Goal: Use online tool/utility: Utilize a website feature to perform a specific function

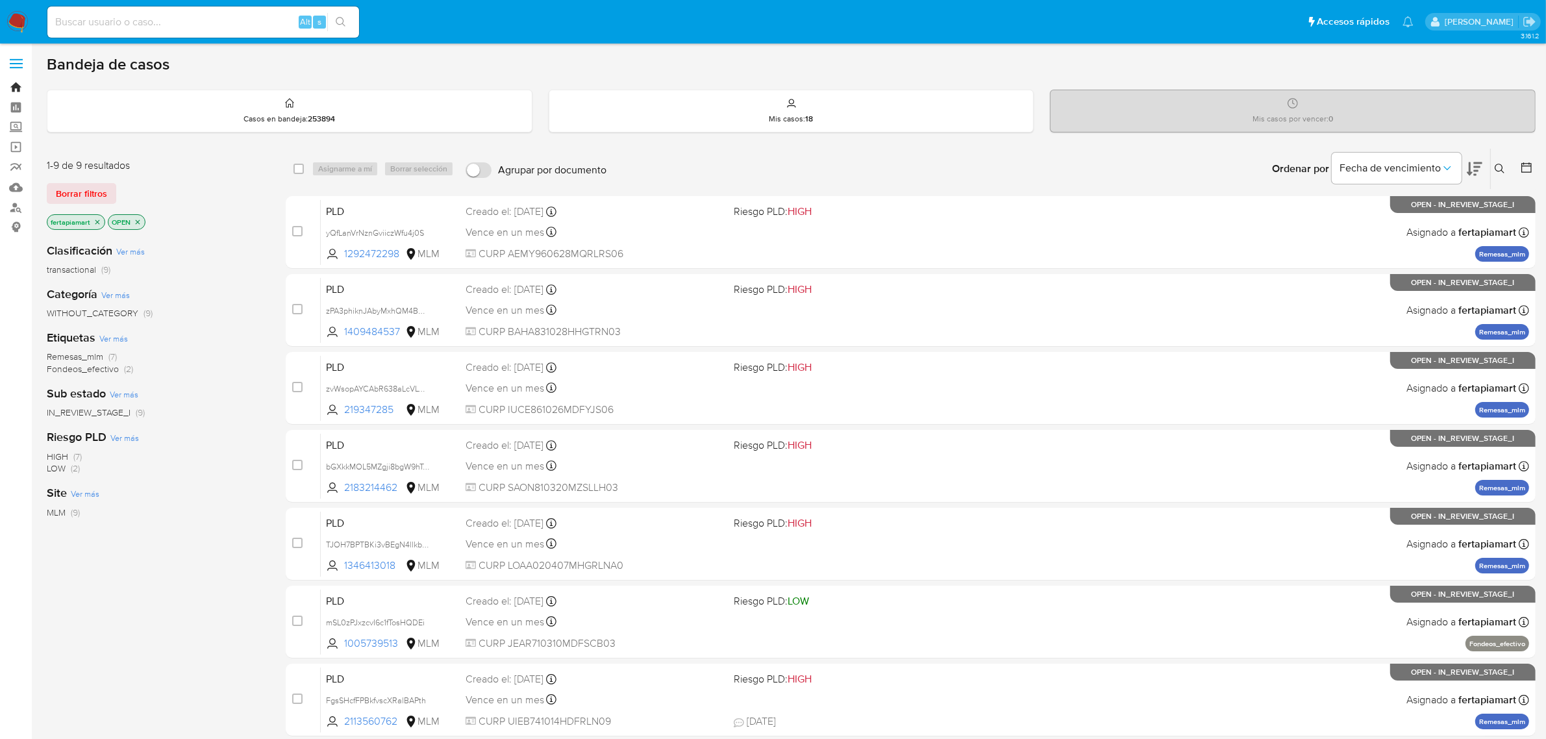
click at [21, 92] on link "Bandeja" at bounding box center [77, 87] width 155 height 20
click at [19, 124] on label "Screening" at bounding box center [77, 128] width 155 height 20
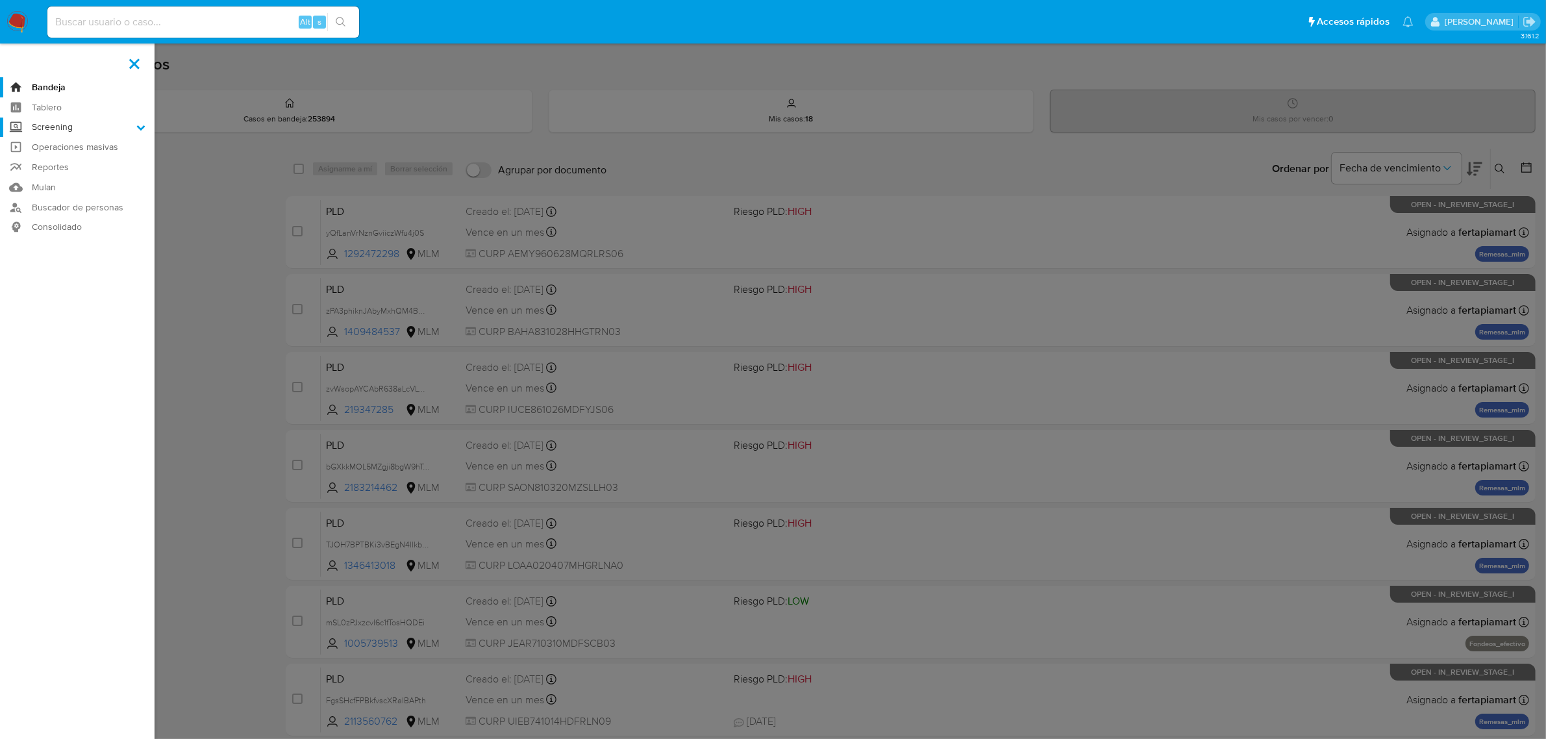
click at [0, 0] on input "Screening" at bounding box center [0, 0] width 0 height 0
click at [19, 124] on label "Screening" at bounding box center [77, 128] width 155 height 20
click at [0, 0] on input "Screening" at bounding box center [0, 0] width 0 height 0
click at [54, 173] on link "Herramientas" at bounding box center [77, 178] width 155 height 16
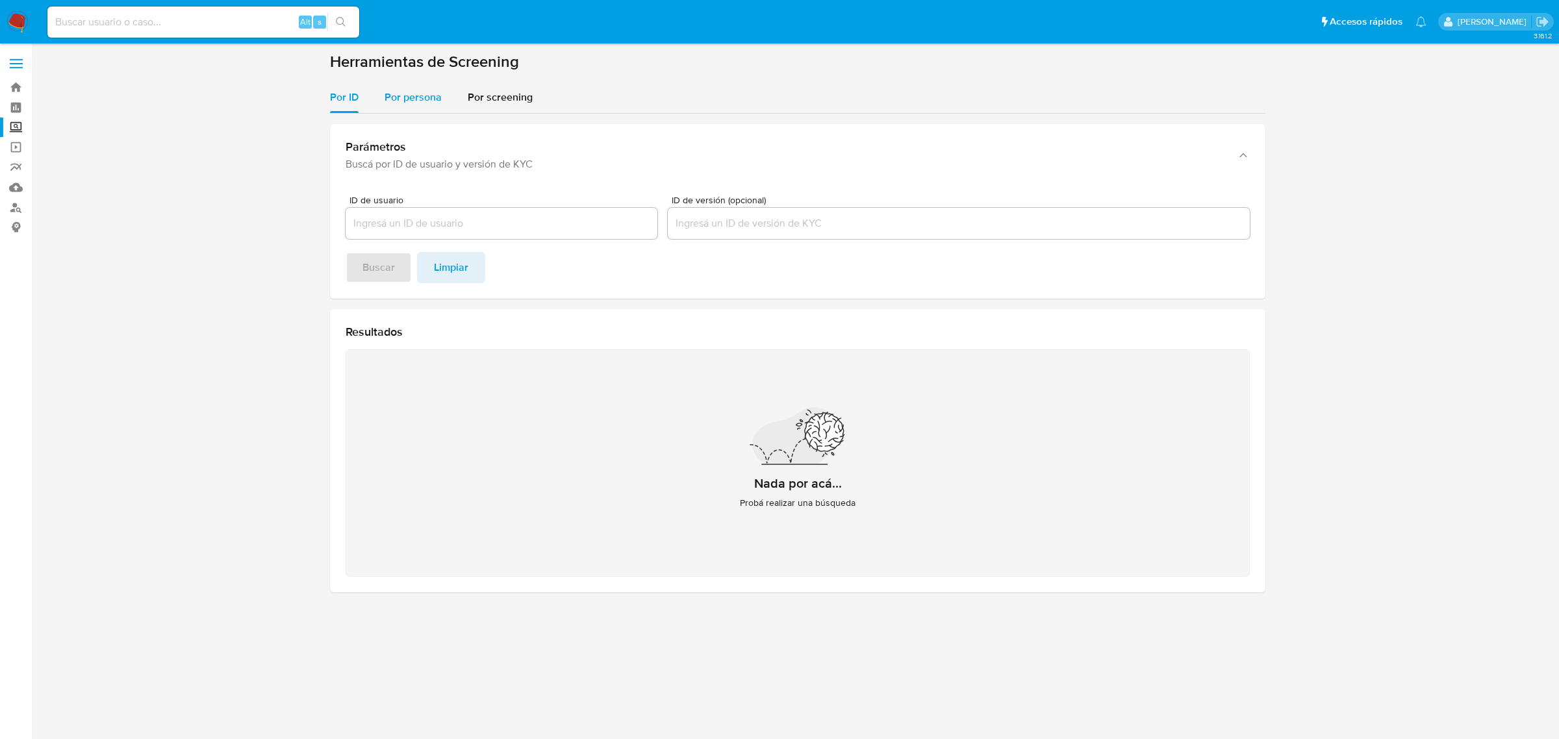
click at [420, 106] on div "Por persona" at bounding box center [412, 97] width 57 height 31
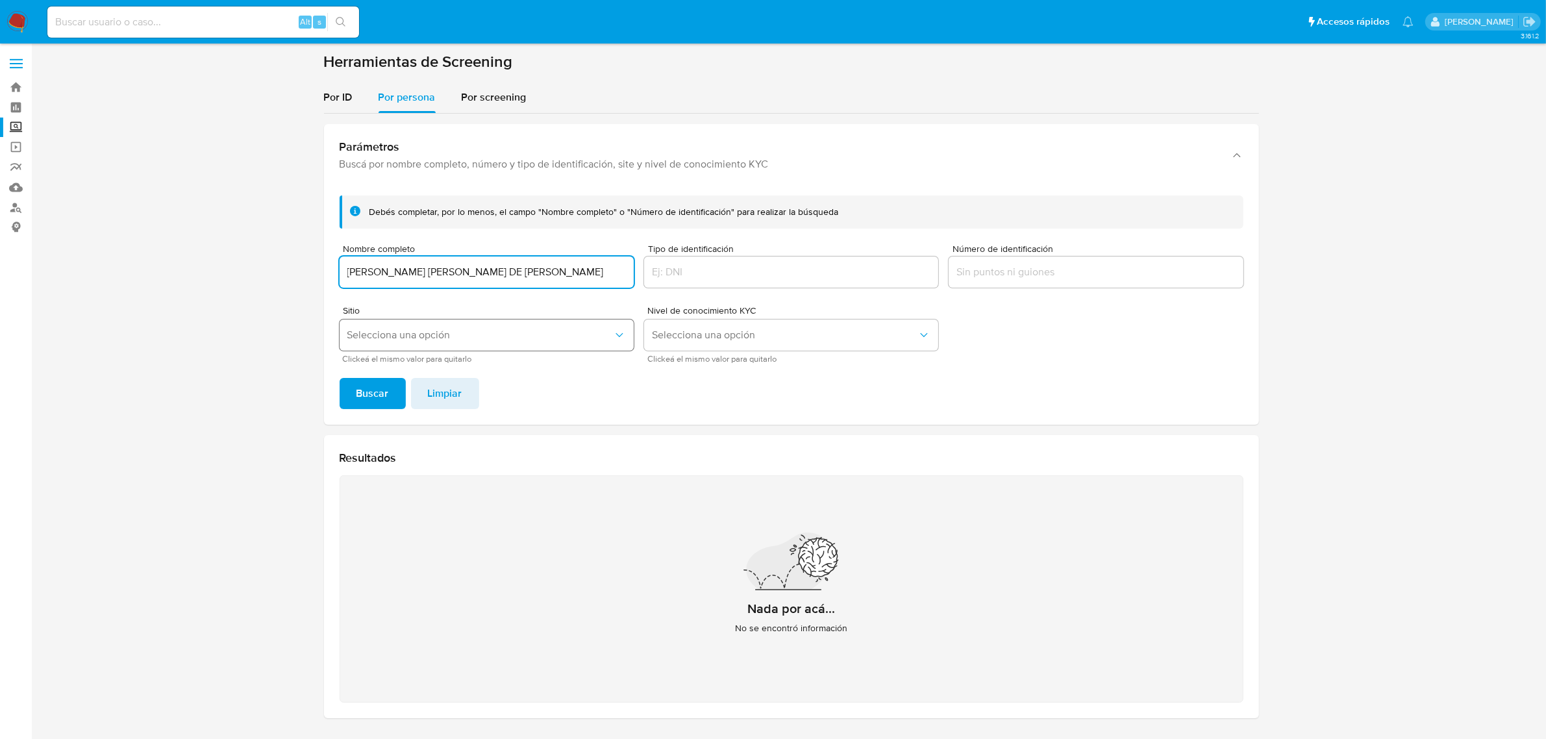
type input "ANA EVA FLORES DE JESUS"
click at [444, 333] on span "Selecciona una opción" at bounding box center [480, 335] width 266 height 13
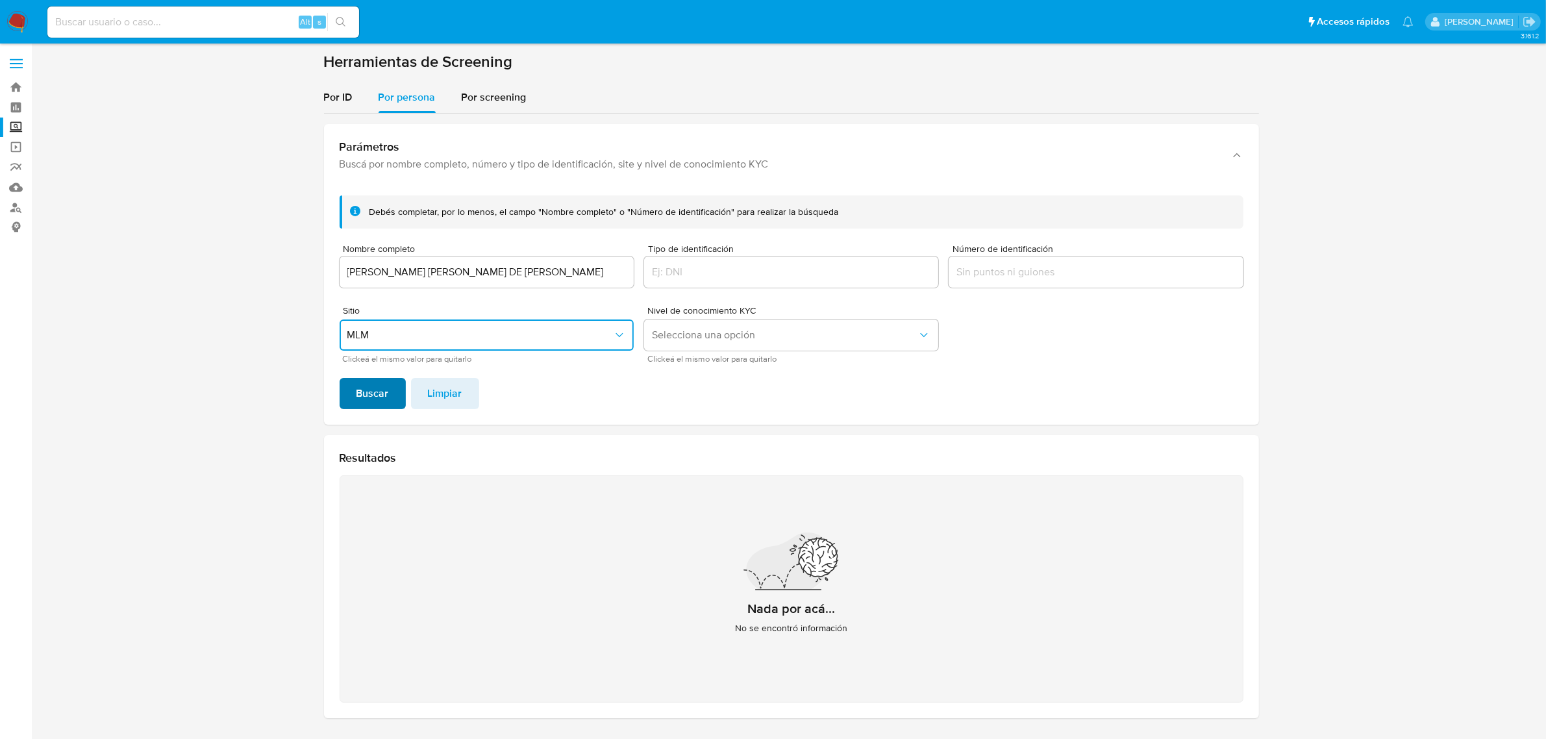
click at [385, 388] on span "Buscar" at bounding box center [373, 393] width 32 height 29
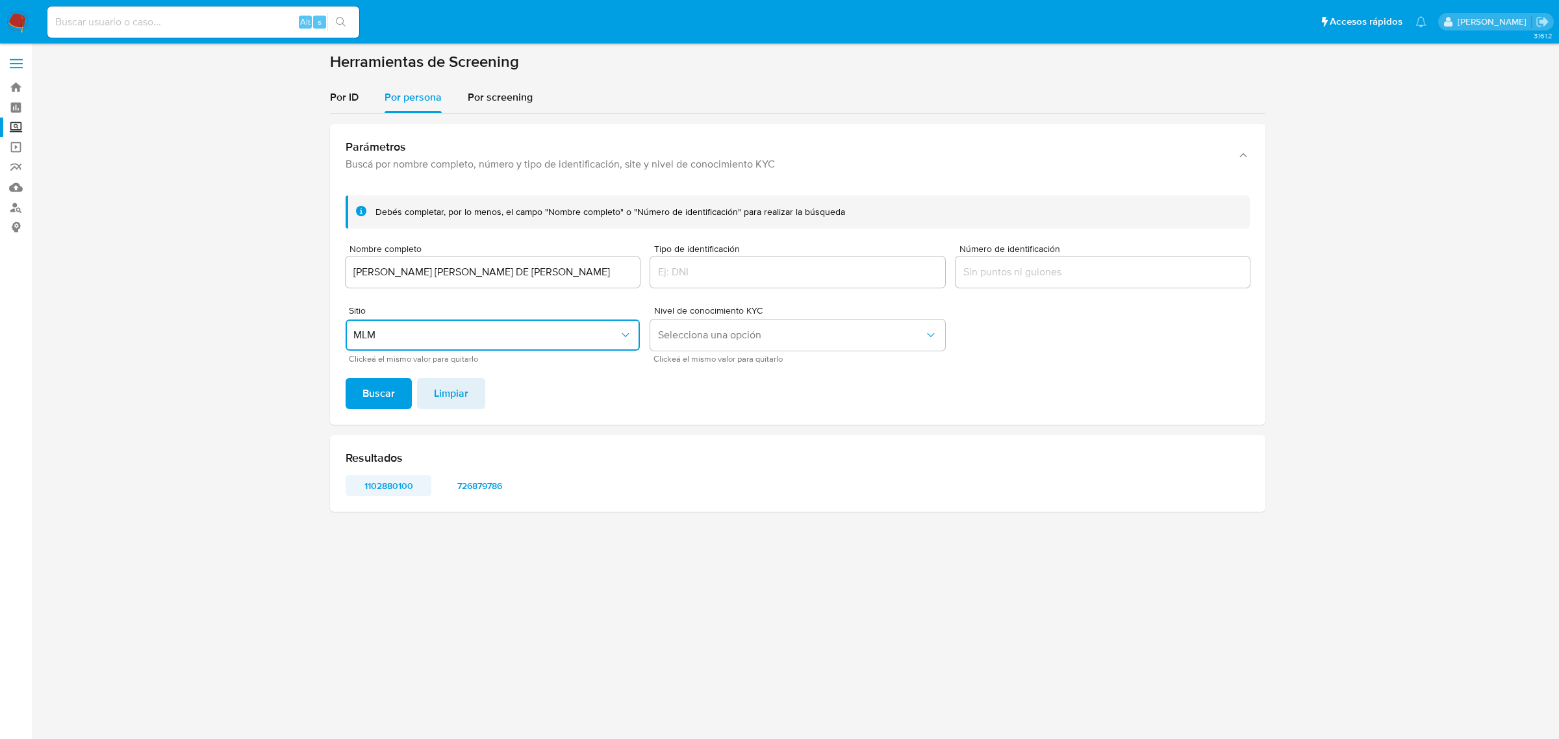
click at [371, 482] on span "1102880100" at bounding box center [389, 486] width 68 height 18
click at [478, 481] on span "726879786" at bounding box center [480, 486] width 68 height 18
click at [21, 23] on img at bounding box center [17, 22] width 22 height 22
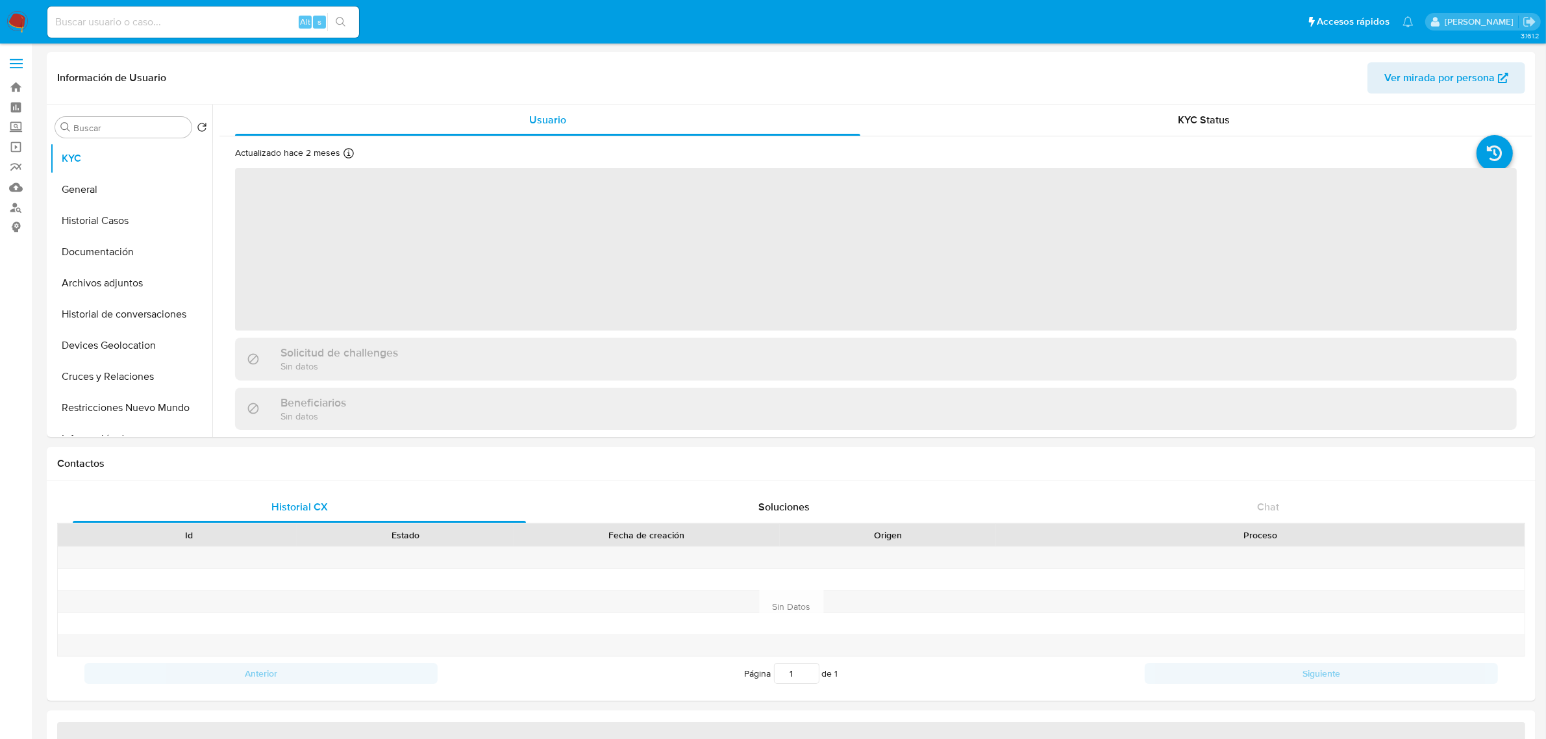
select select "10"
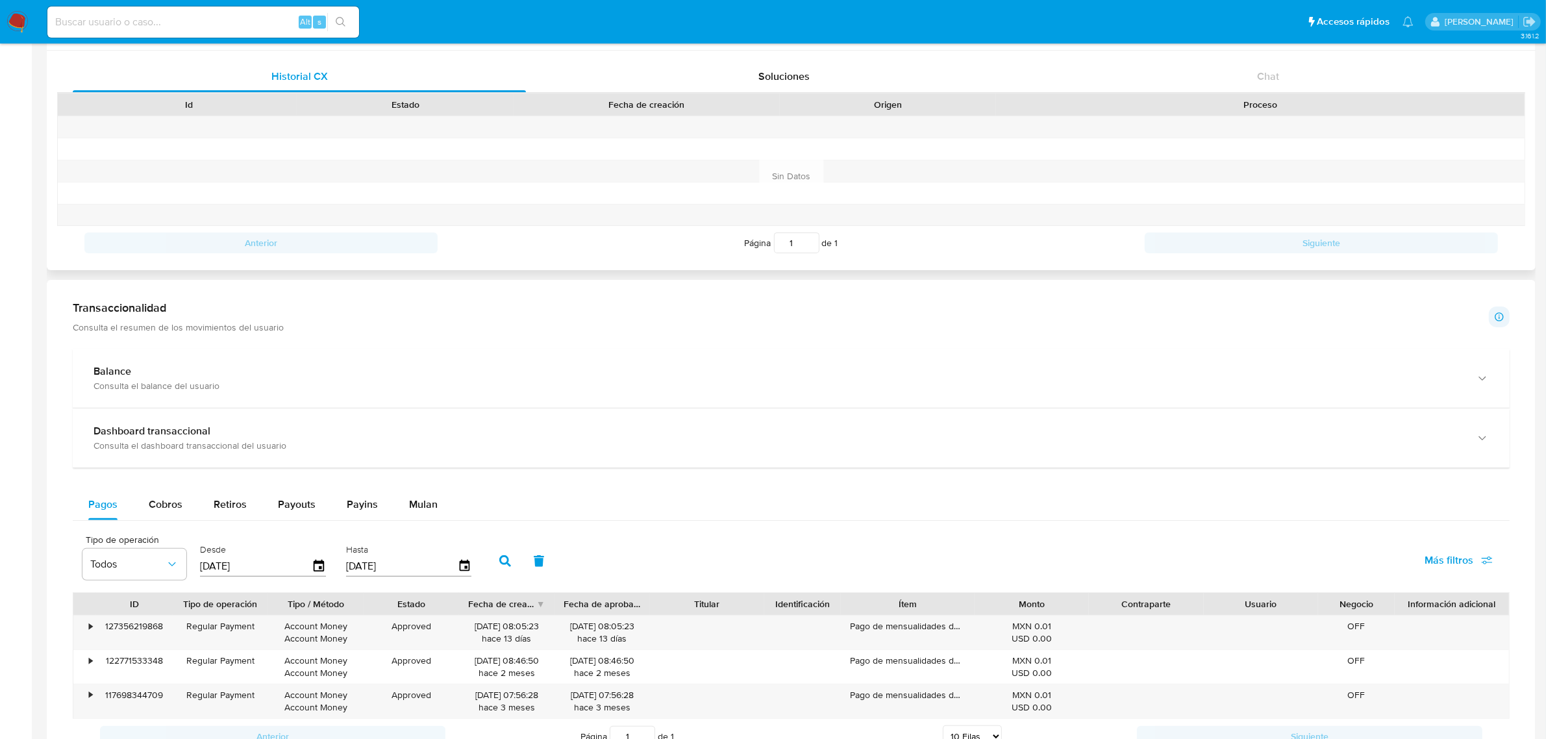
scroll to position [432, 0]
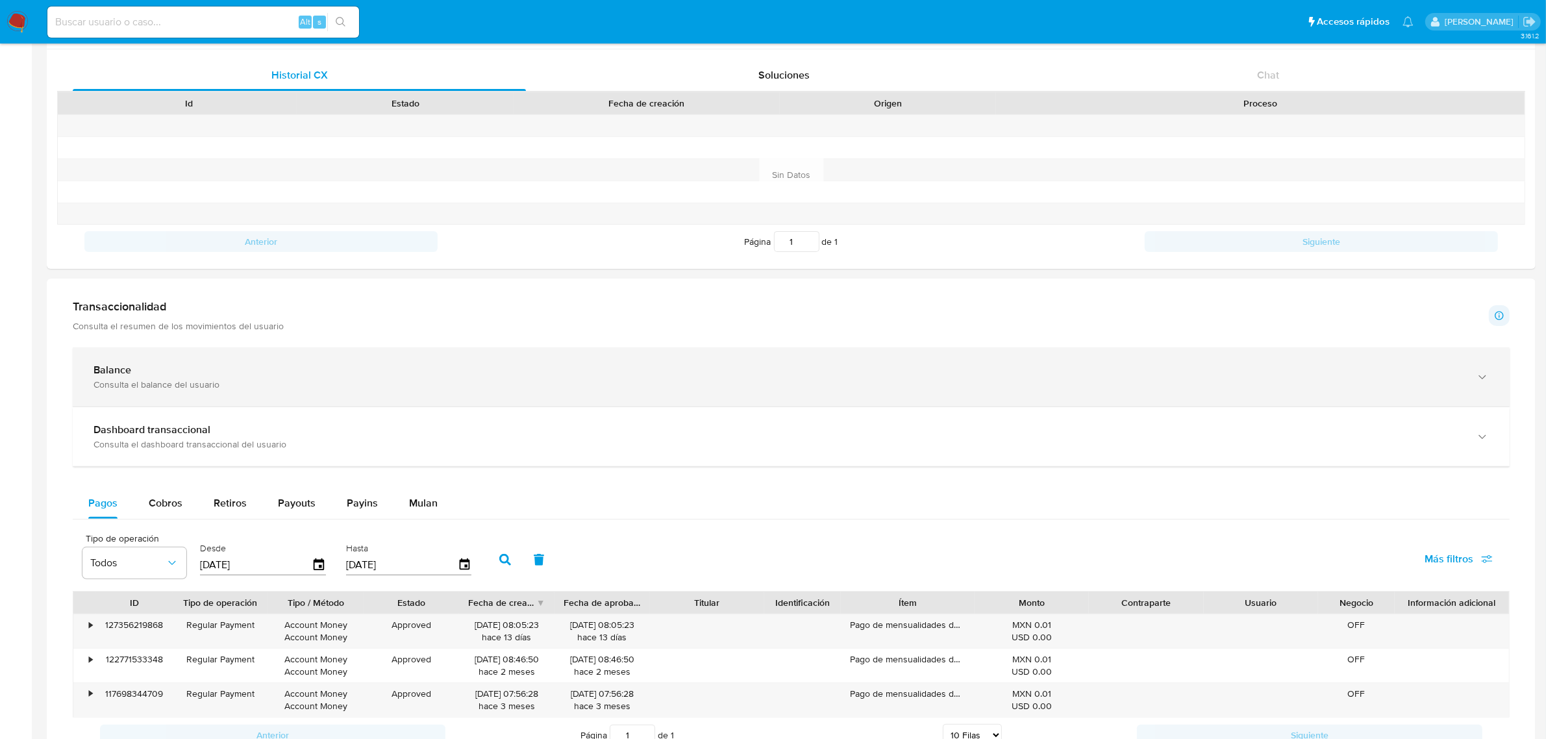
click at [329, 364] on div "Balance Consulta el balance del usuario" at bounding box center [791, 376] width 1437 height 59
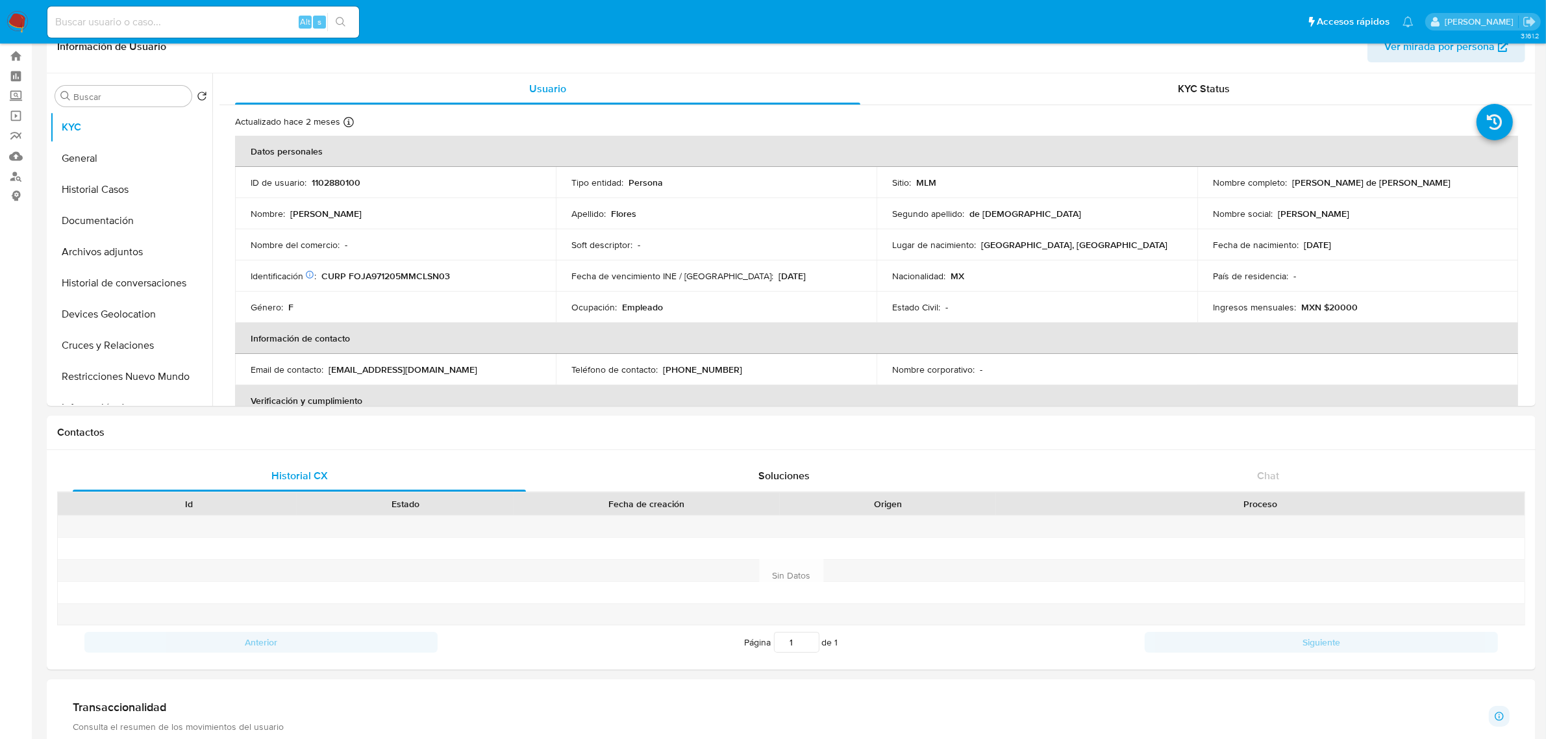
scroll to position [0, 0]
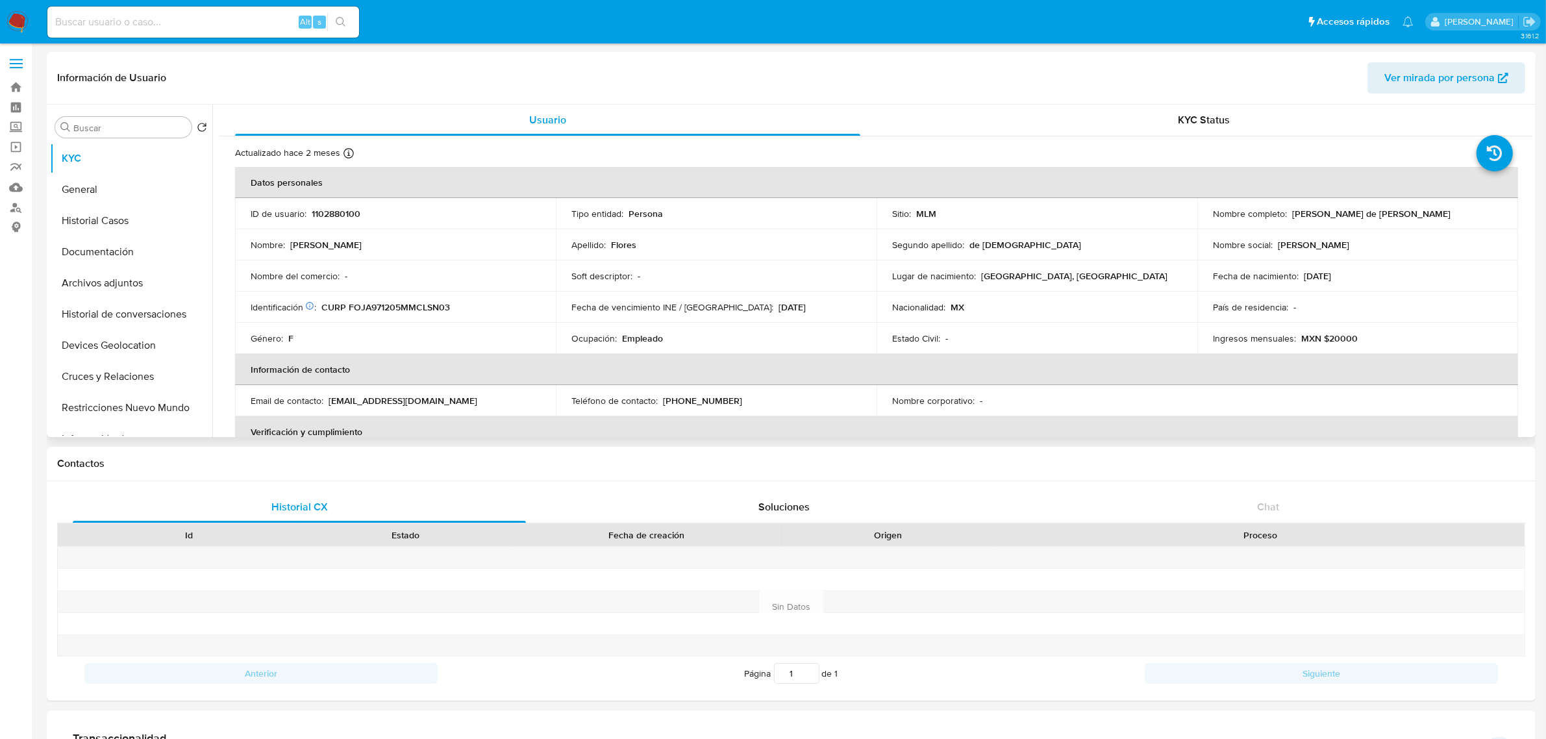
click at [332, 208] on p "1102880100" at bounding box center [336, 214] width 49 height 12
copy p "1102880100"
click at [94, 275] on button "Archivos adjuntos" at bounding box center [126, 283] width 152 height 31
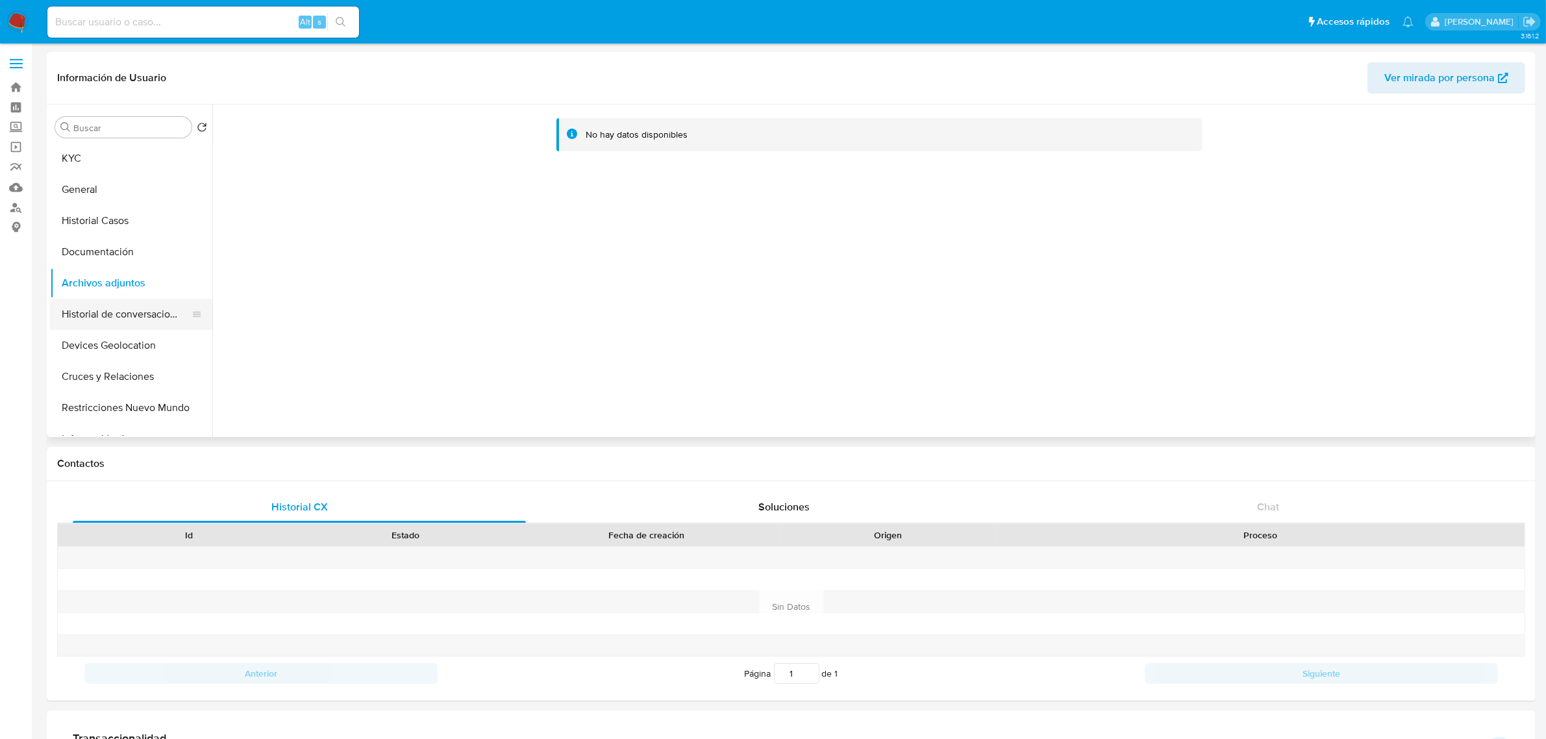
click at [98, 305] on button "Historial de conversaciones" at bounding box center [126, 314] width 152 height 31
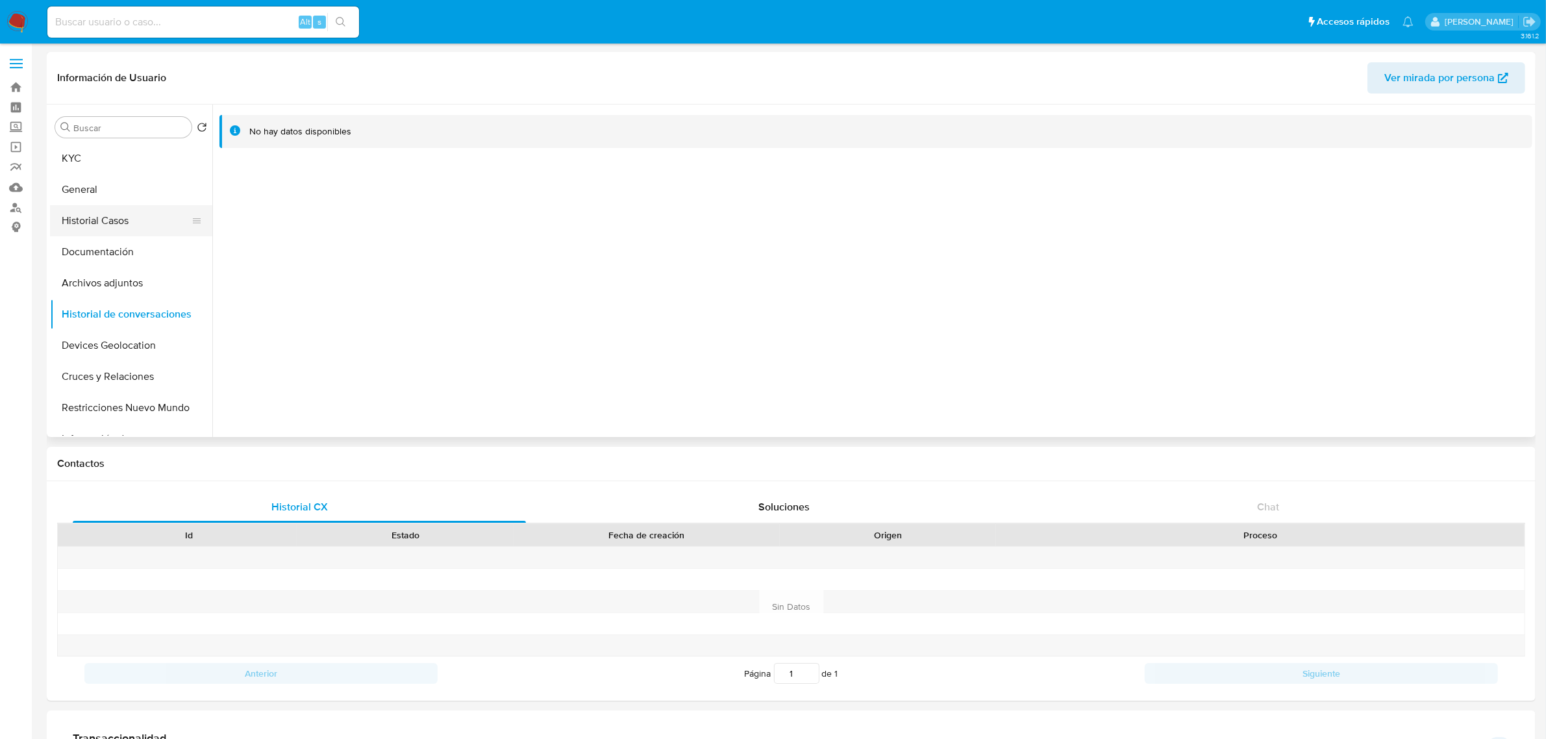
click at [91, 222] on button "Historial Casos" at bounding box center [126, 220] width 152 height 31
click at [572, 290] on div at bounding box center [872, 271] width 1320 height 333
click at [101, 166] on button "KYC" at bounding box center [126, 158] width 152 height 31
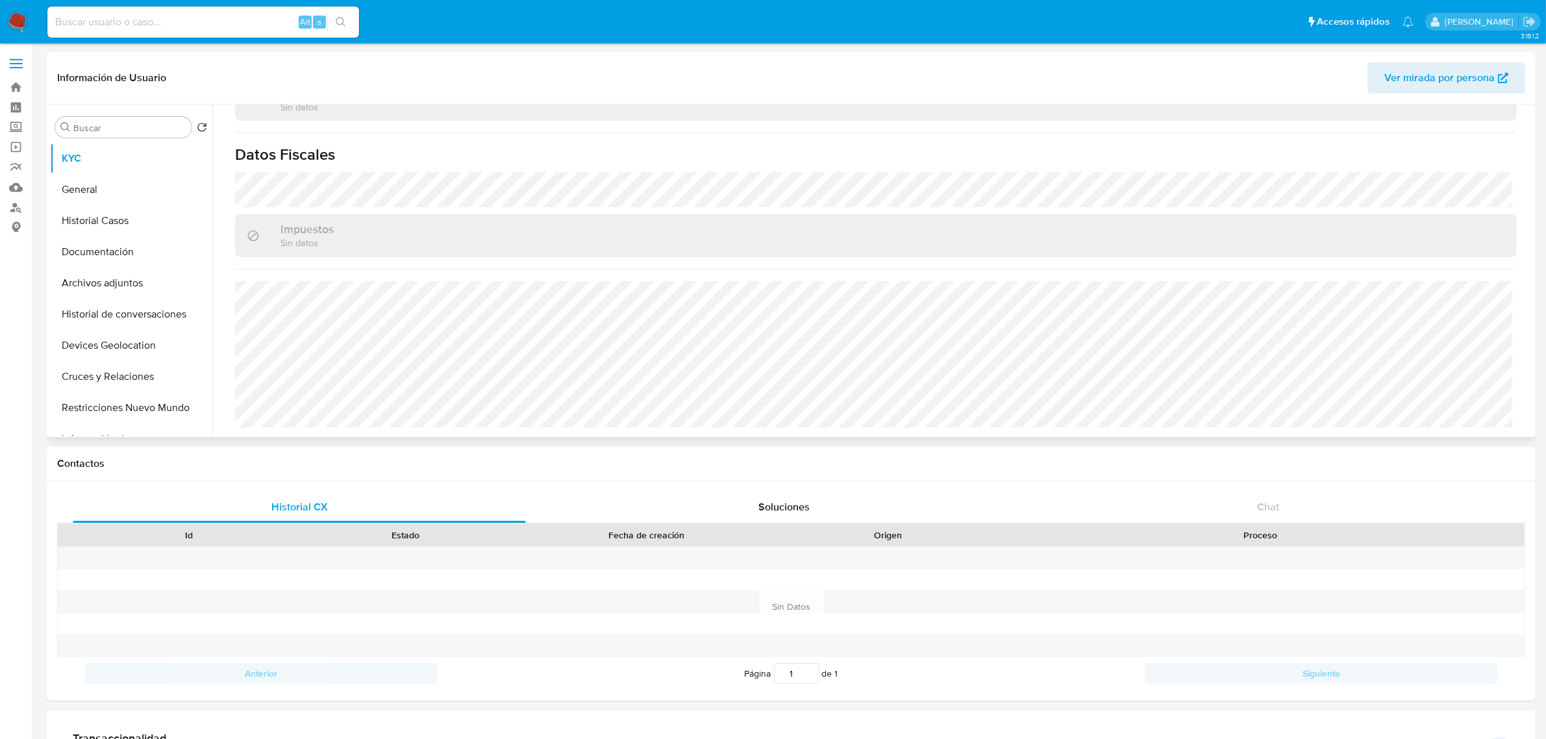
scroll to position [802, 0]
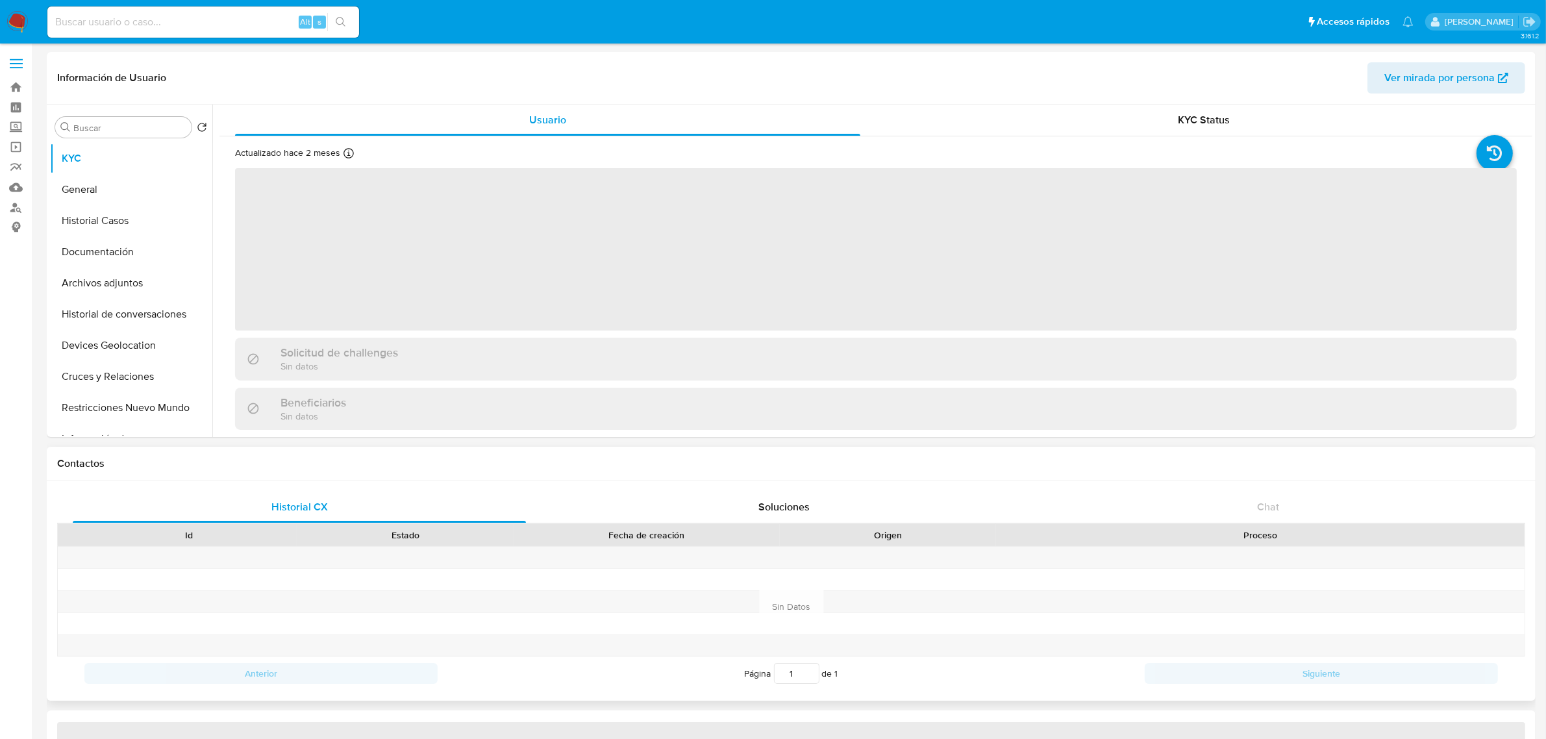
select select "10"
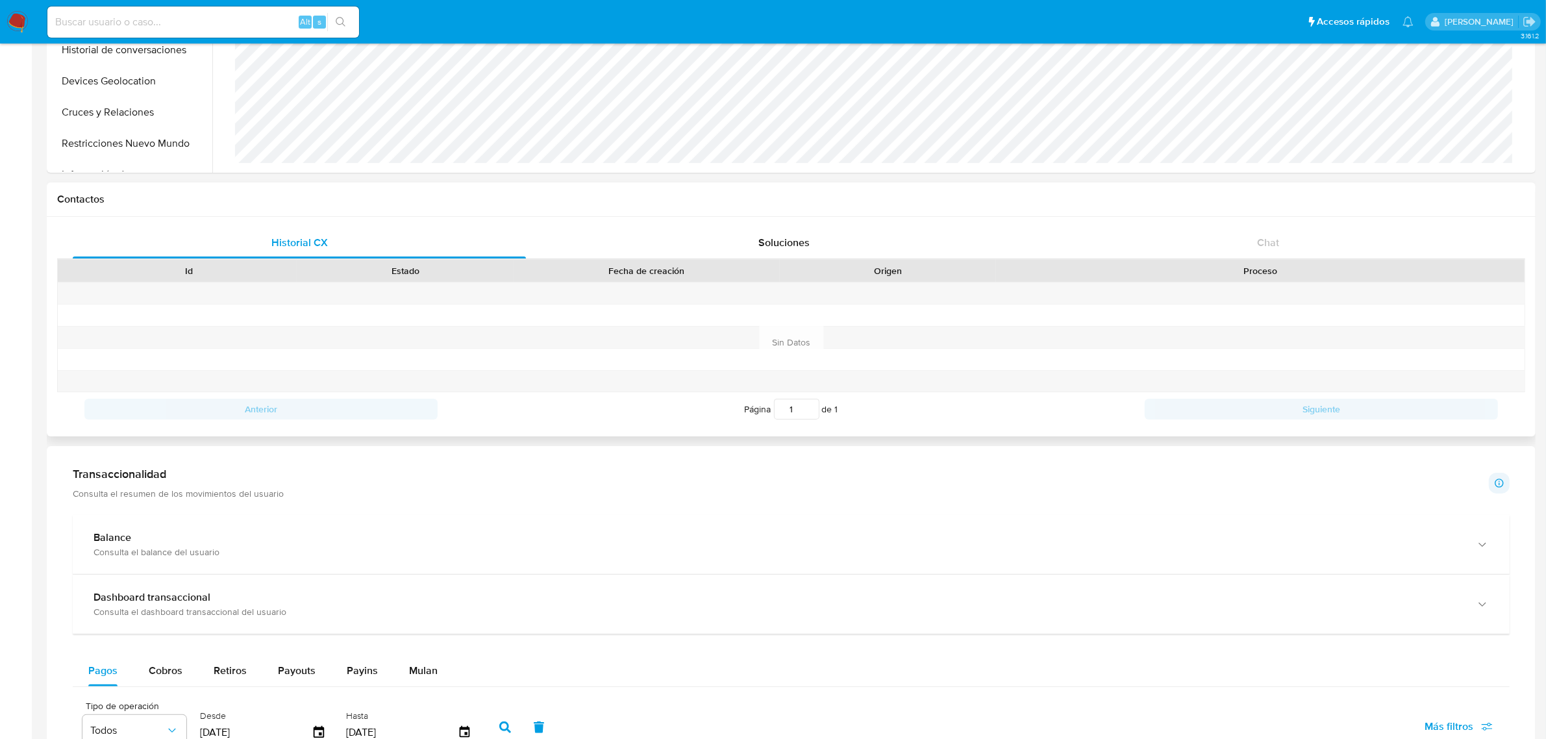
scroll to position [265, 0]
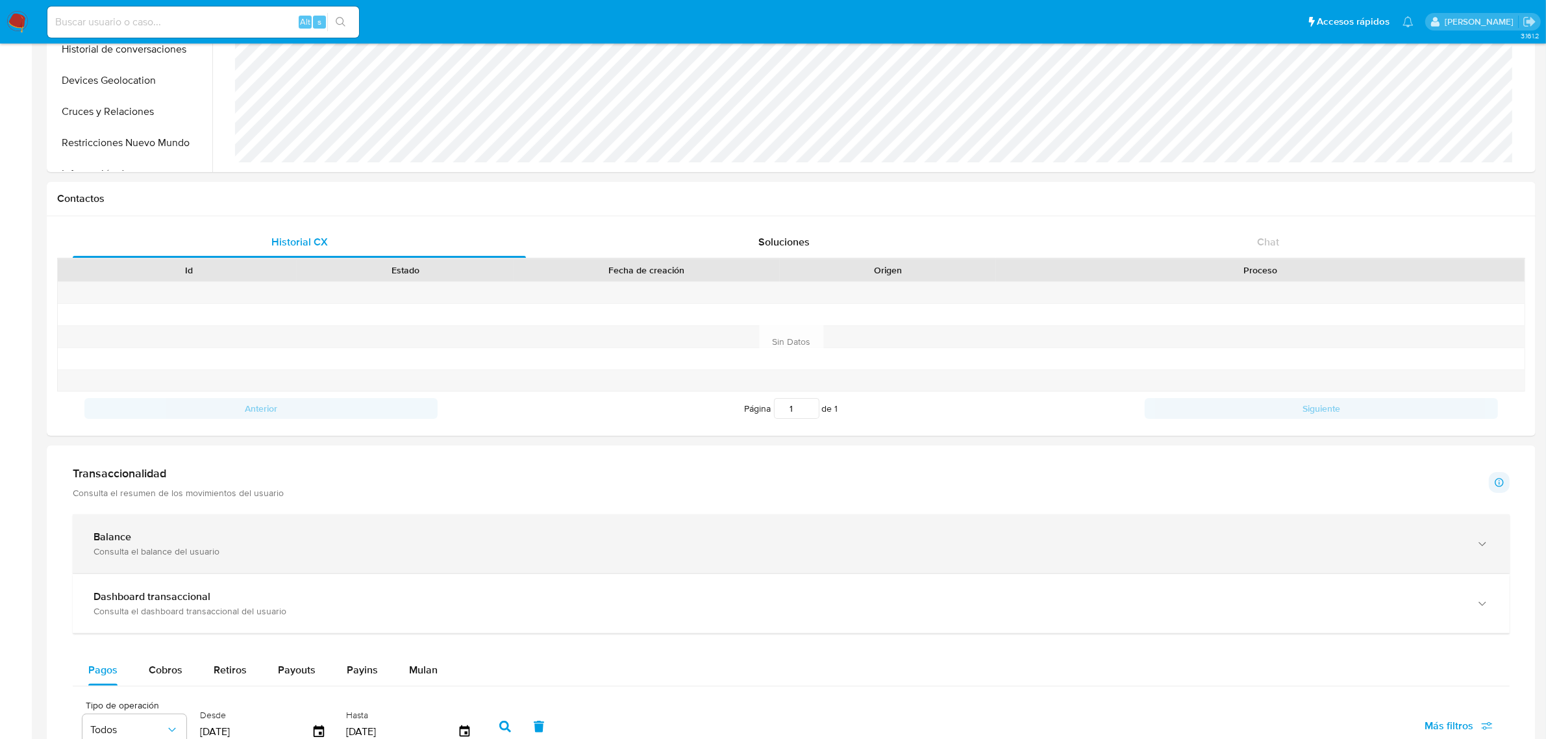
click at [203, 527] on div "Balance Consulta el balance del usuario" at bounding box center [791, 543] width 1437 height 59
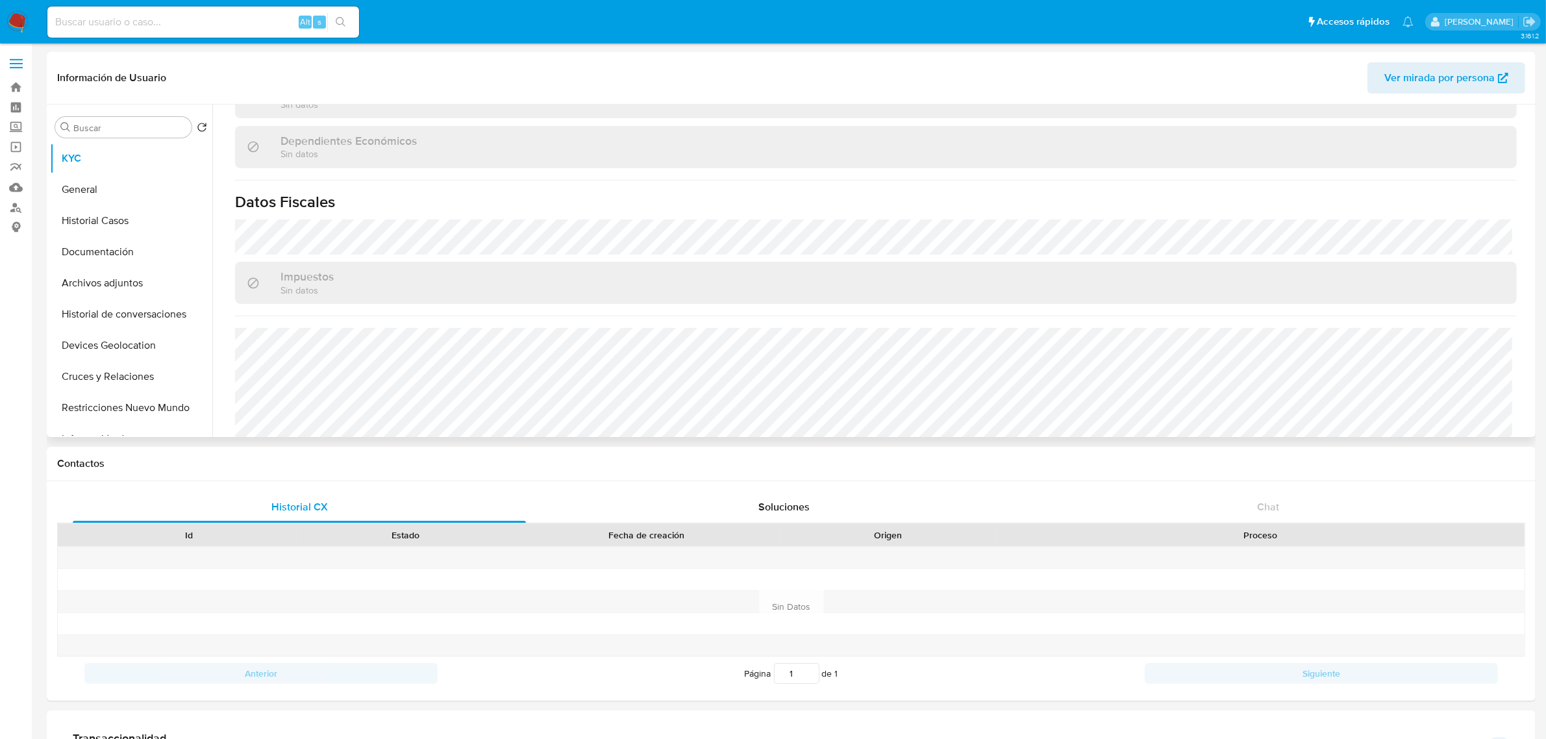
scroll to position [803, 0]
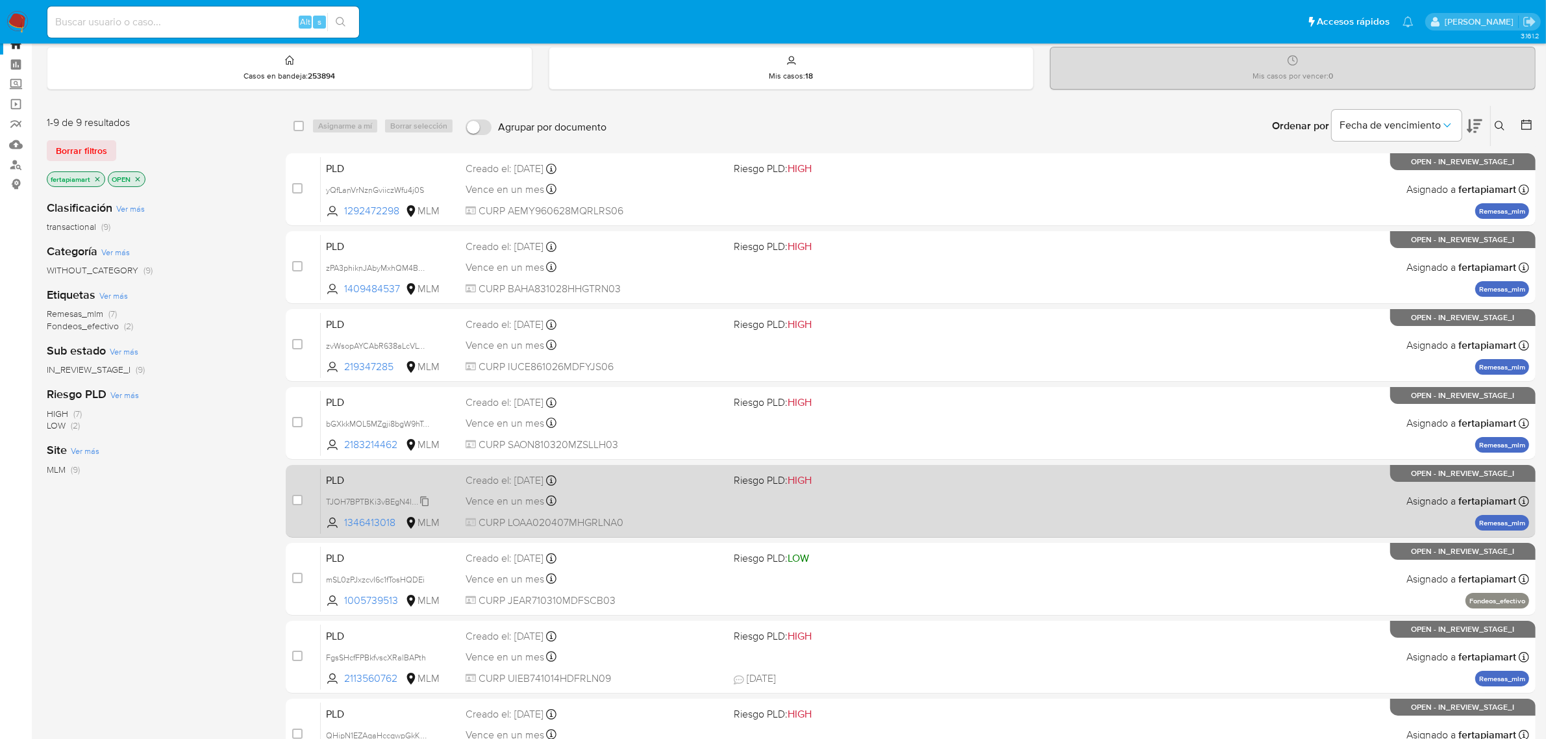
scroll to position [44, 0]
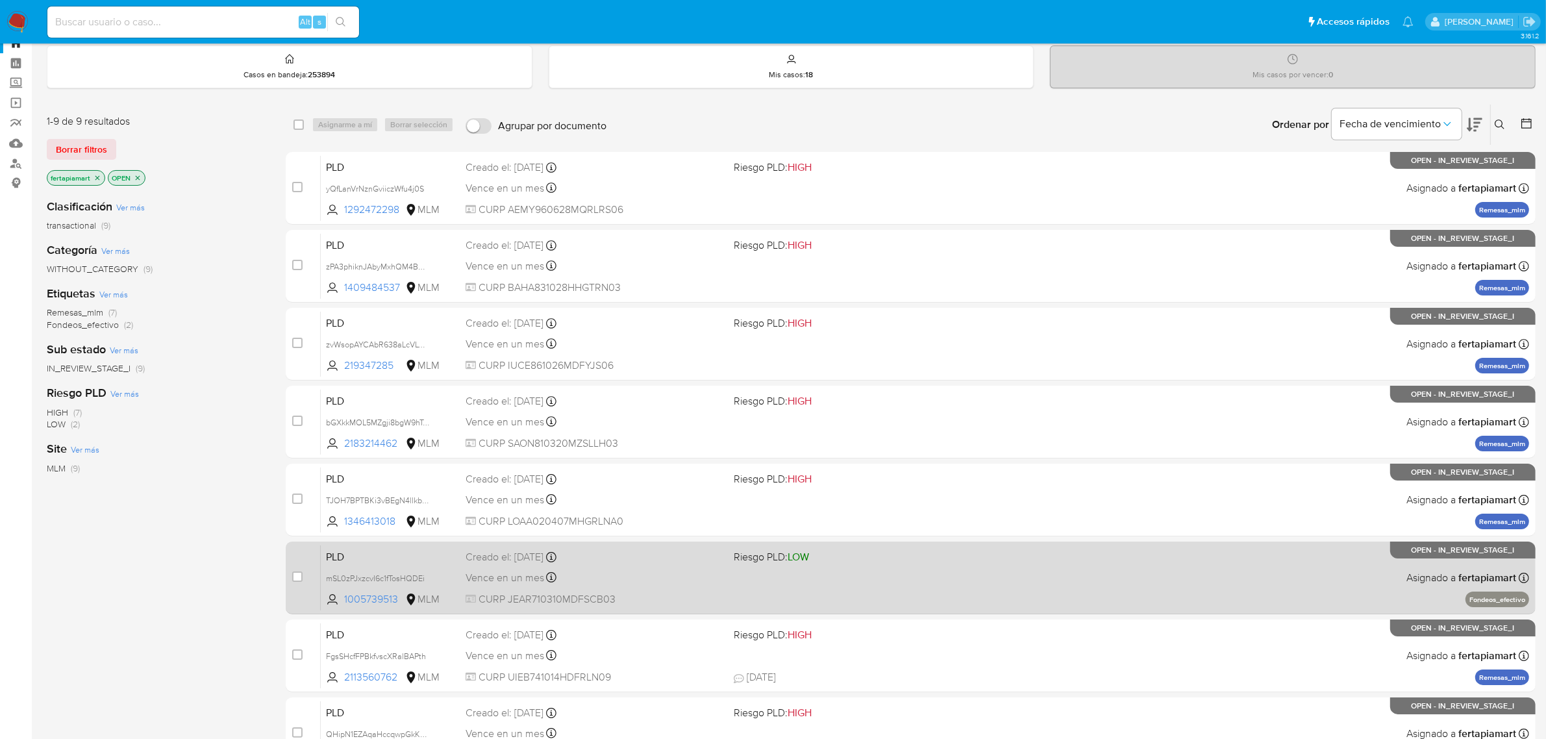
click at [384, 566] on div "PLD mSL0zPJxzcvI6c1fTosHQDEi 1005739513 MLM Riesgo PLD: LOW Creado el: 12/09/20…" at bounding box center [925, 578] width 1209 height 66
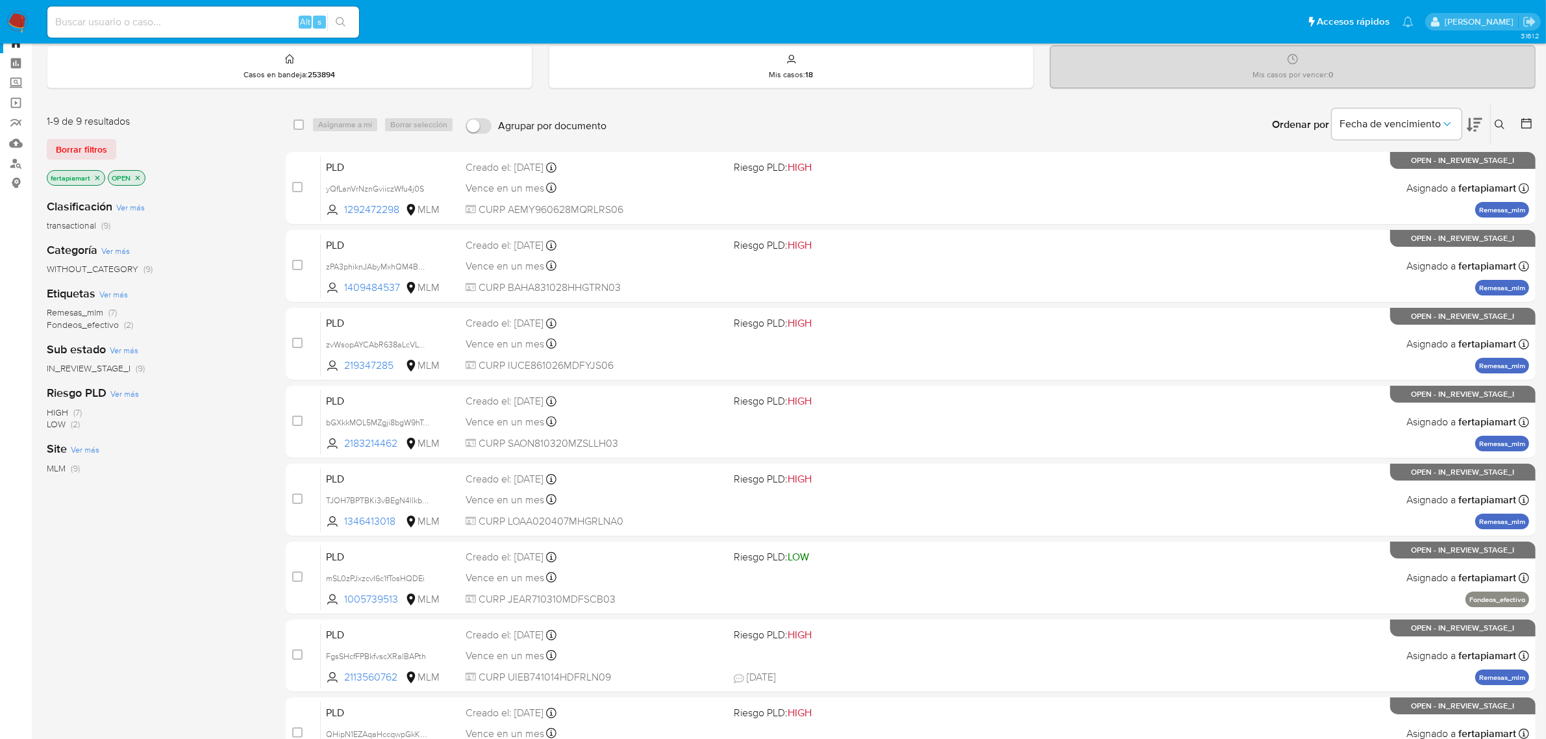
click at [127, 7] on div "Alt s" at bounding box center [203, 21] width 312 height 31
paste input "1276326994"
click at [124, 18] on input at bounding box center [203, 22] width 312 height 17
type input "1276326994"
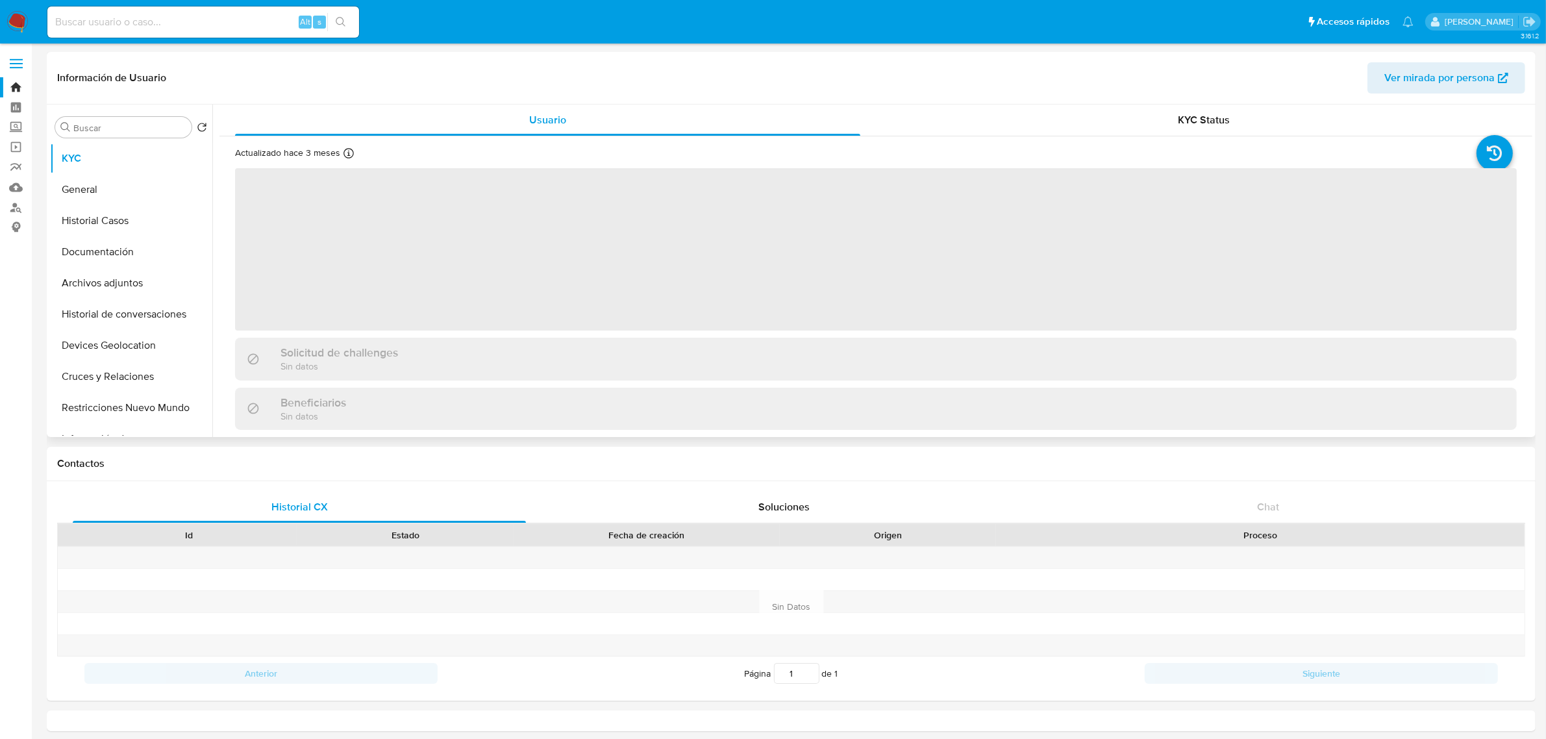
select select "10"
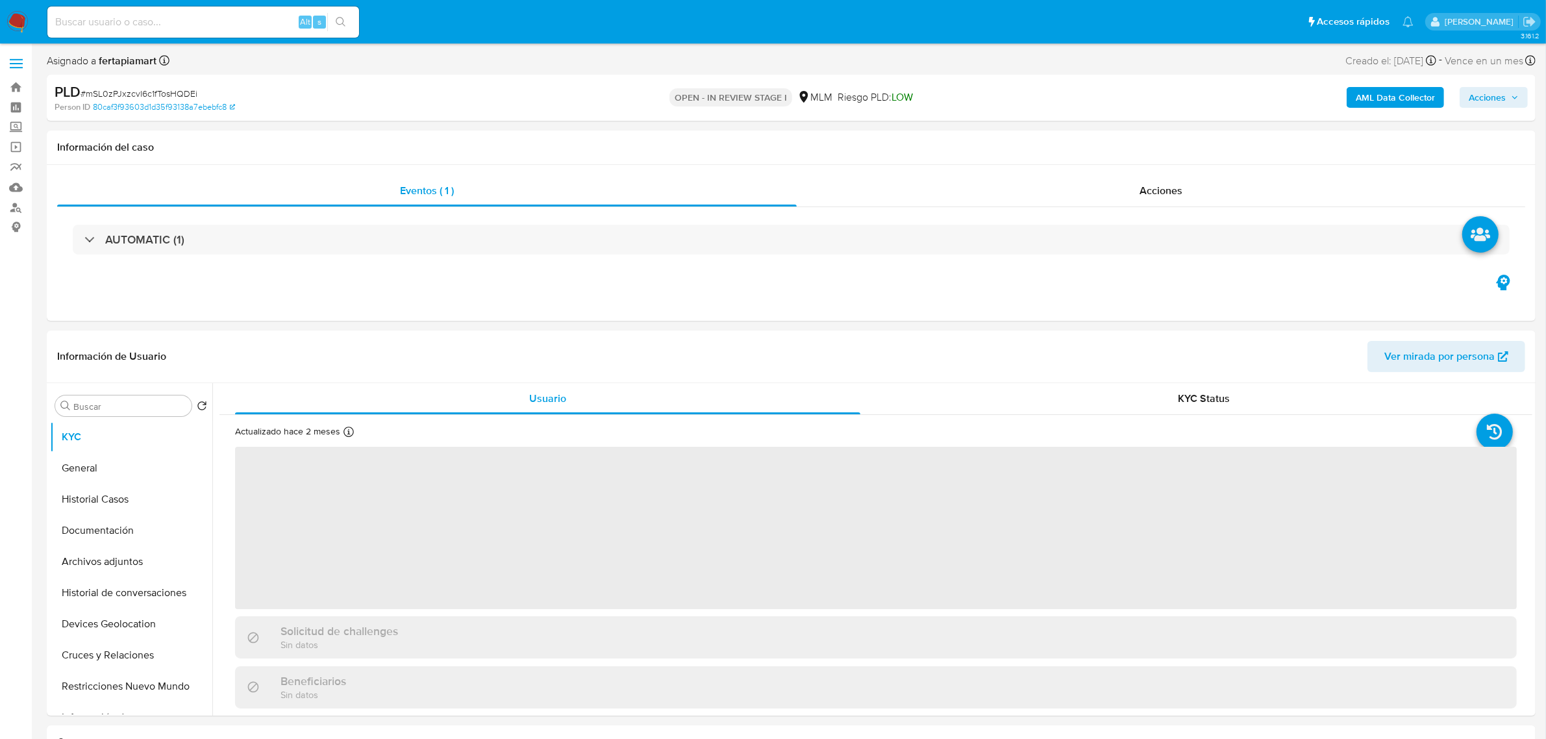
select select "10"
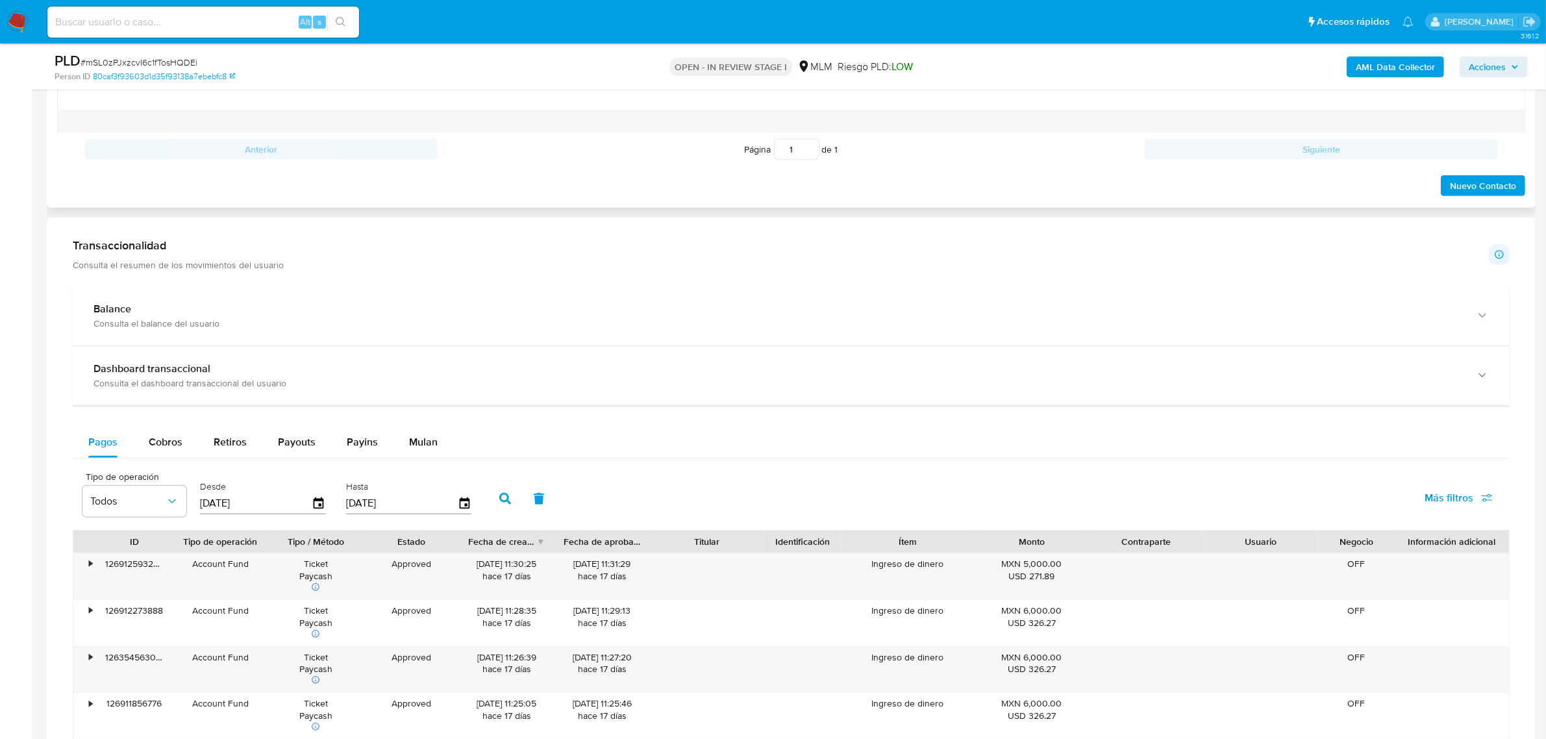
scroll to position [757, 0]
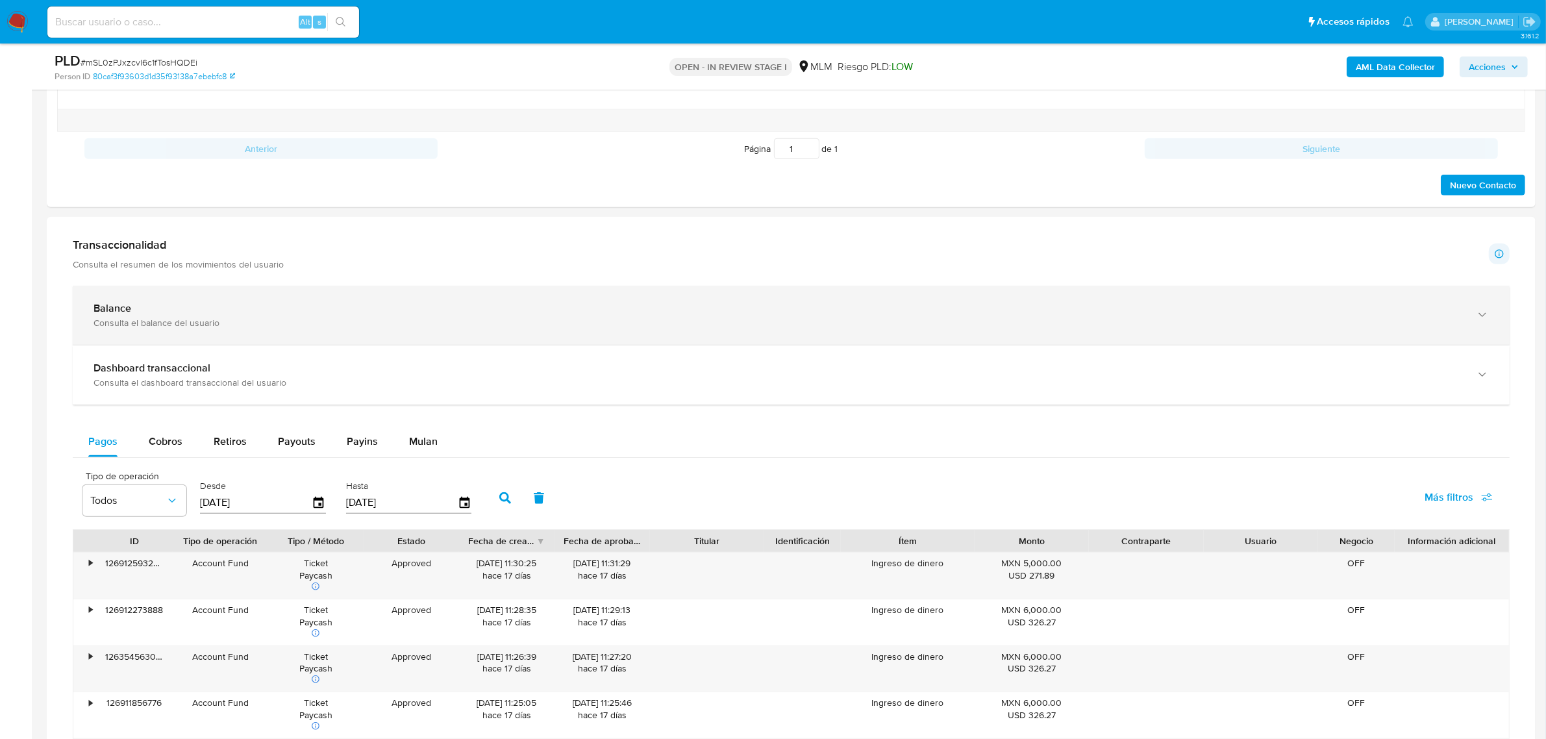
click at [340, 319] on div "Consulta el balance del usuario" at bounding box center [779, 323] width 1370 height 12
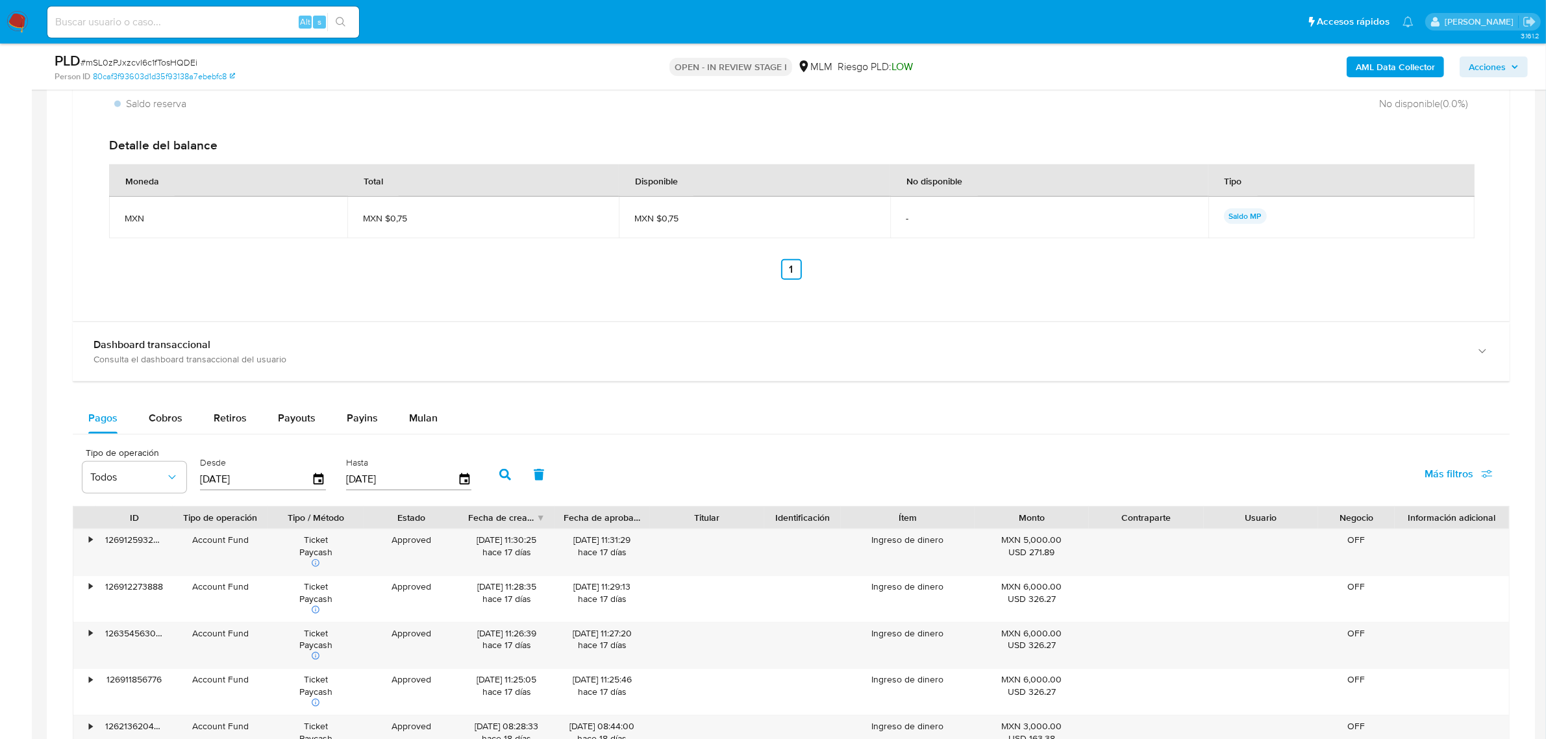
scroll to position [1211, 0]
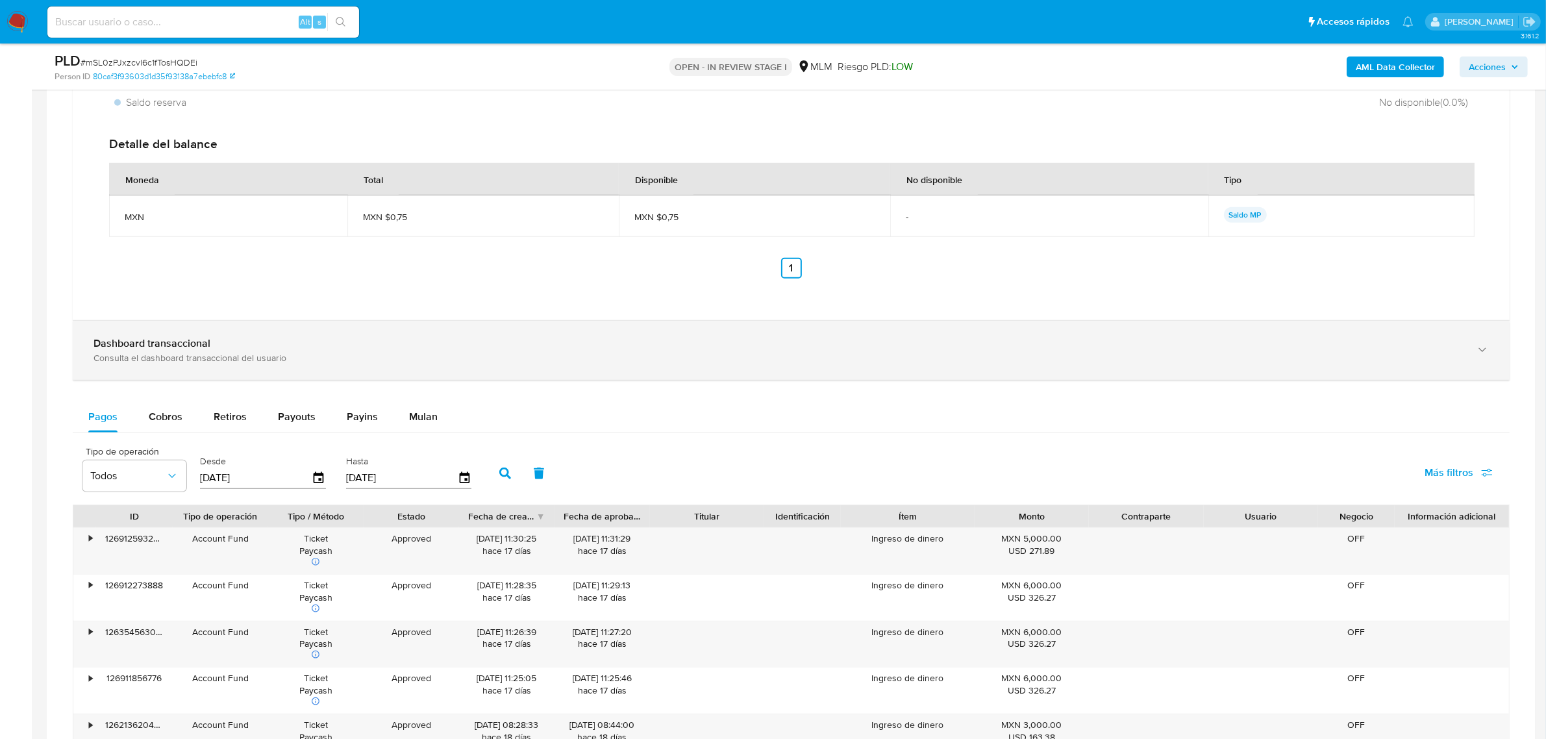
click at [260, 346] on div "Dashboard transaccional" at bounding box center [779, 343] width 1370 height 13
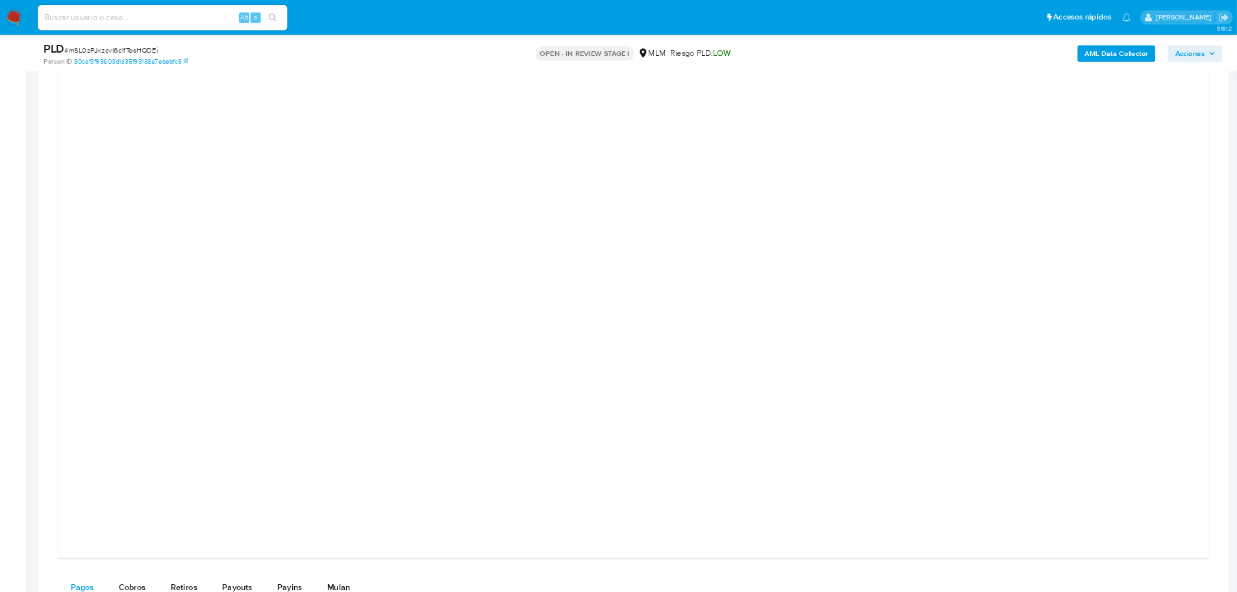
scroll to position [1506, 0]
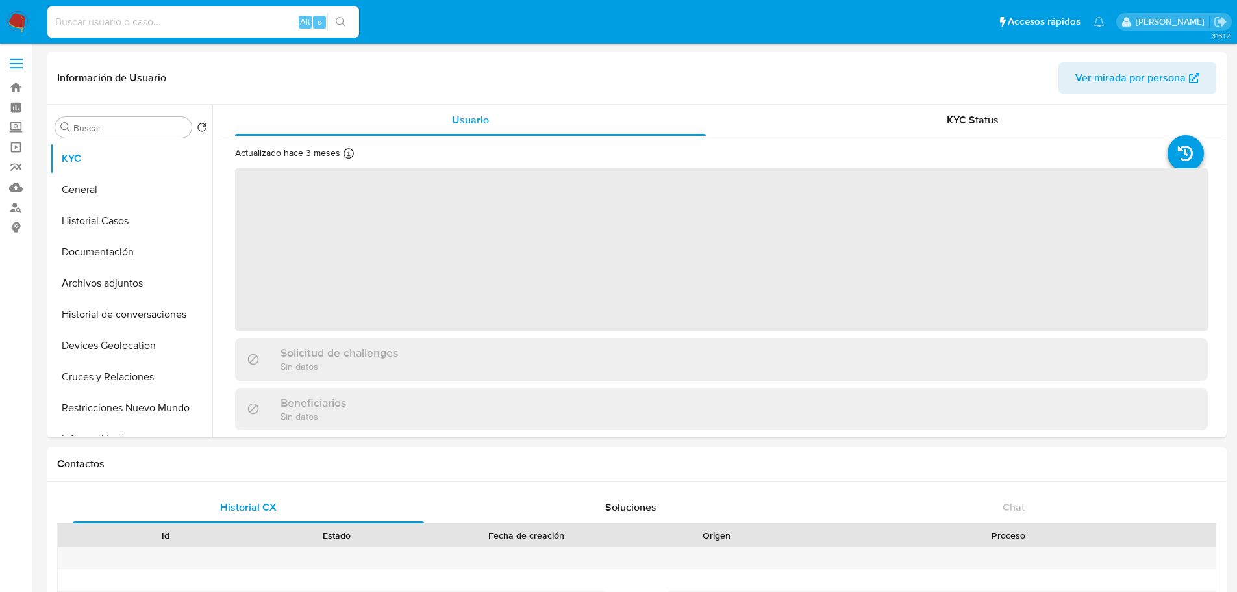
select select "10"
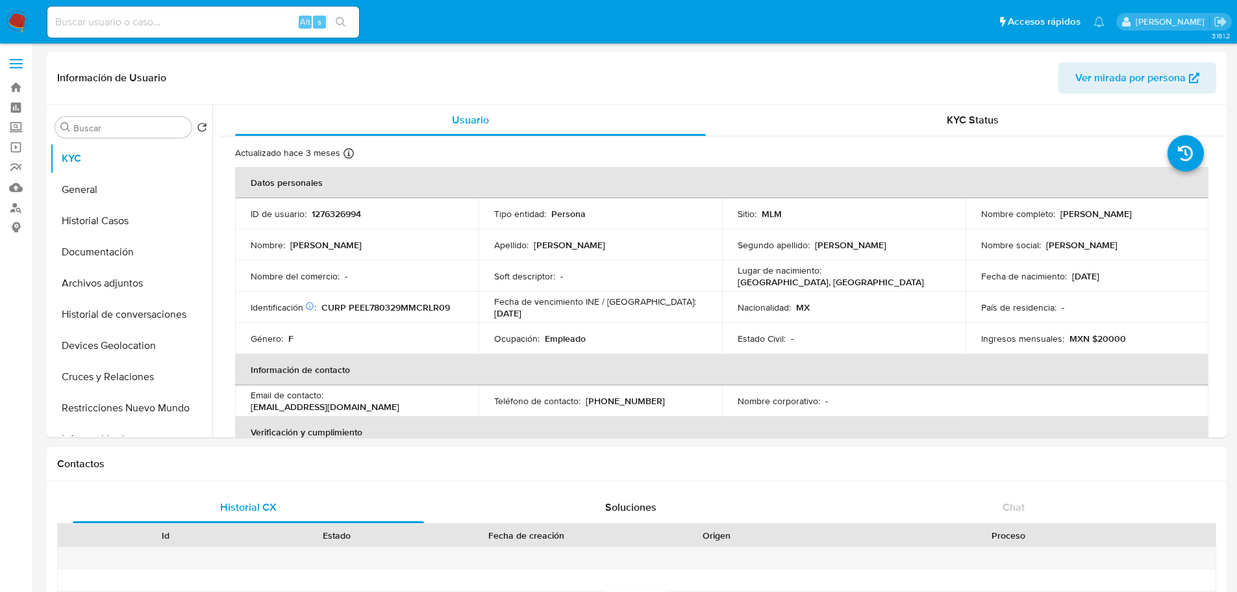
click at [207, 42] on nav "Pausado Ver notificaciones Alt s Accesos rápidos Presiona las siguientes teclas…" at bounding box center [618, 22] width 1237 height 44
click at [204, 36] on div "Alt s" at bounding box center [203, 21] width 312 height 31
click at [181, 31] on div "Alt s" at bounding box center [203, 21] width 312 height 31
click at [166, 21] on input at bounding box center [203, 22] width 312 height 17
paste input "8leduAQlcAsiAGbYAAVJ3HGL"
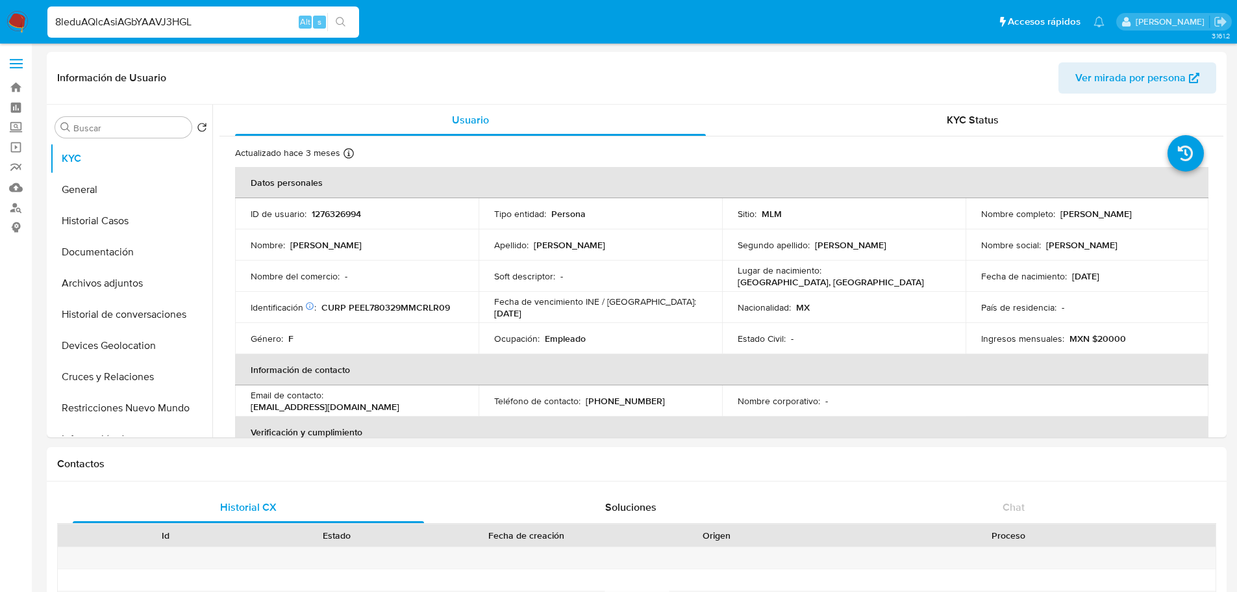
type input "8leduAQlcAsiAGbYAAVJ3HGL"
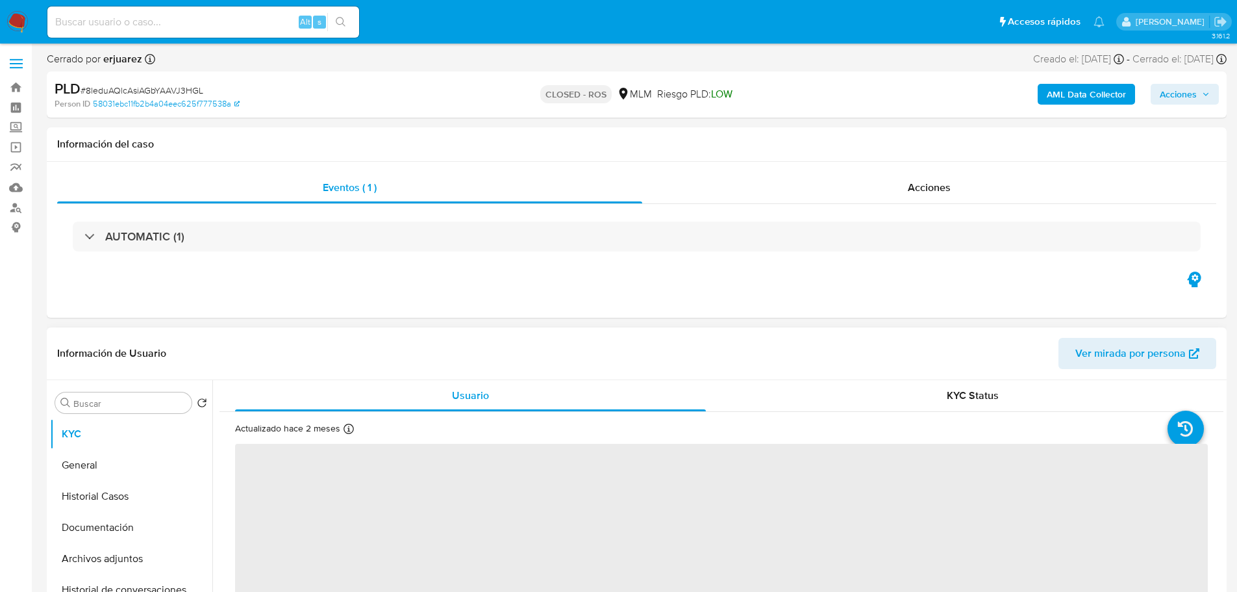
select select "10"
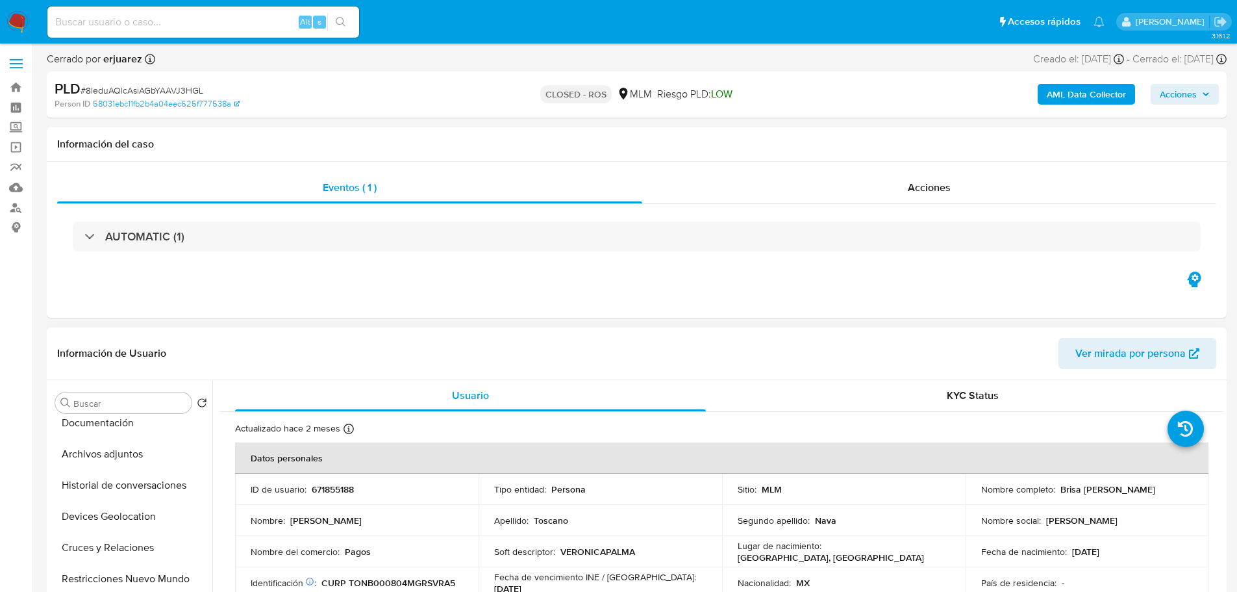
scroll to position [104, 0]
click at [158, 484] on button "Historial de conversaciones" at bounding box center [131, 485] width 162 height 31
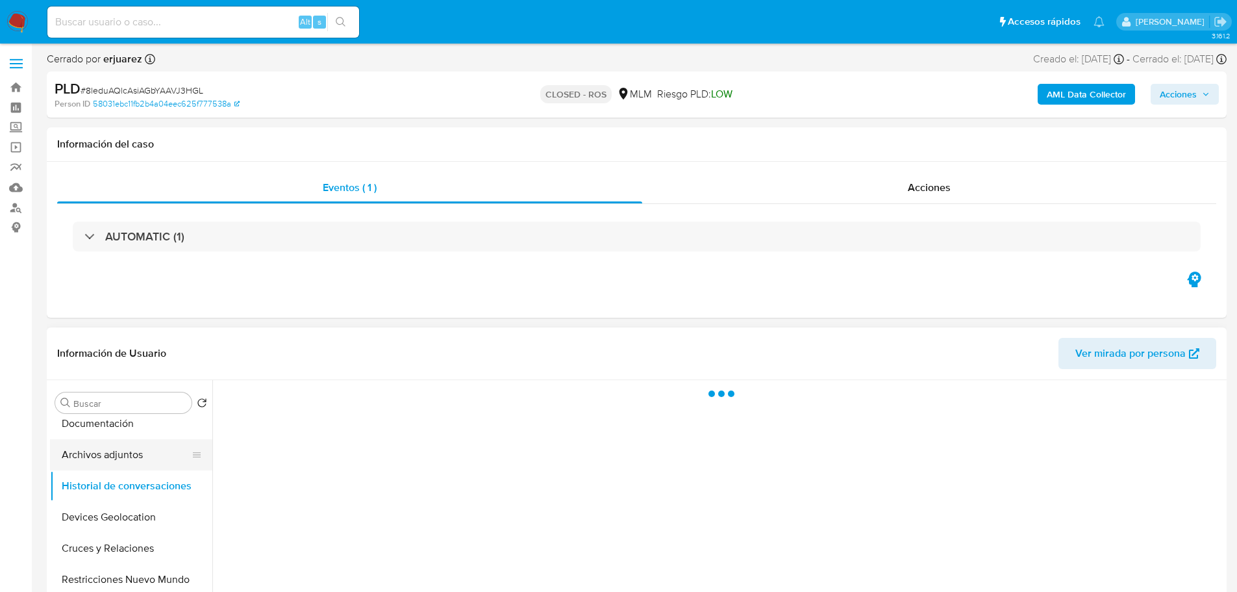
click at [136, 467] on button "Archivos adjuntos" at bounding box center [126, 454] width 152 height 31
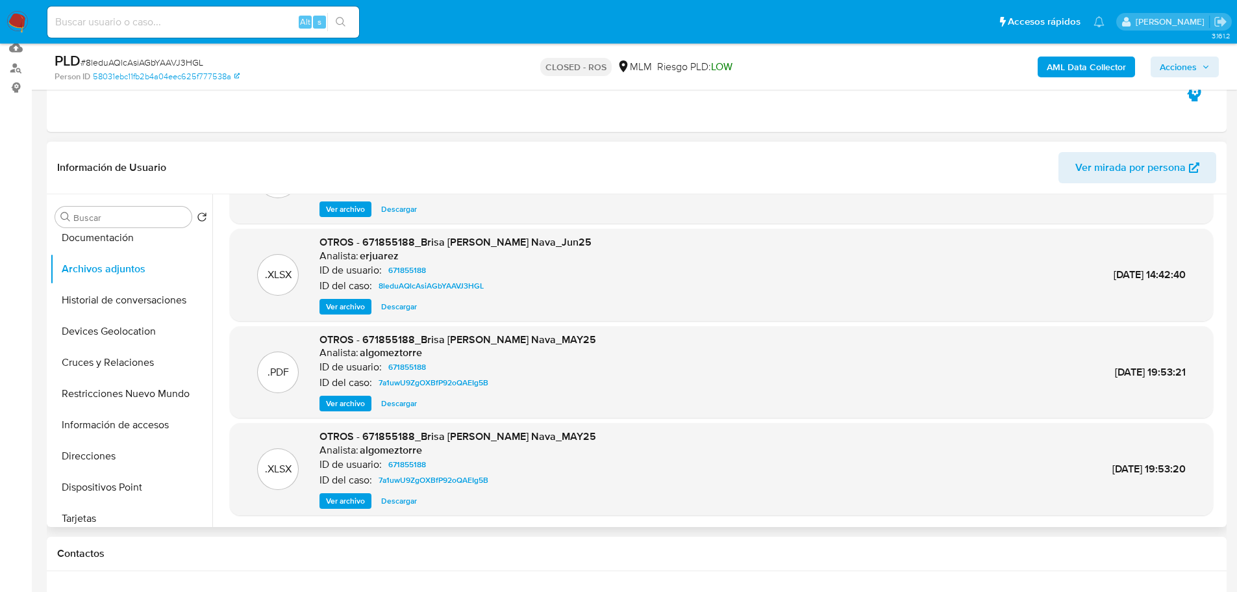
scroll to position [0, 0]
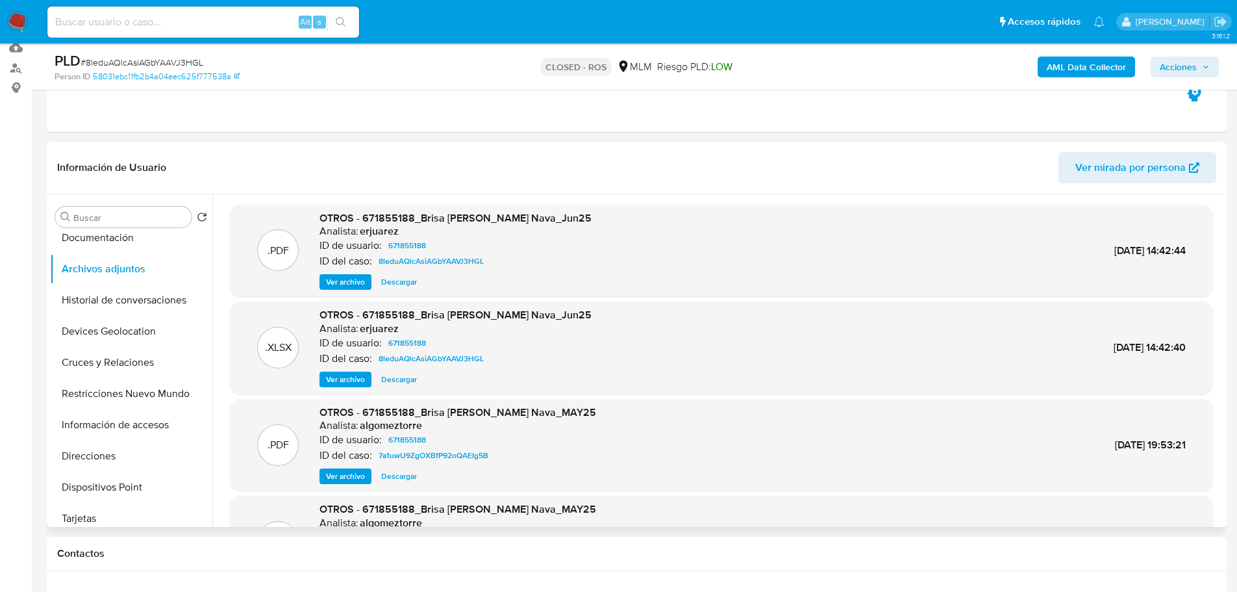
click at [390, 283] on span "Descargar" at bounding box center [399, 281] width 36 height 13
click at [27, 22] on img at bounding box center [17, 22] width 22 height 22
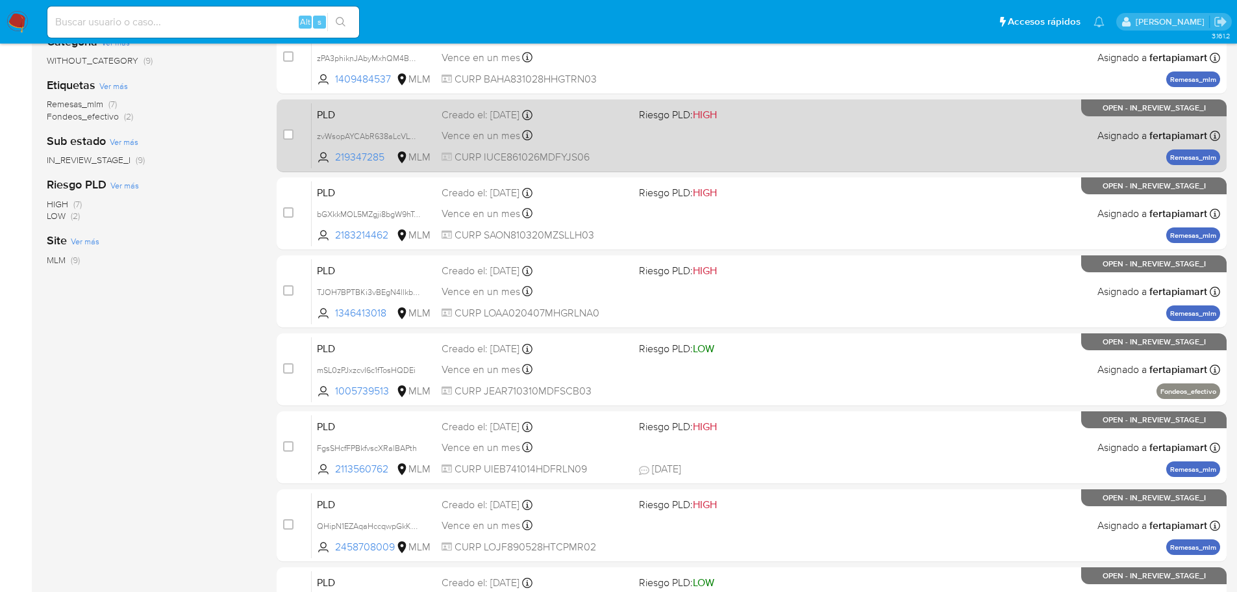
scroll to position [253, 0]
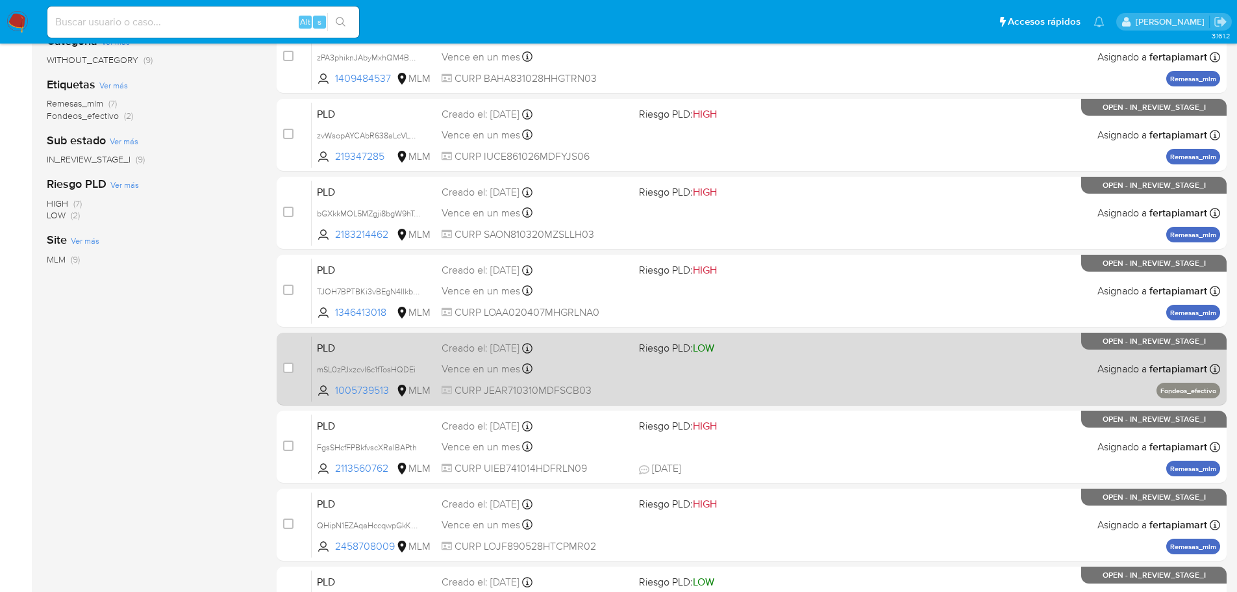
click at [428, 354] on span "PLD" at bounding box center [374, 346] width 114 height 17
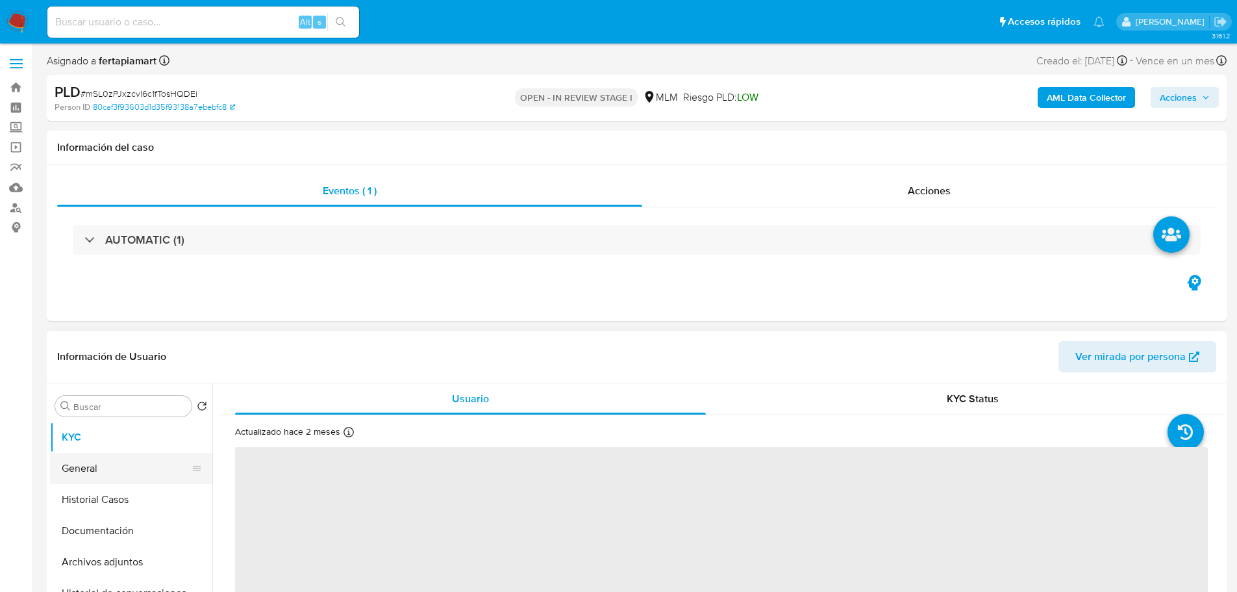
select select "10"
click at [103, 563] on button "Archivos adjuntos" at bounding box center [126, 561] width 152 height 31
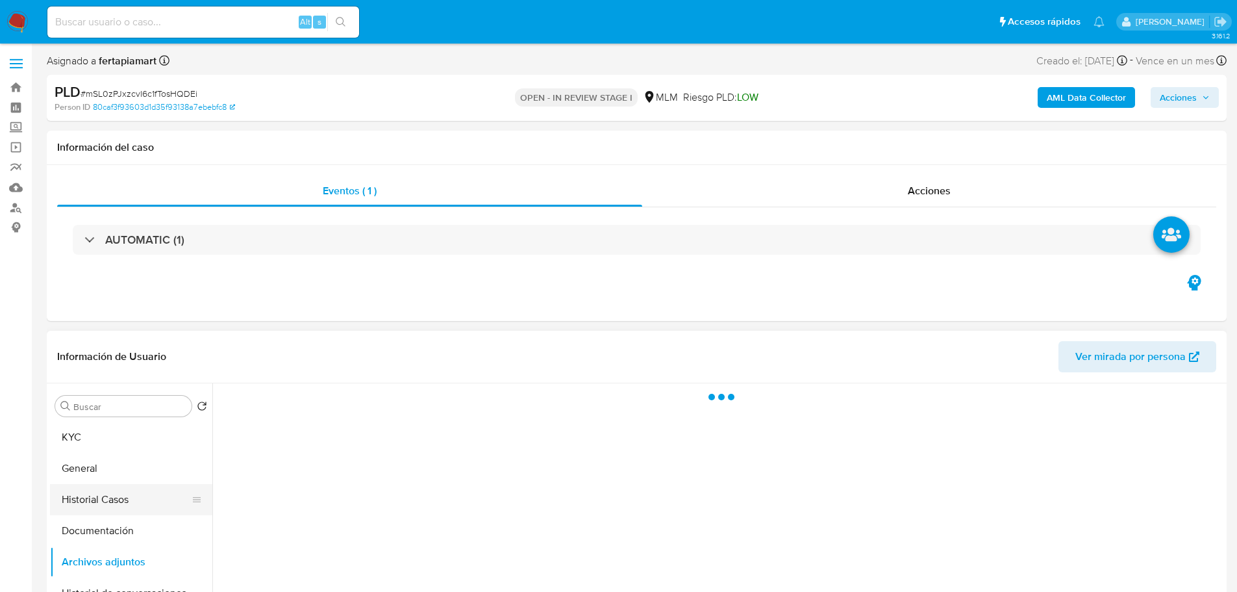
click at [105, 499] on button "Historial Casos" at bounding box center [126, 499] width 152 height 31
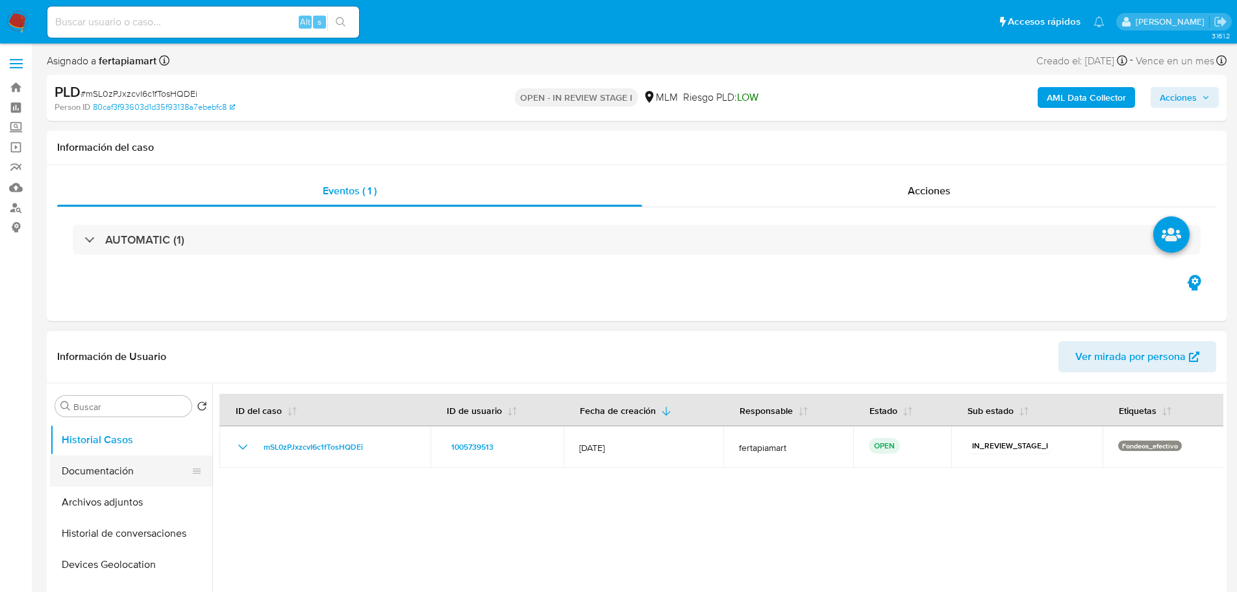
scroll to position [59, 0]
click at [112, 469] on button "Documentación" at bounding box center [126, 471] width 152 height 31
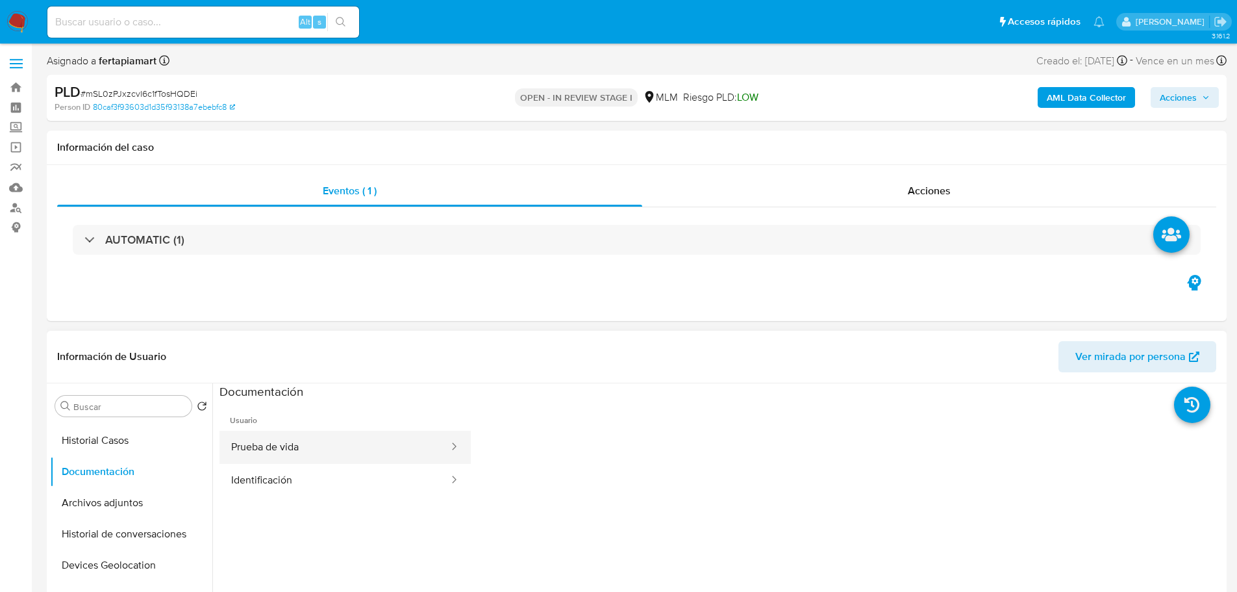
click at [297, 450] on button "Prueba de vida" at bounding box center [335, 447] width 231 height 33
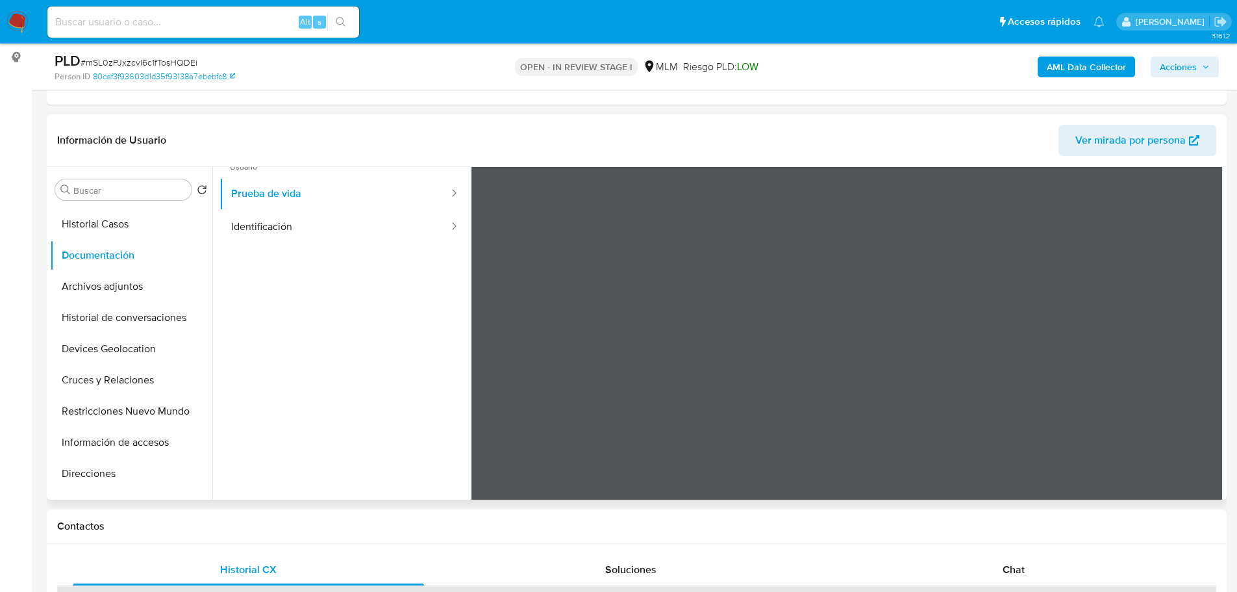
scroll to position [31, 0]
click at [175, 31] on div "Alt s" at bounding box center [203, 21] width 312 height 31
paste input "839138041"
click at [171, 27] on input at bounding box center [203, 22] width 312 height 17
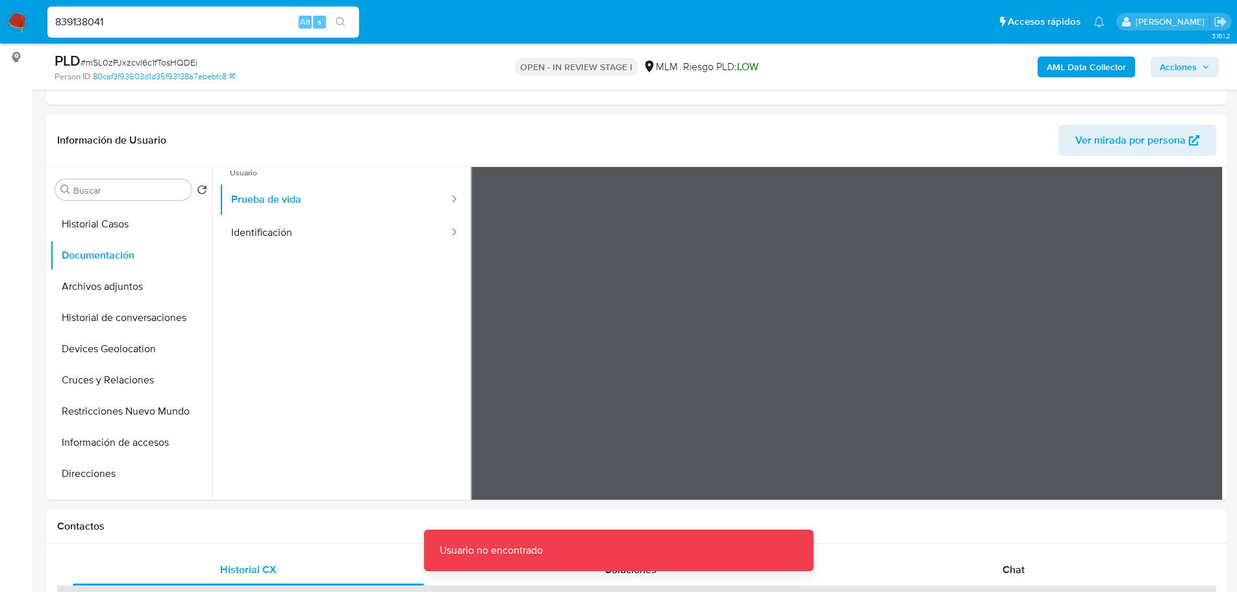
click at [171, 27] on input "839138041" at bounding box center [203, 22] width 312 height 17
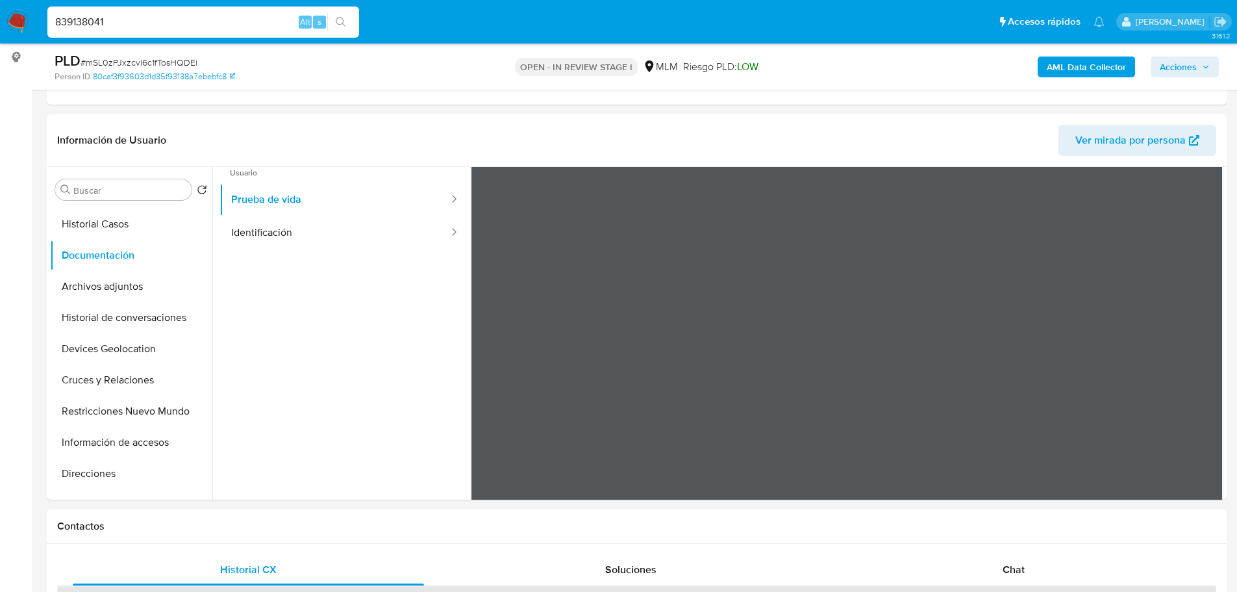
type input "839138041"
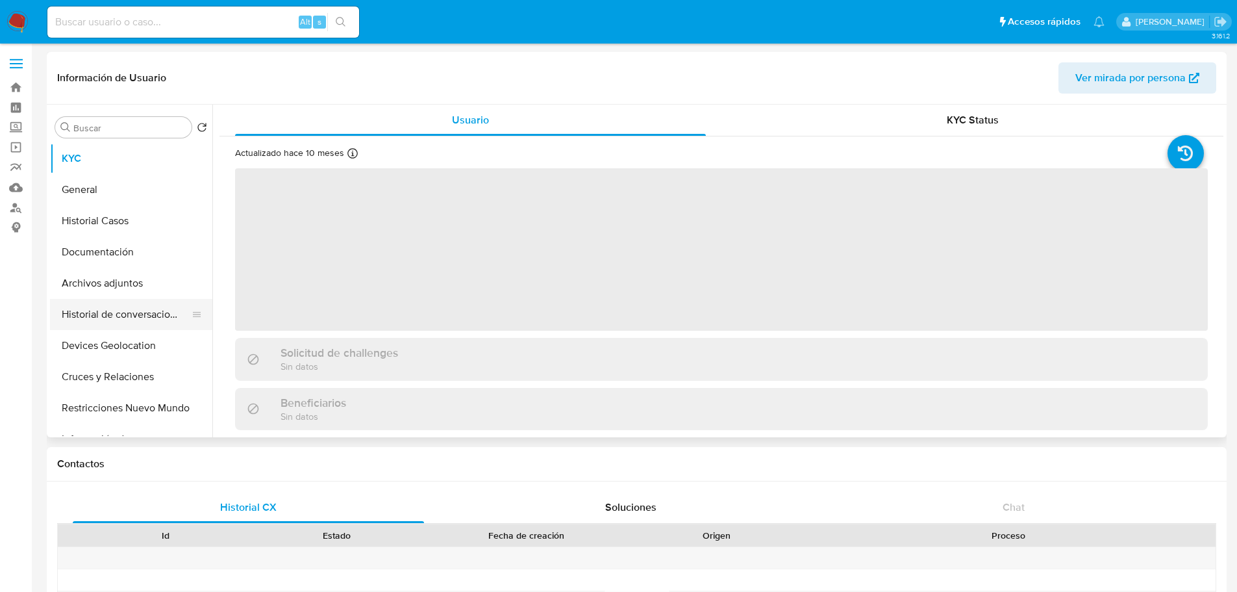
select select "10"
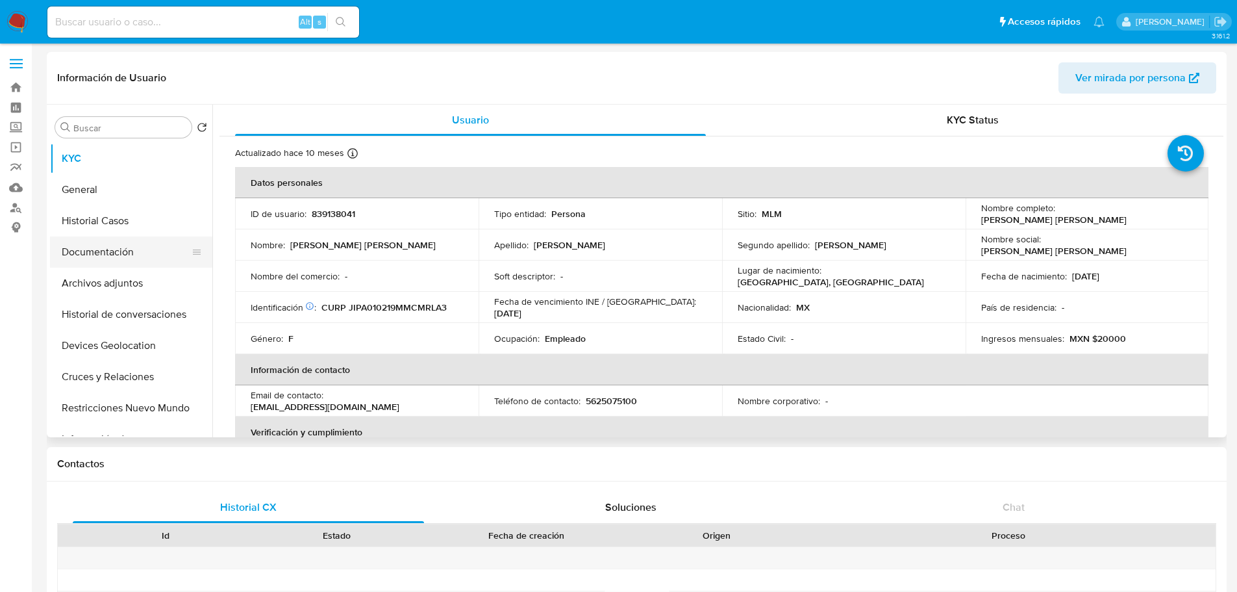
click at [117, 250] on button "Documentación" at bounding box center [126, 251] width 152 height 31
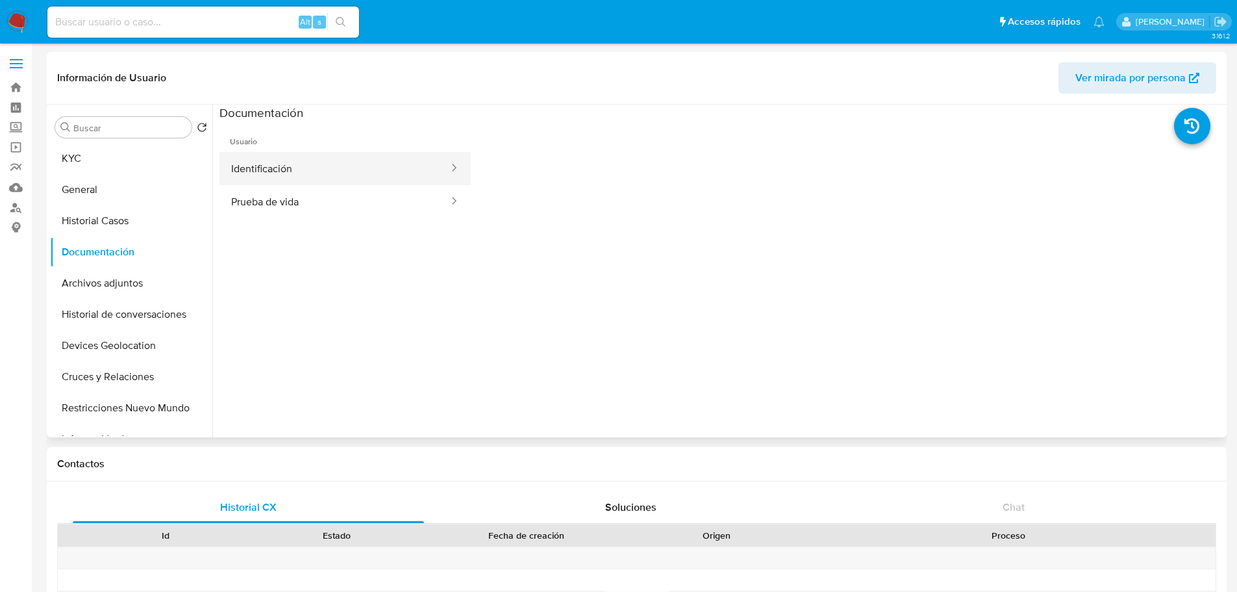
click at [278, 159] on button "Identificación" at bounding box center [335, 168] width 231 height 33
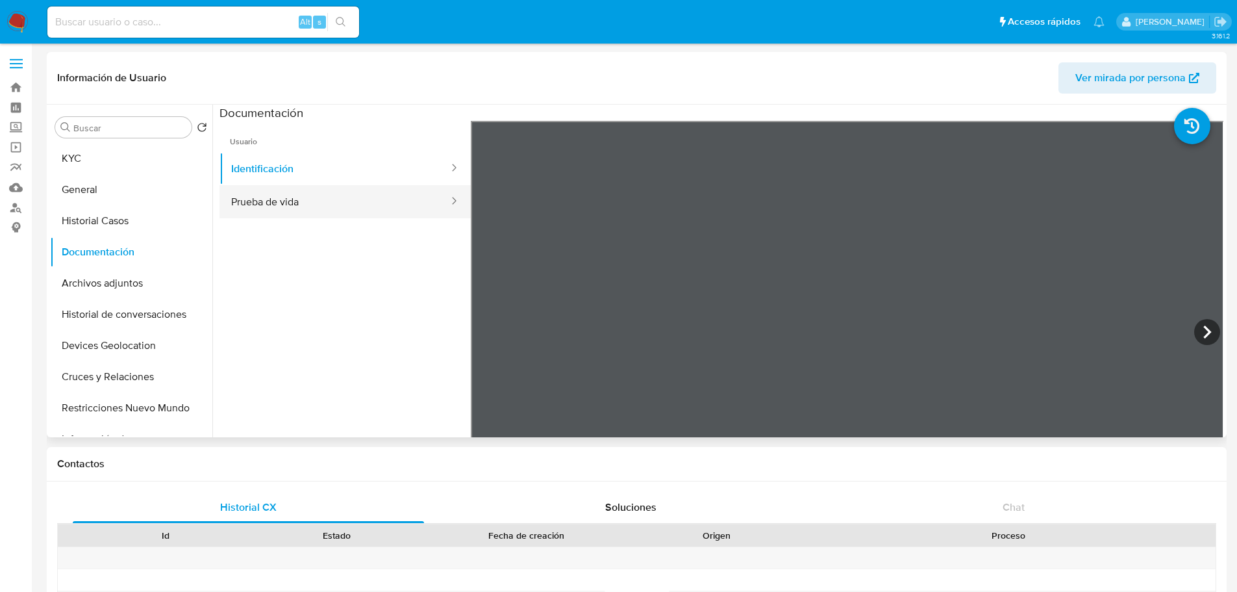
click at [273, 192] on button "Prueba de vida" at bounding box center [335, 201] width 231 height 33
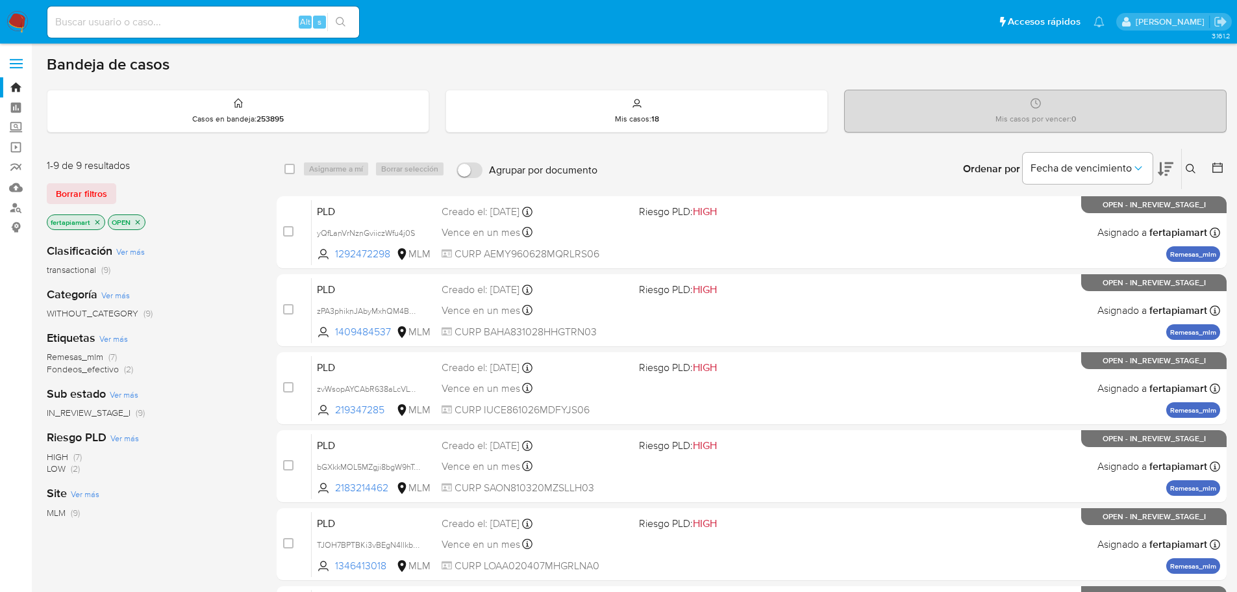
click at [155, 23] on input at bounding box center [203, 22] width 312 height 17
paste input "1027559381"
type input "1027559381"
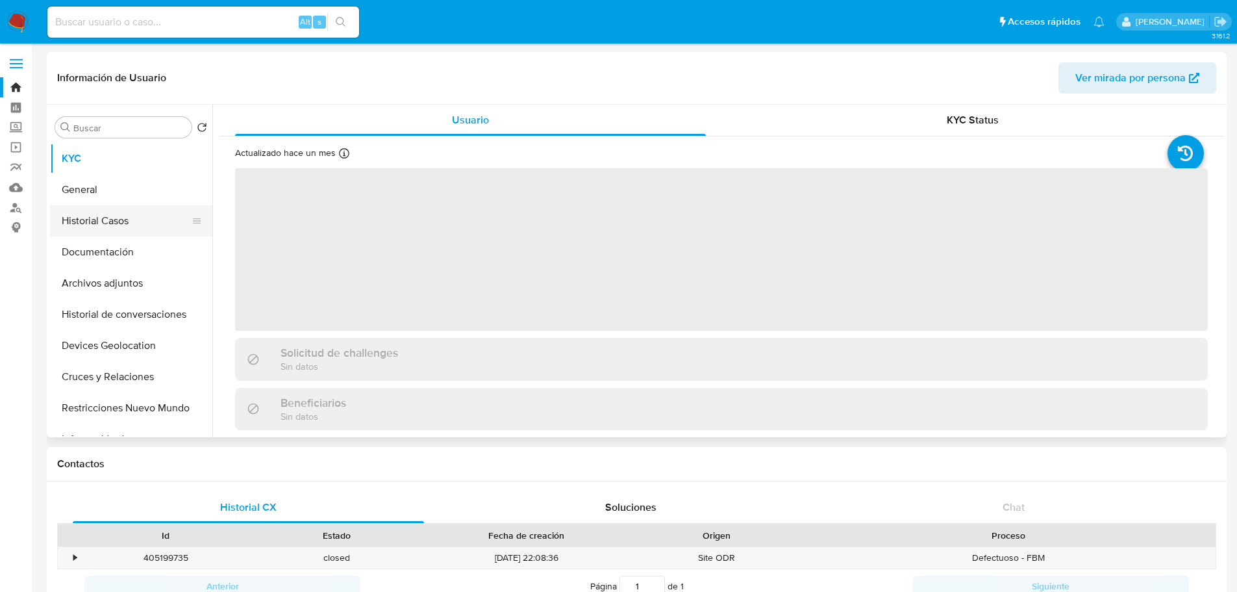
select select "10"
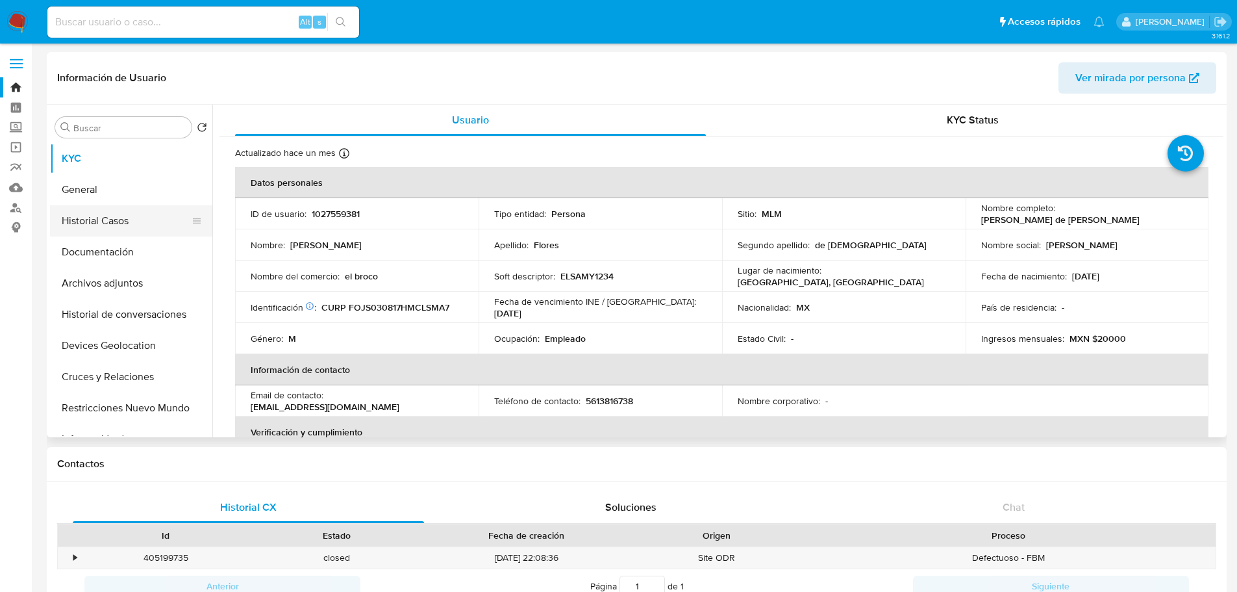
click at [116, 216] on button "Historial Casos" at bounding box center [126, 220] width 152 height 31
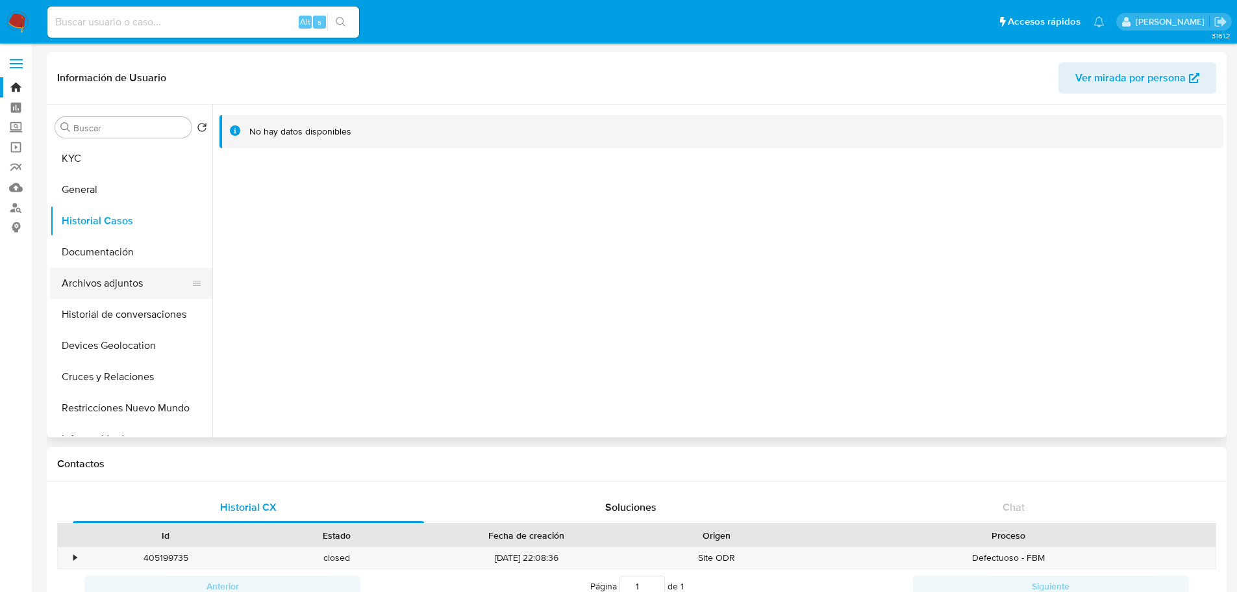
click at [105, 292] on button "Archivos adjuntos" at bounding box center [126, 283] width 152 height 31
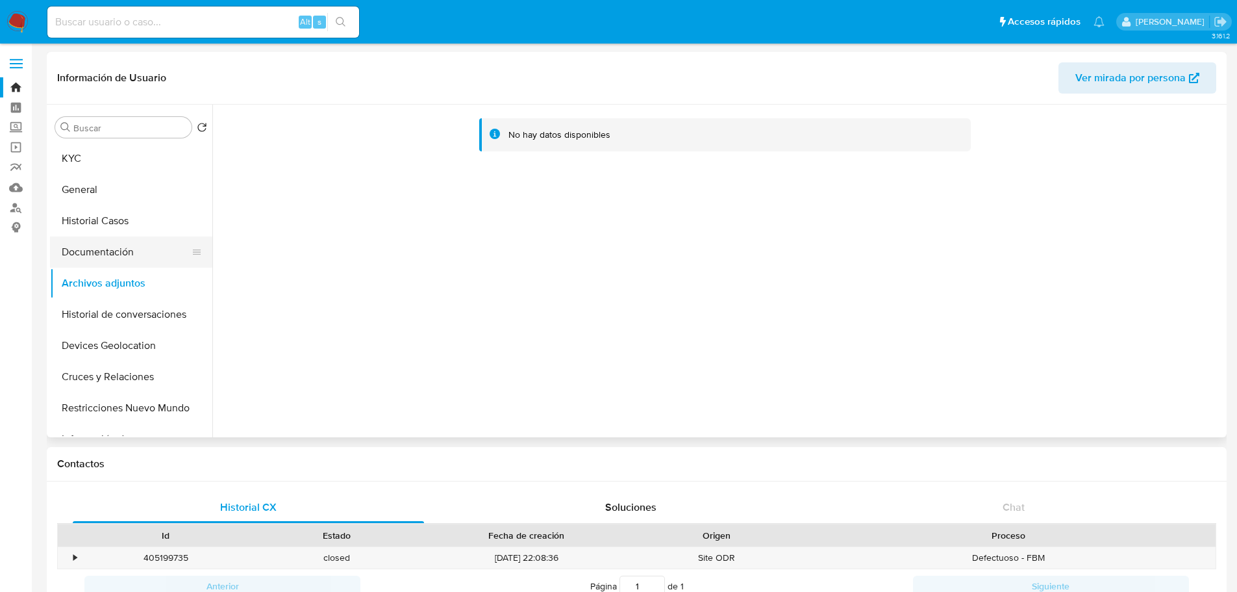
click at [106, 247] on button "Documentación" at bounding box center [126, 251] width 152 height 31
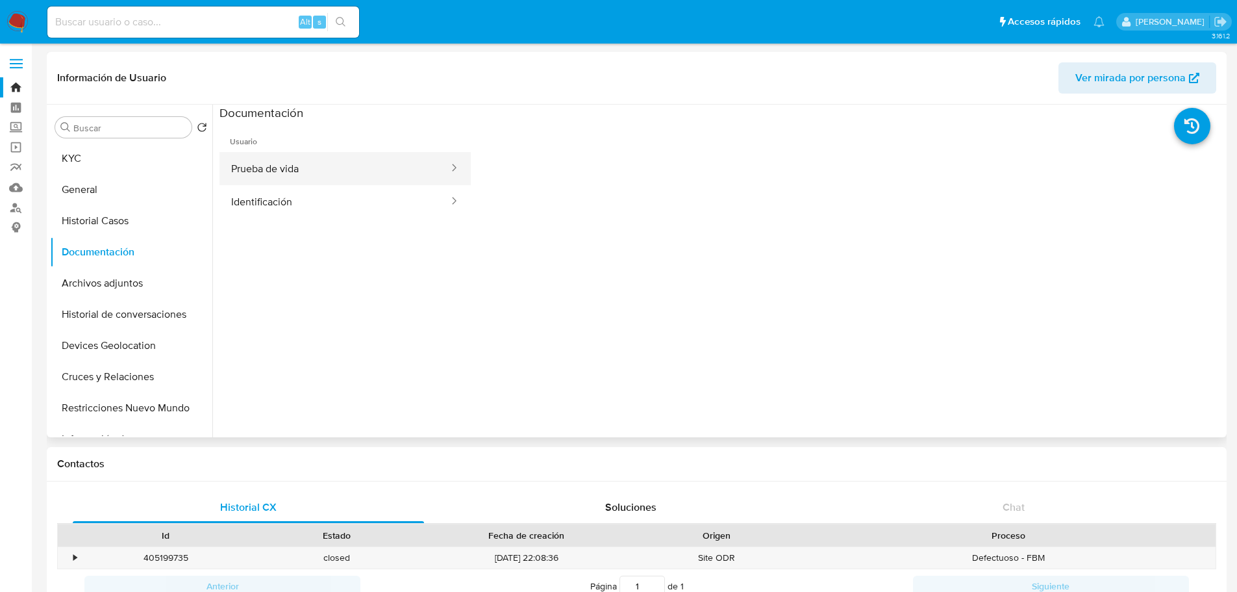
click at [278, 171] on button "Prueba de vida" at bounding box center [335, 168] width 231 height 33
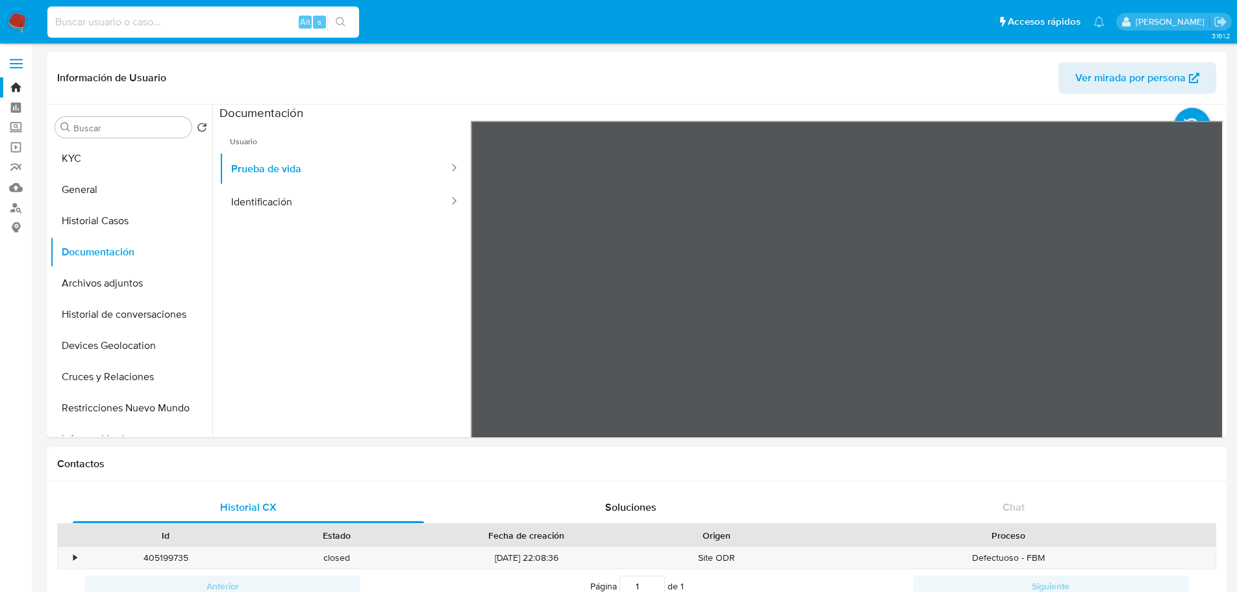
click at [170, 20] on input at bounding box center [203, 22] width 312 height 17
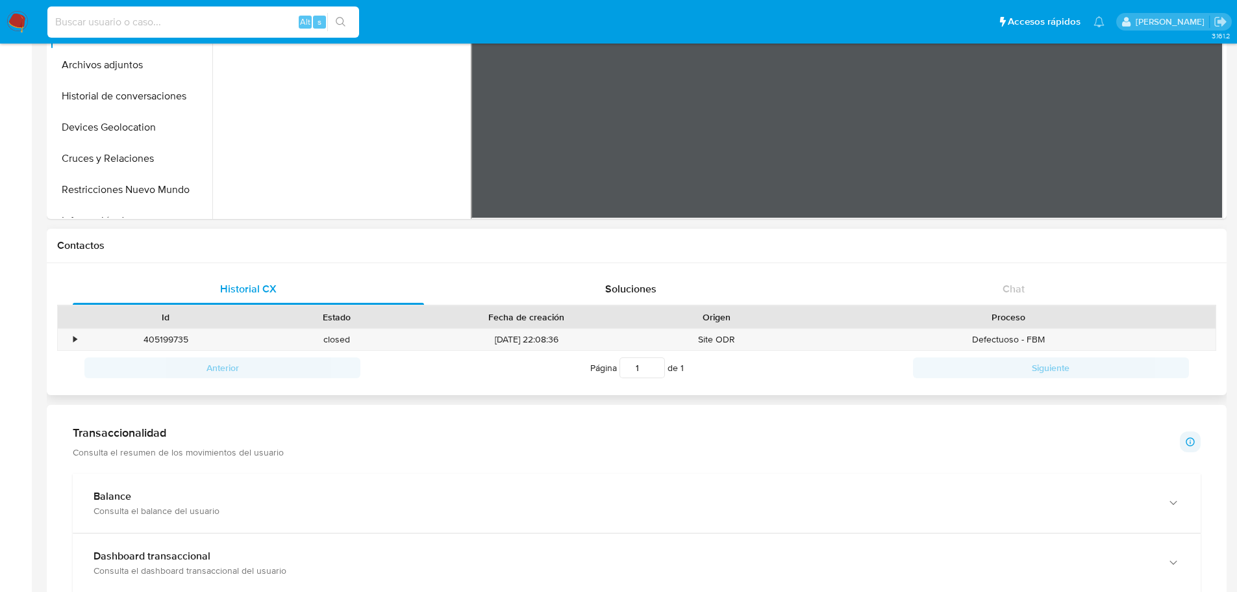
scroll to position [221, 0]
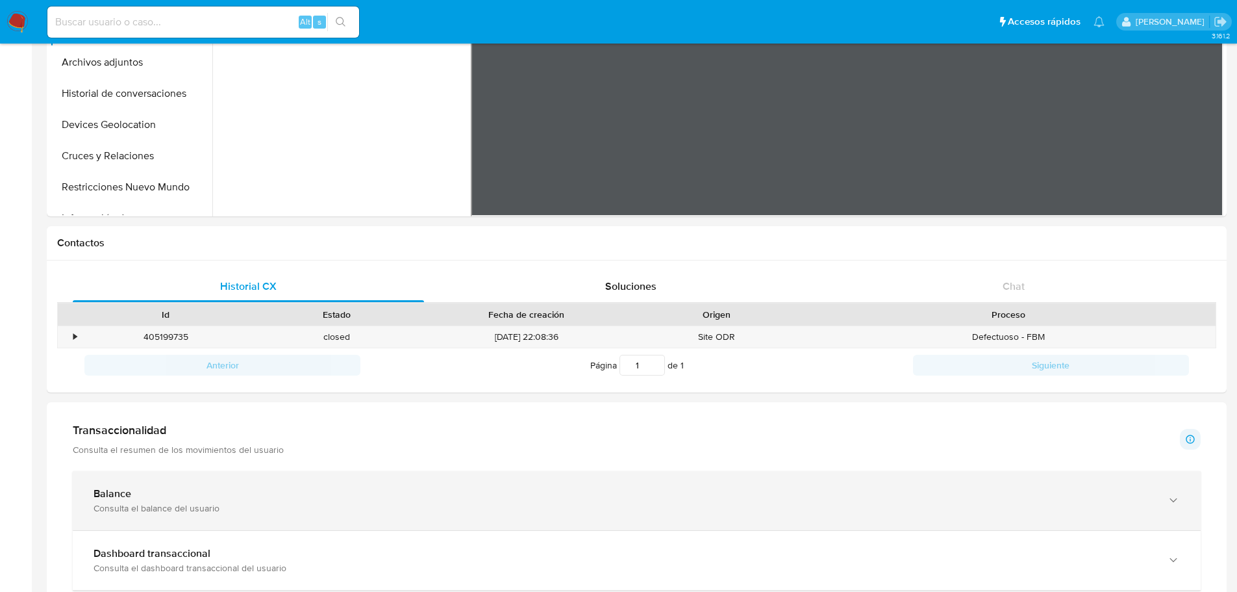
click at [214, 507] on div "Consulta el balance del usuario" at bounding box center [624, 508] width 1061 height 12
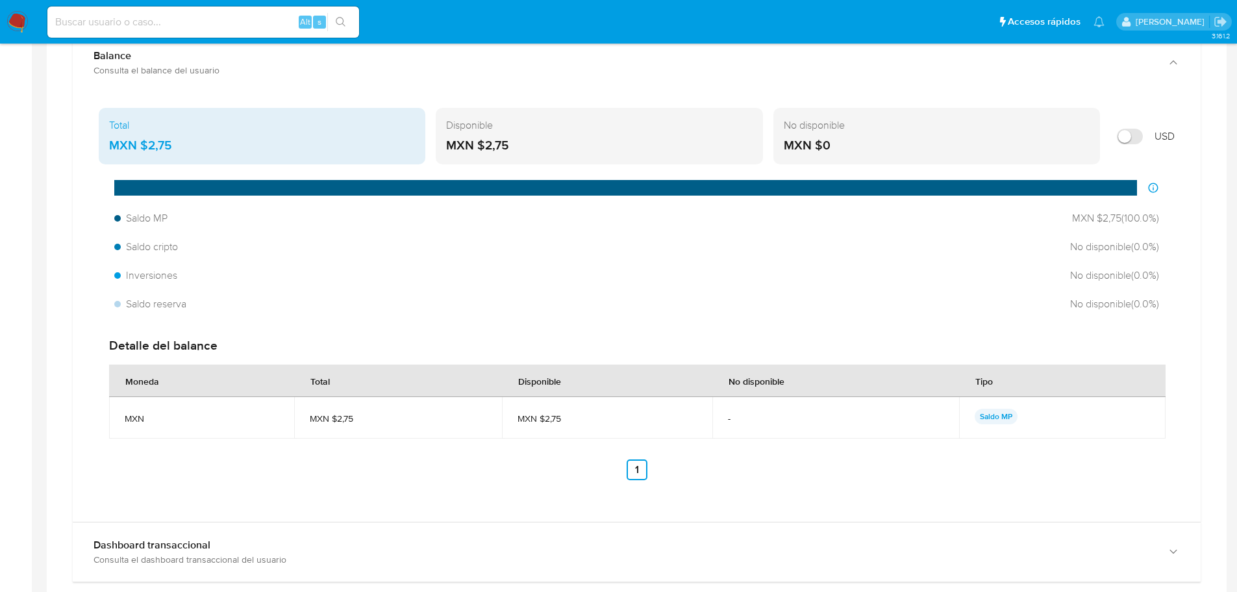
scroll to position [662, 0]
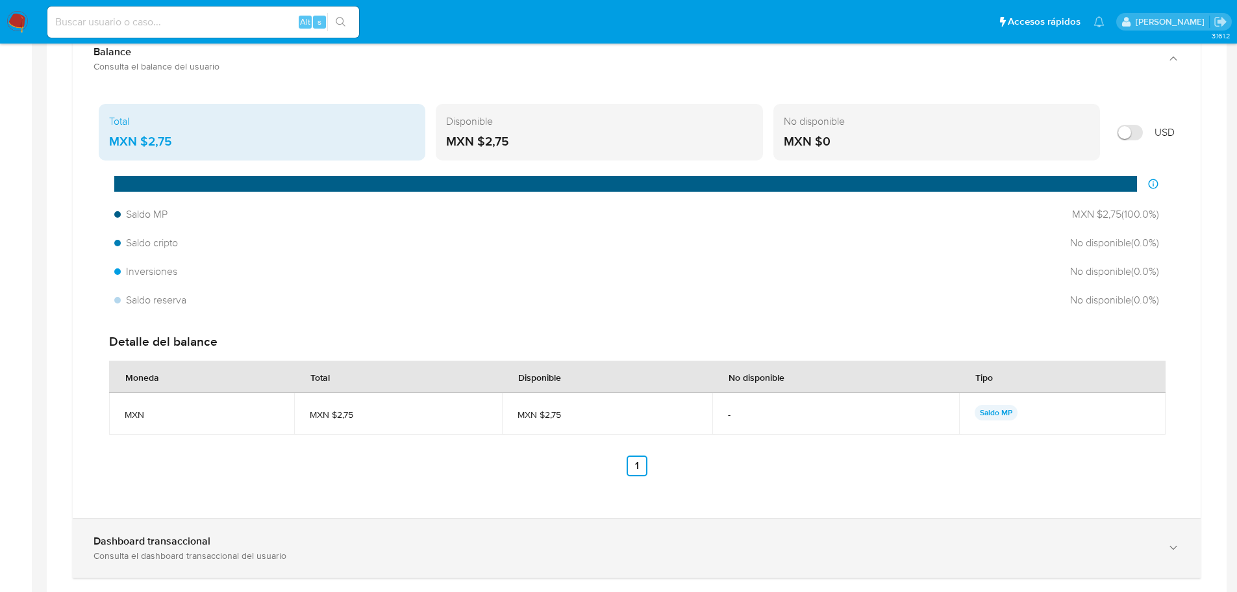
click at [261, 533] on div "Dashboard transaccional Consulta el dashboard transaccional del usuario" at bounding box center [637, 547] width 1128 height 59
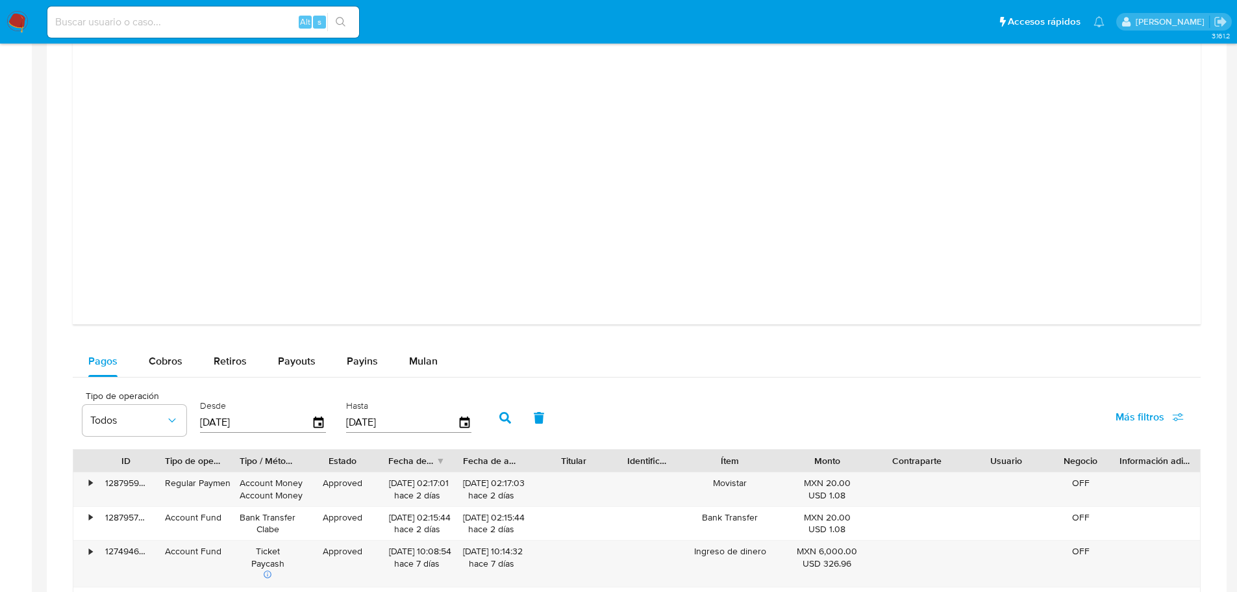
scroll to position [1514, 0]
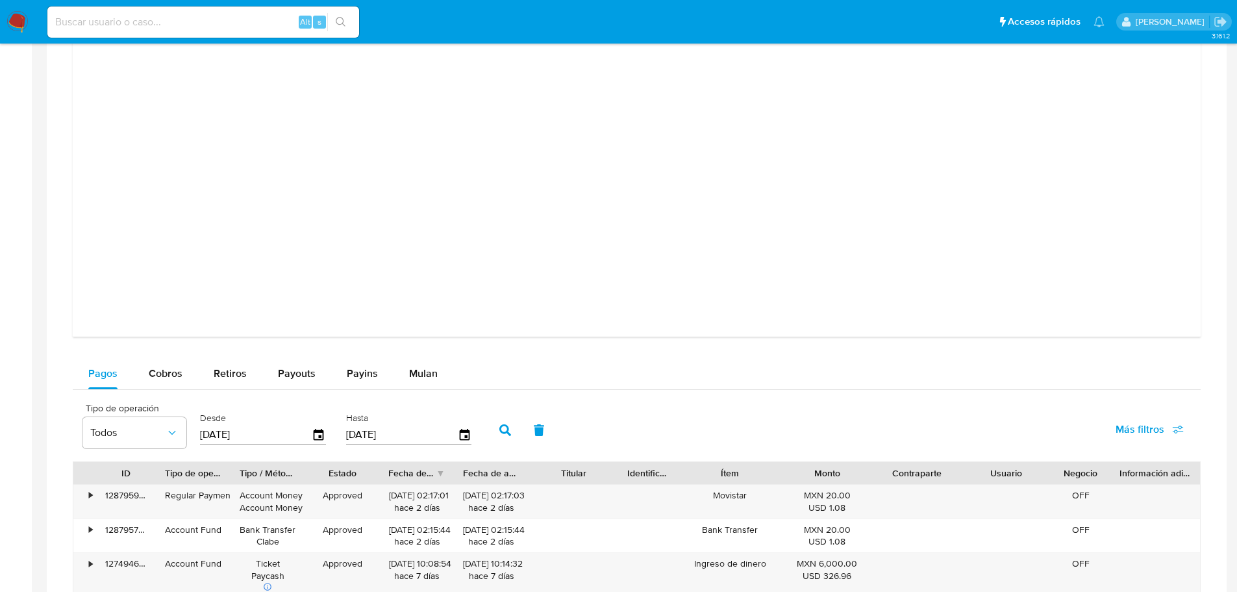
click at [222, 435] on input "10/07/2025" at bounding box center [256, 434] width 112 height 21
type input "10/02/025_"
type input "01/05/2025"
click at [499, 432] on icon "button" at bounding box center [505, 430] width 12 height 12
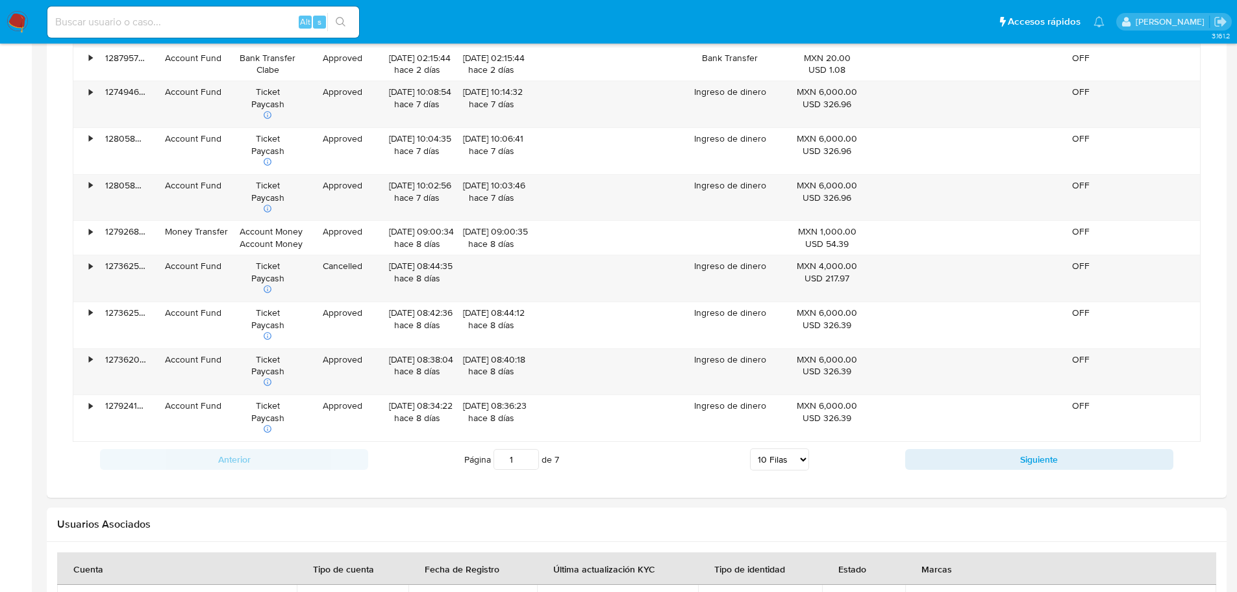
scroll to position [1987, 0]
click at [1007, 453] on button "Siguiente" at bounding box center [1039, 457] width 268 height 21
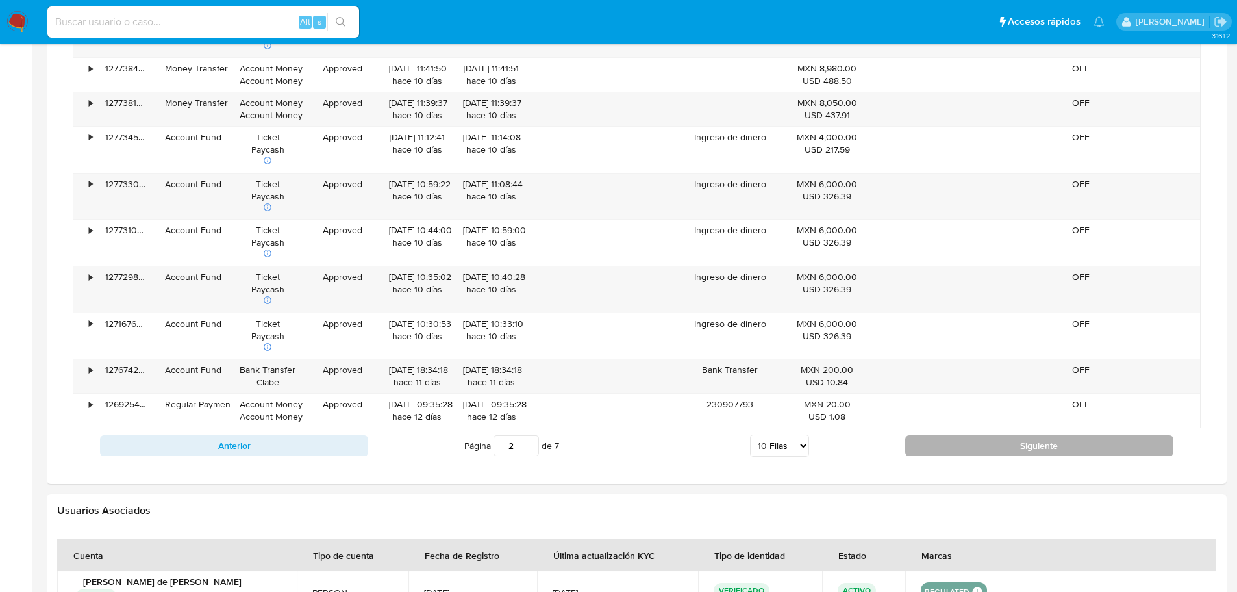
click at [1007, 453] on button "Siguiente" at bounding box center [1039, 445] width 268 height 21
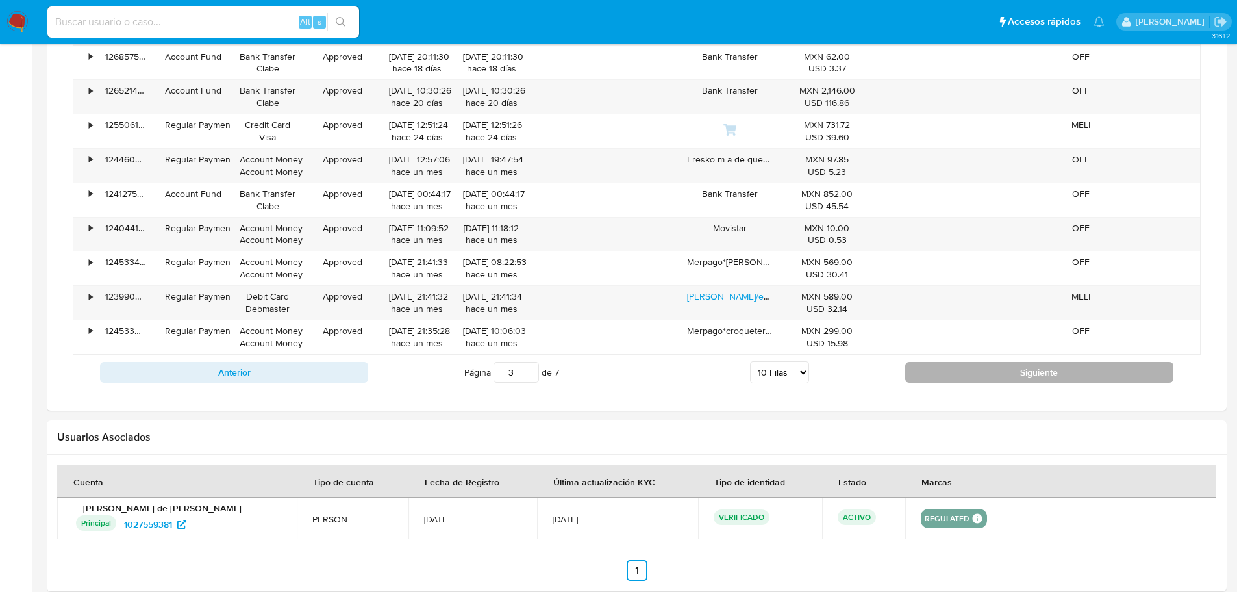
click at [1010, 370] on button "Siguiente" at bounding box center [1039, 372] width 268 height 21
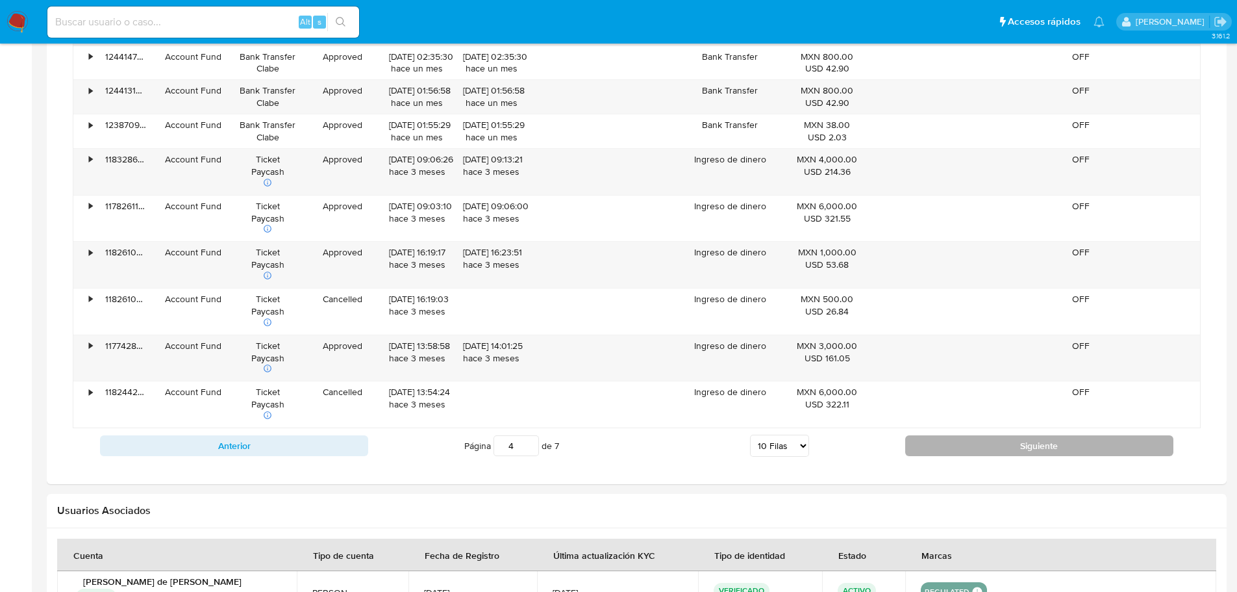
click at [1001, 444] on button "Siguiente" at bounding box center [1039, 445] width 268 height 21
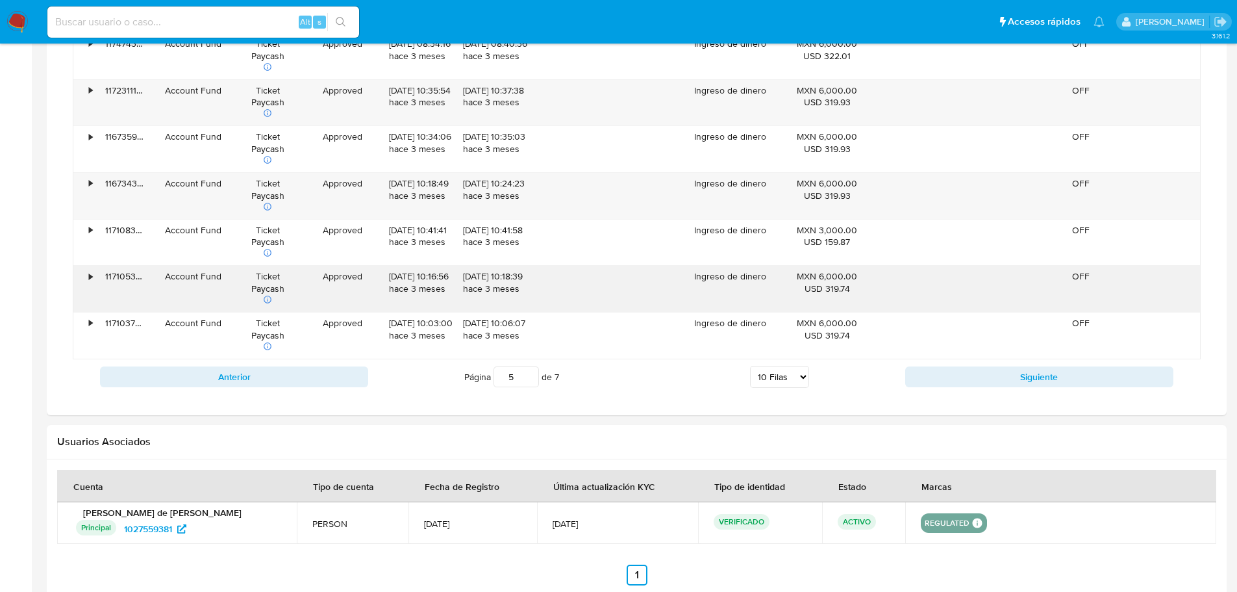
scroll to position [2104, 0]
click at [964, 373] on button "Siguiente" at bounding box center [1039, 377] width 268 height 21
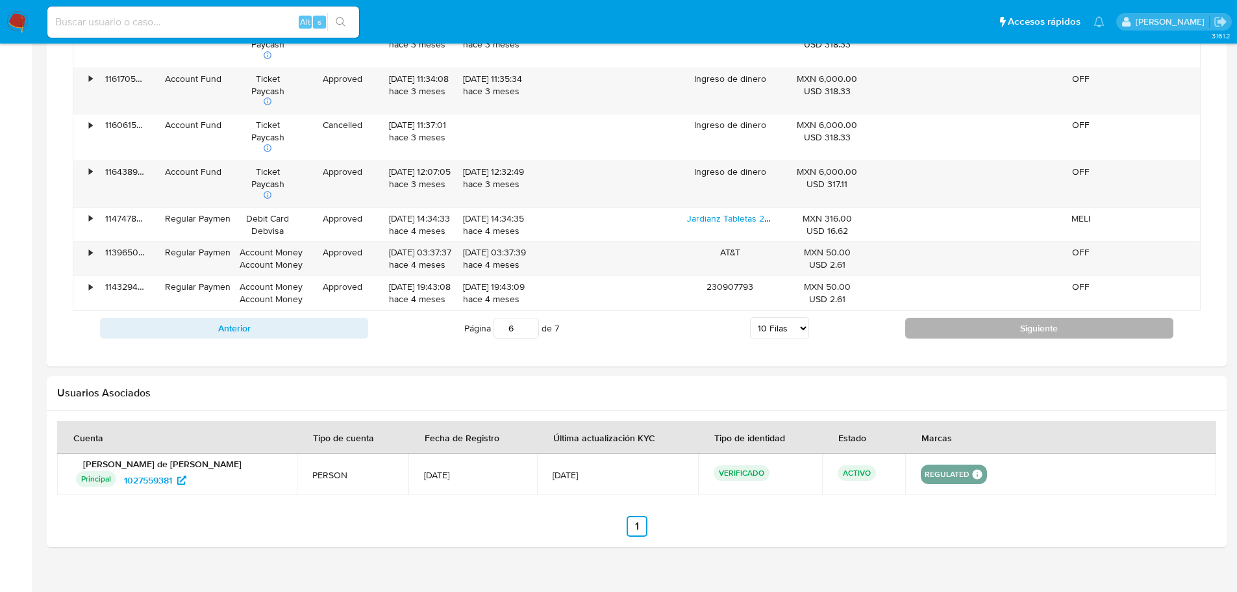
click at [976, 320] on button "Siguiente" at bounding box center [1039, 328] width 268 height 21
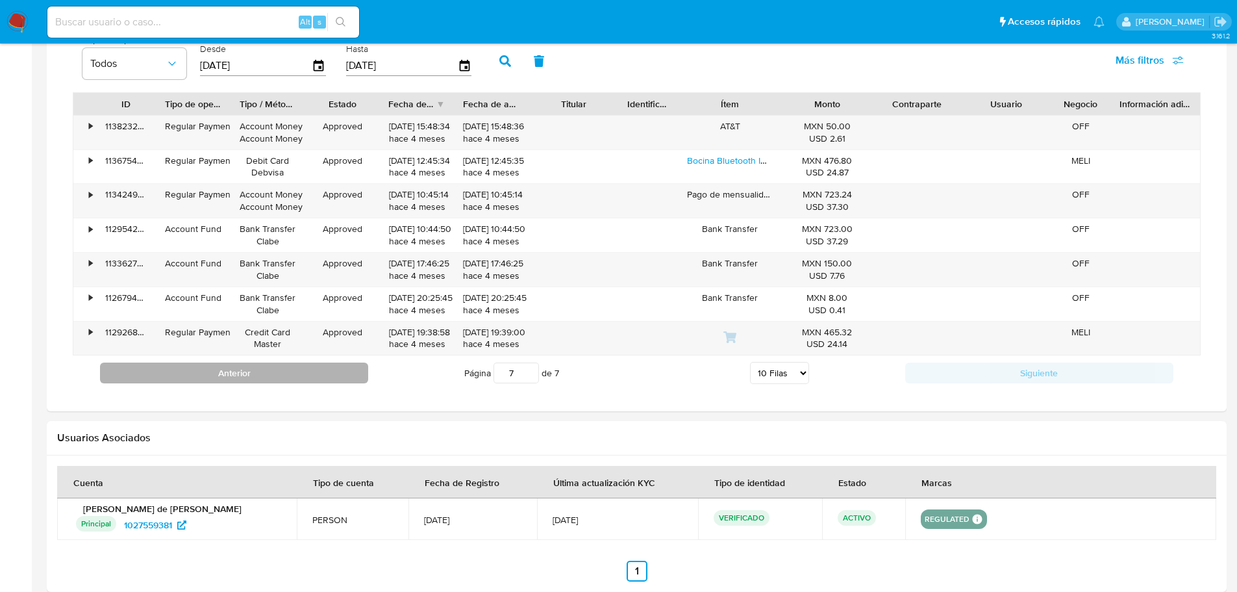
scroll to position [1882, 0]
click at [308, 374] on button "Anterior" at bounding box center [234, 373] width 268 height 21
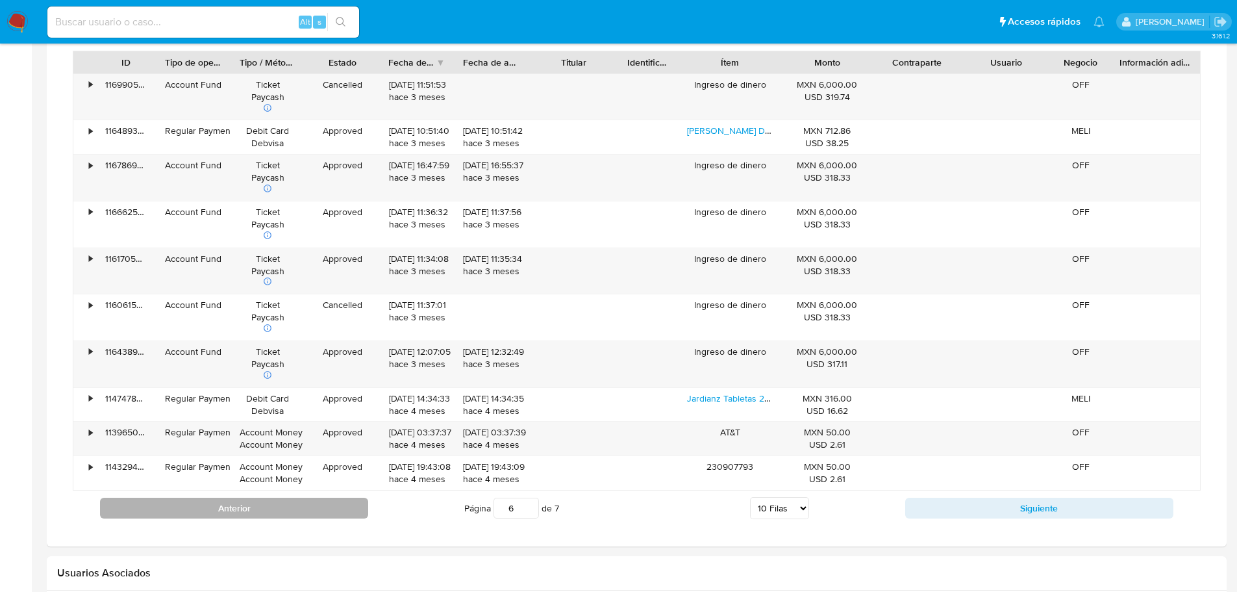
scroll to position [1925, 0]
click at [266, 501] on button "Anterior" at bounding box center [234, 507] width 268 height 21
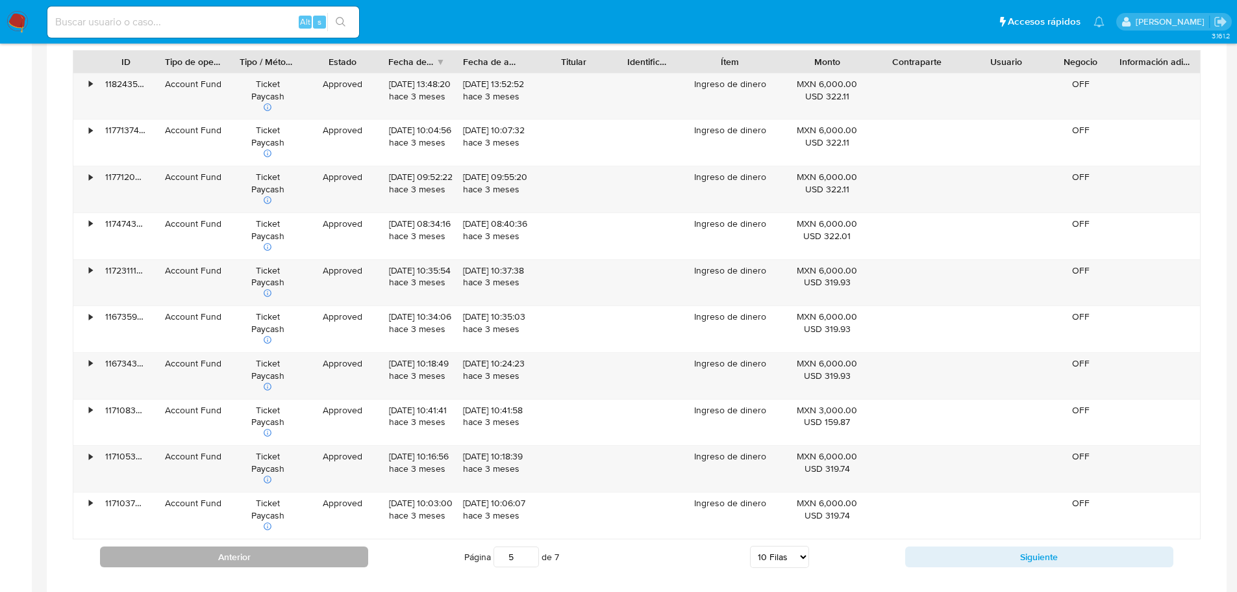
click at [273, 553] on button "Anterior" at bounding box center [234, 556] width 268 height 21
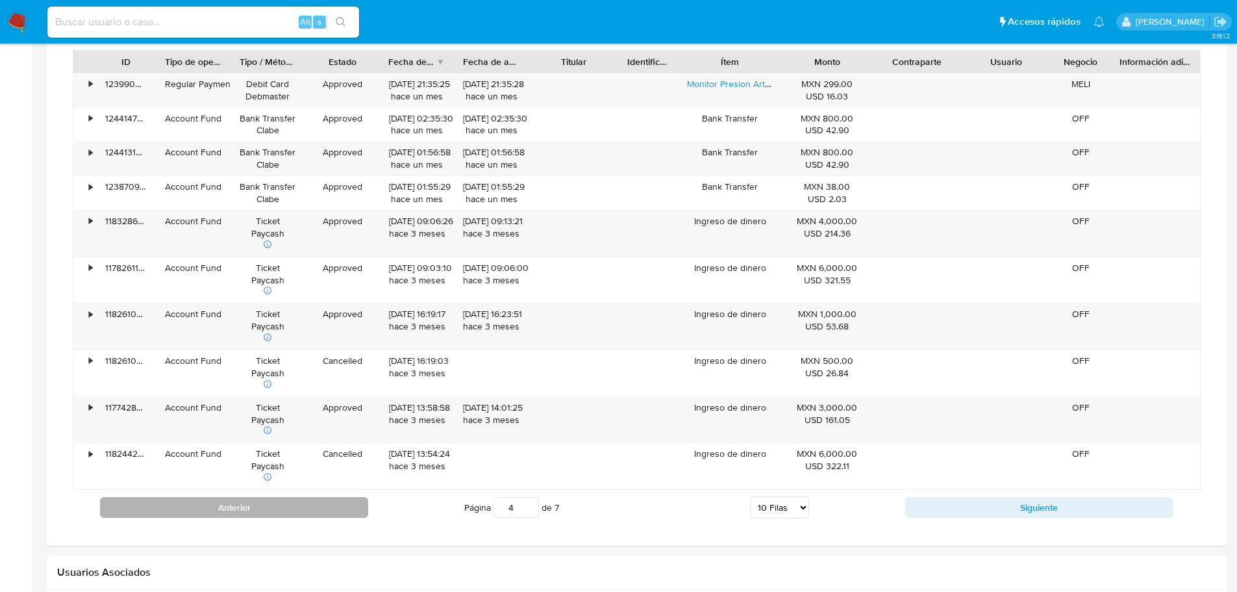
click at [279, 516] on button "Anterior" at bounding box center [234, 507] width 268 height 21
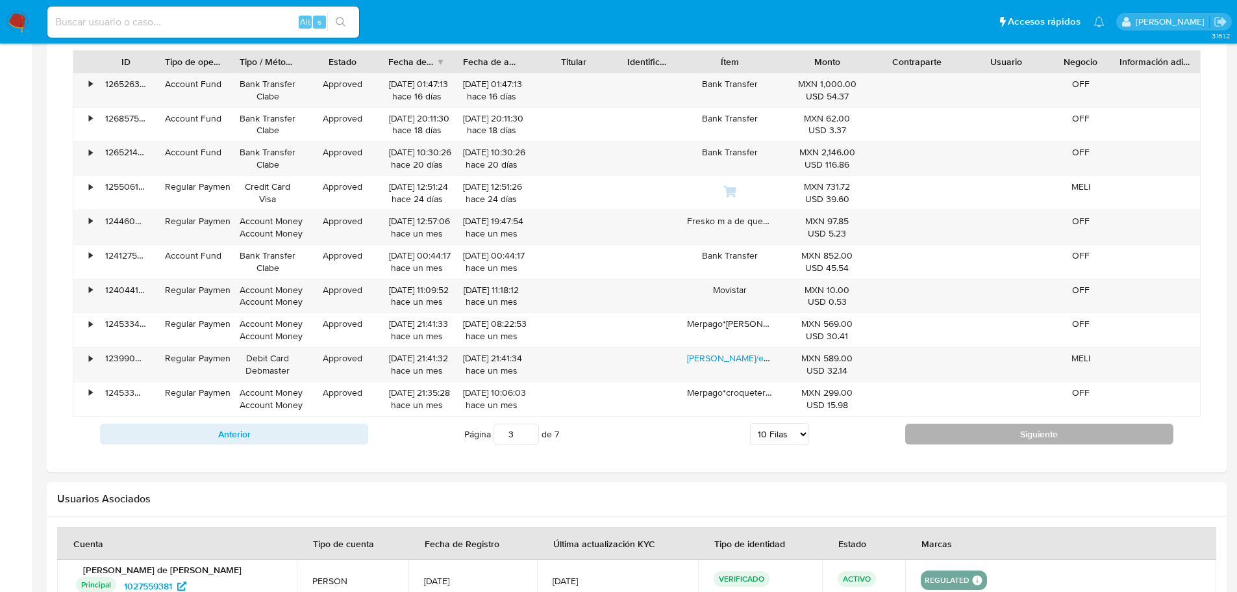
click at [942, 429] on button "Siguiente" at bounding box center [1039, 433] width 268 height 21
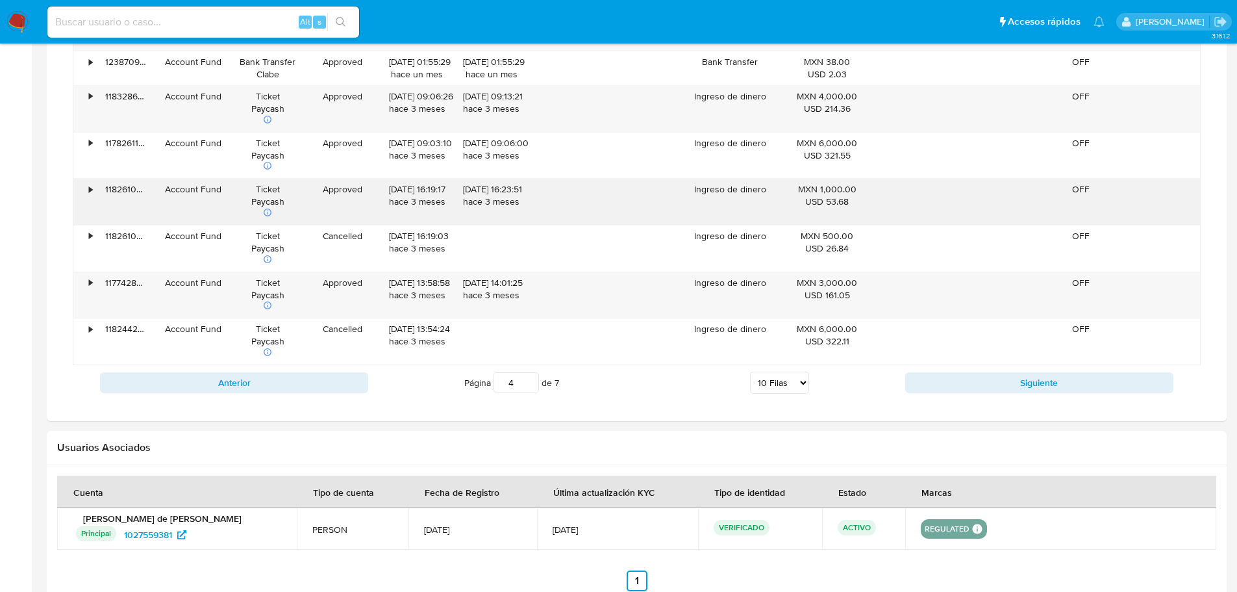
scroll to position [2045, 0]
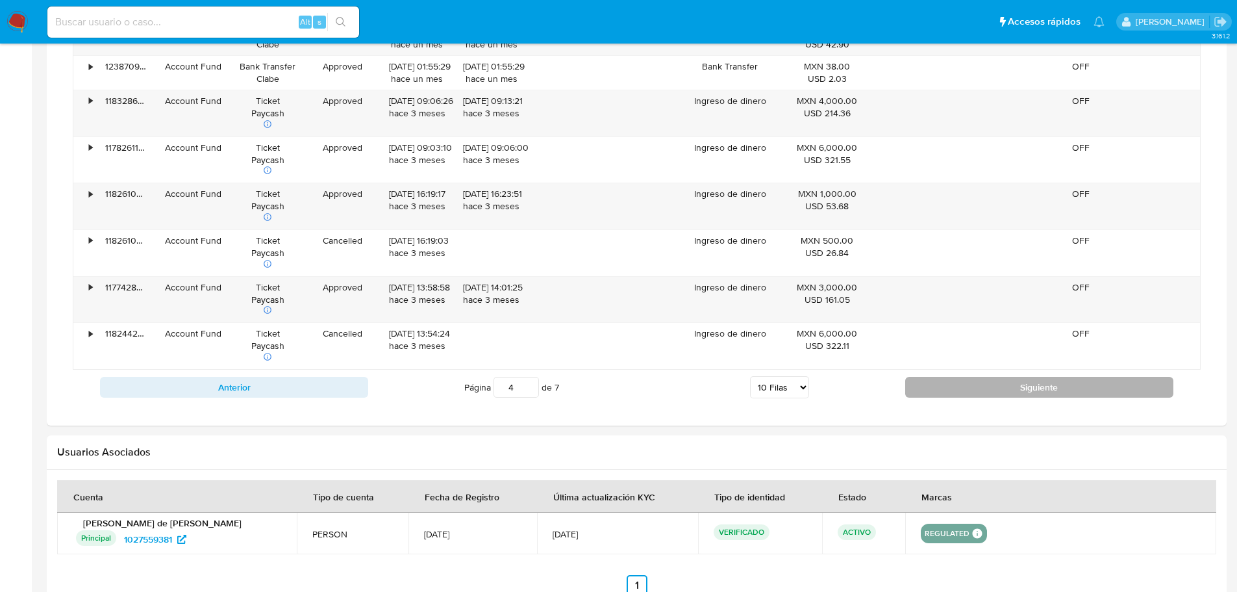
click at [943, 392] on button "Siguiente" at bounding box center [1039, 387] width 268 height 21
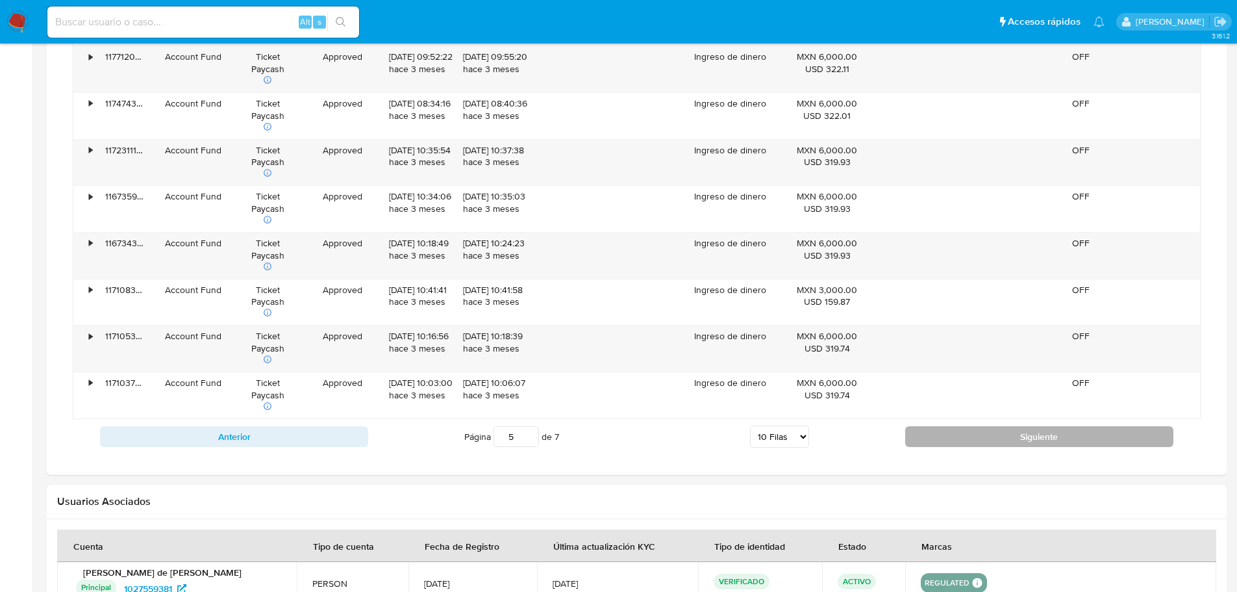
click at [980, 439] on button "Siguiente" at bounding box center [1039, 436] width 268 height 21
type input "6"
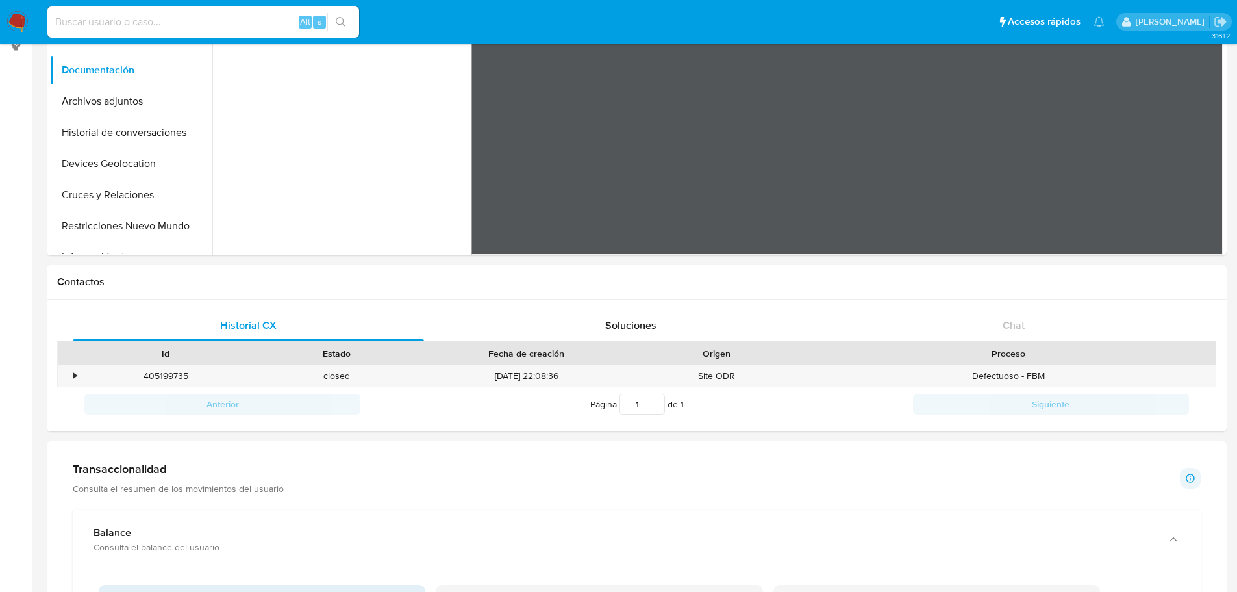
scroll to position [0, 0]
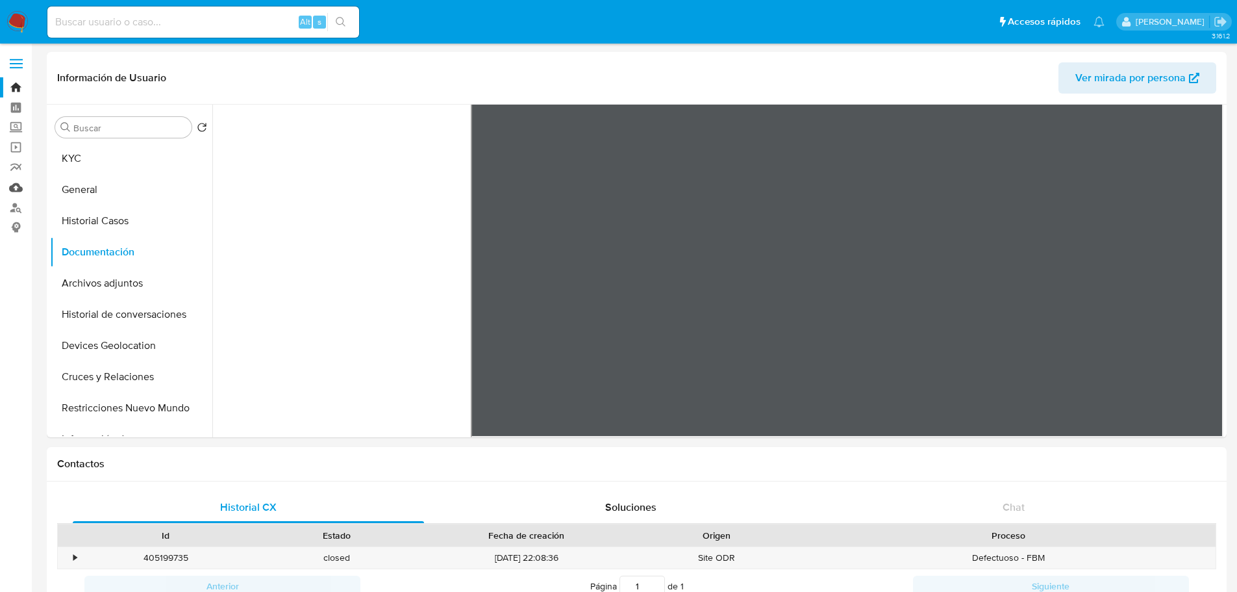
click at [16, 191] on link "Mulan" at bounding box center [77, 187] width 155 height 20
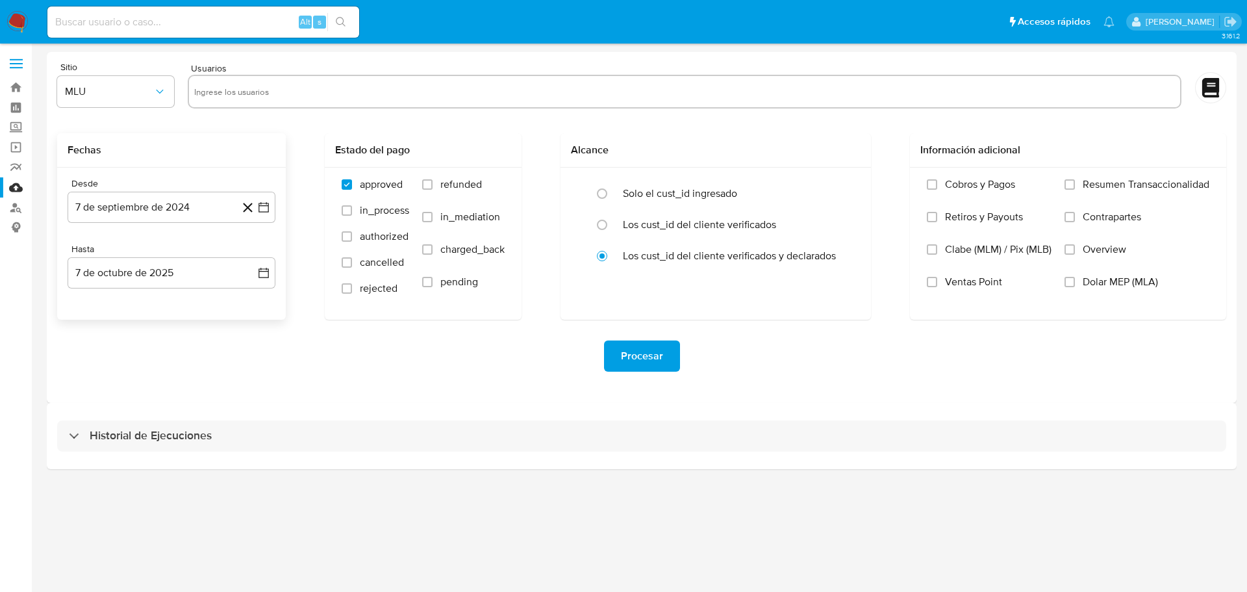
click at [245, 203] on icon at bounding box center [248, 207] width 16 height 16
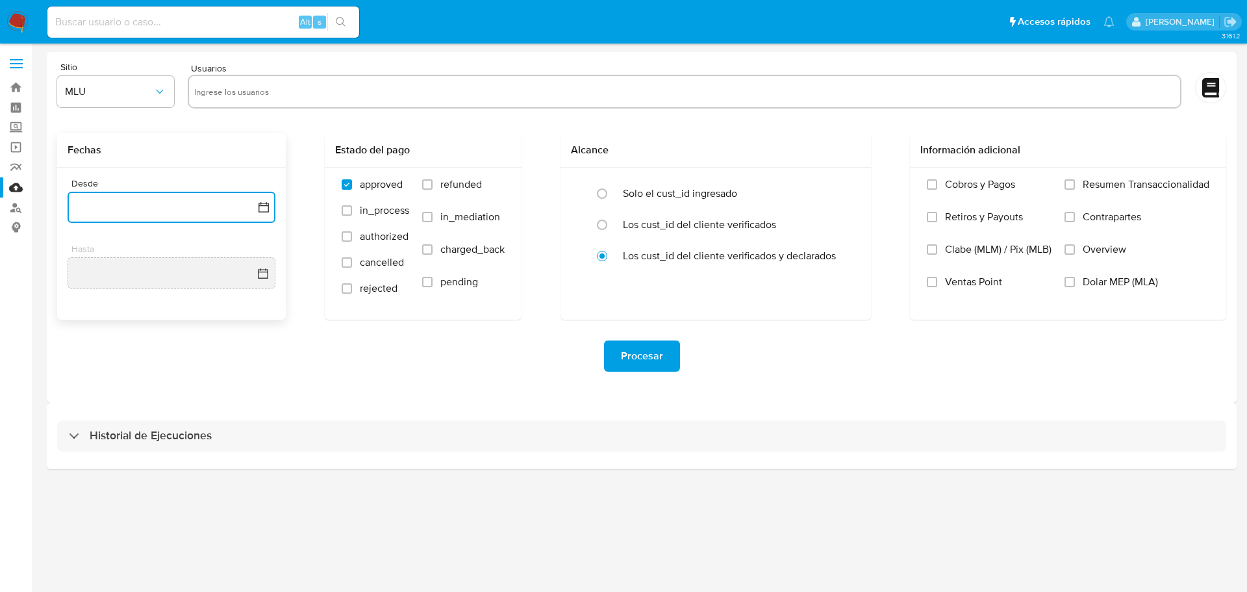
click at [207, 205] on button "button" at bounding box center [172, 207] width 208 height 31
click at [97, 257] on icon "Mes anterior" at bounding box center [91, 254] width 16 height 16
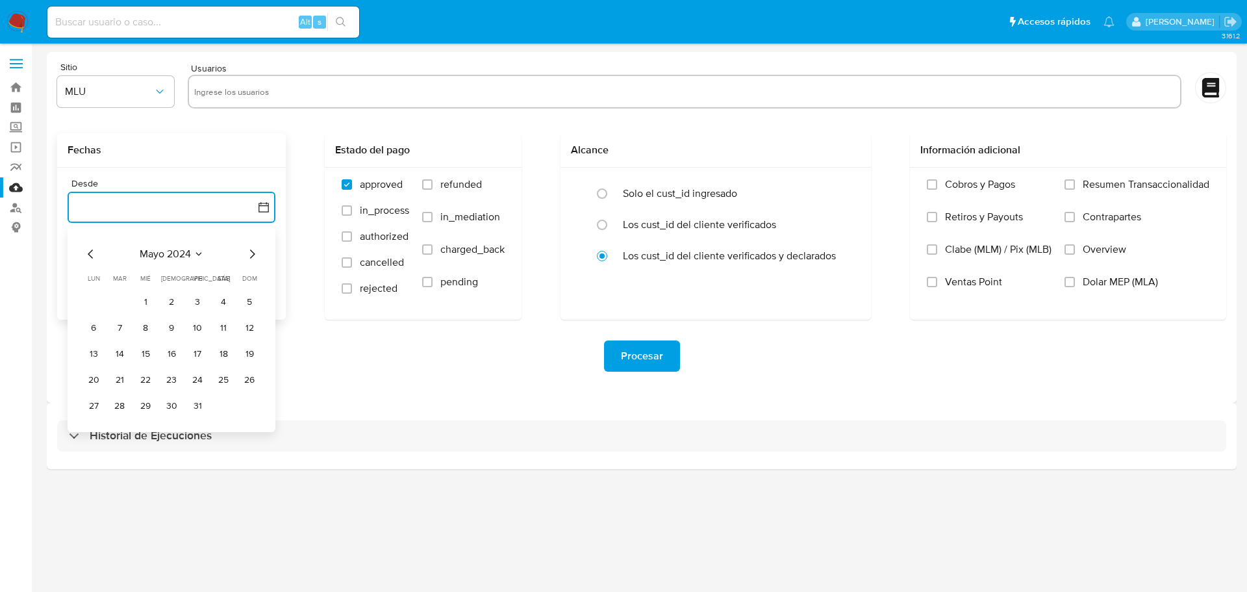
click at [97, 257] on icon "Mes anterior" at bounding box center [91, 254] width 16 height 16
click at [91, 299] on button "1" at bounding box center [93, 302] width 21 height 21
click at [252, 266] on button "7 de octubre de 2025" at bounding box center [172, 272] width 208 height 31
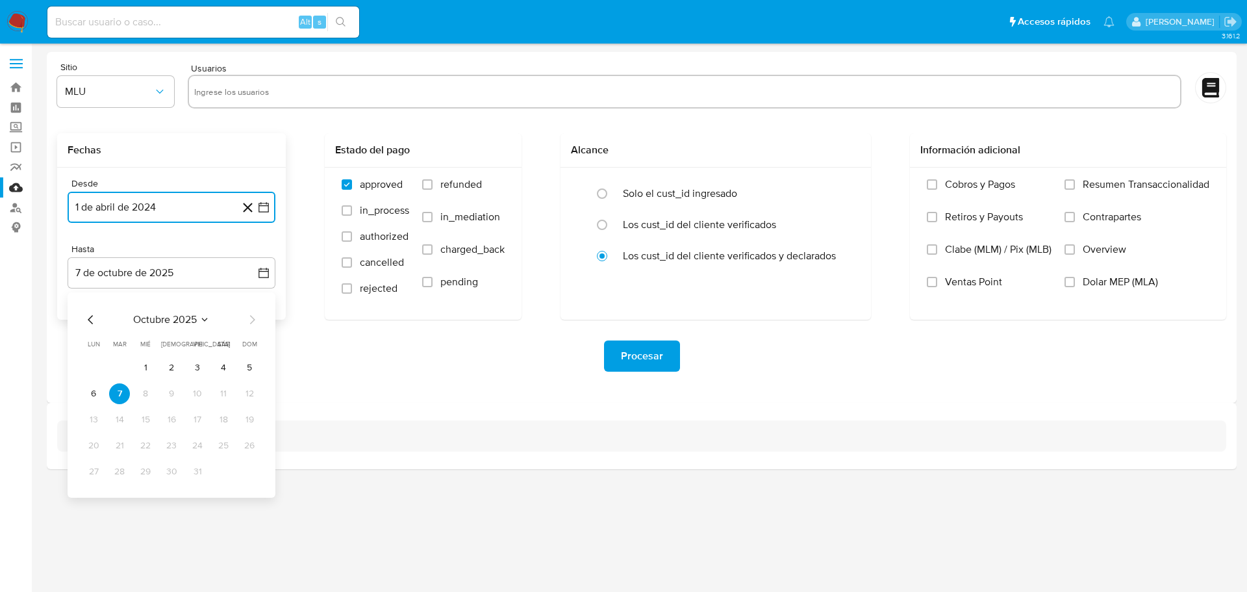
click at [90, 317] on icon "Mes anterior" at bounding box center [91, 320] width 16 height 16
click at [249, 319] on icon "Mes siguiente" at bounding box center [252, 320] width 16 height 16
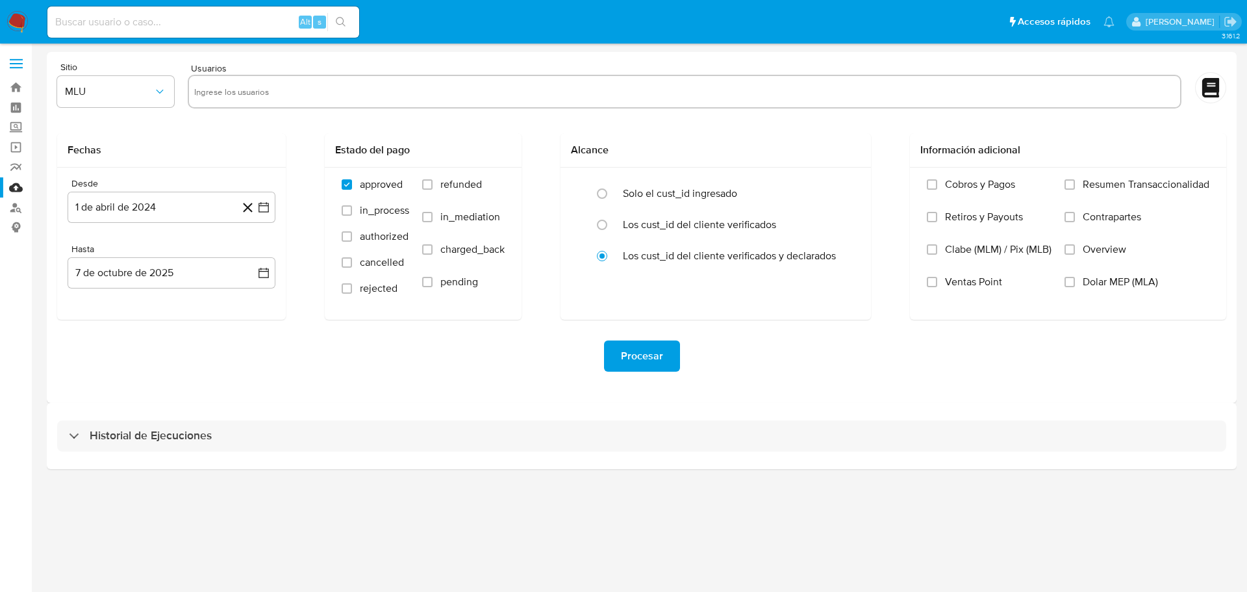
click at [427, 373] on div "Procesar" at bounding box center [641, 356] width 1169 height 73
click at [262, 278] on icon "button" at bounding box center [263, 272] width 13 height 13
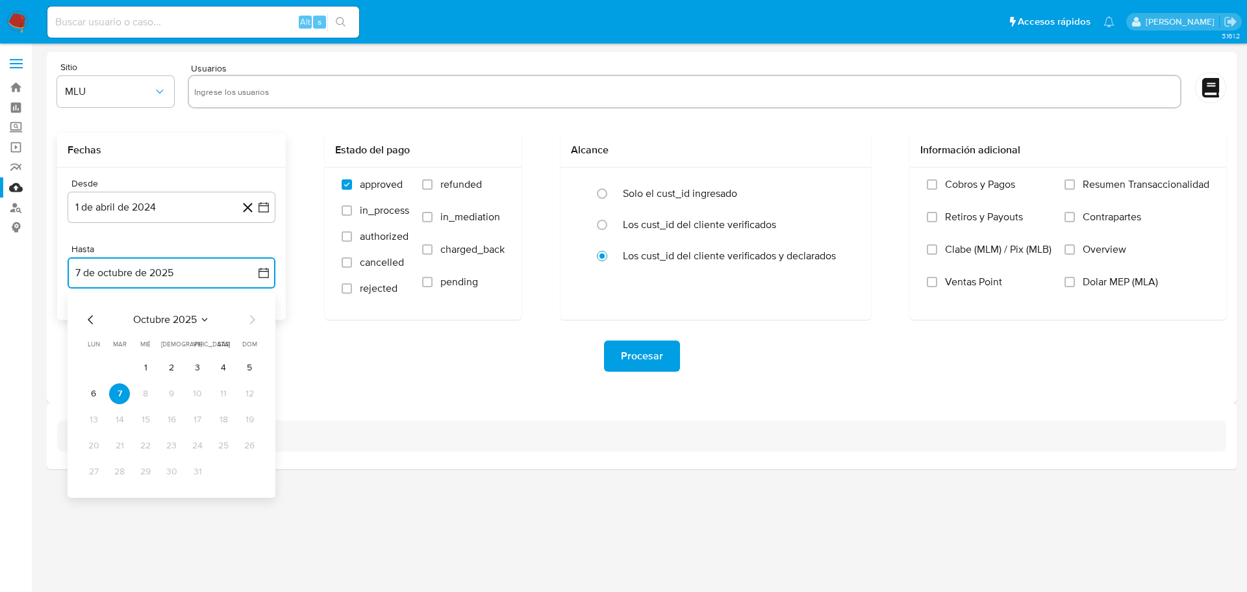
click at [83, 323] on icon "Mes anterior" at bounding box center [91, 320] width 16 height 16
click at [88, 321] on icon "Mes anterior" at bounding box center [91, 320] width 16 height 16
click at [248, 319] on icon "Mes siguiente" at bounding box center [252, 320] width 16 height 16
click at [111, 469] on button "30" at bounding box center [119, 471] width 21 height 21
click at [303, 90] on input "text" at bounding box center [684, 91] width 981 height 21
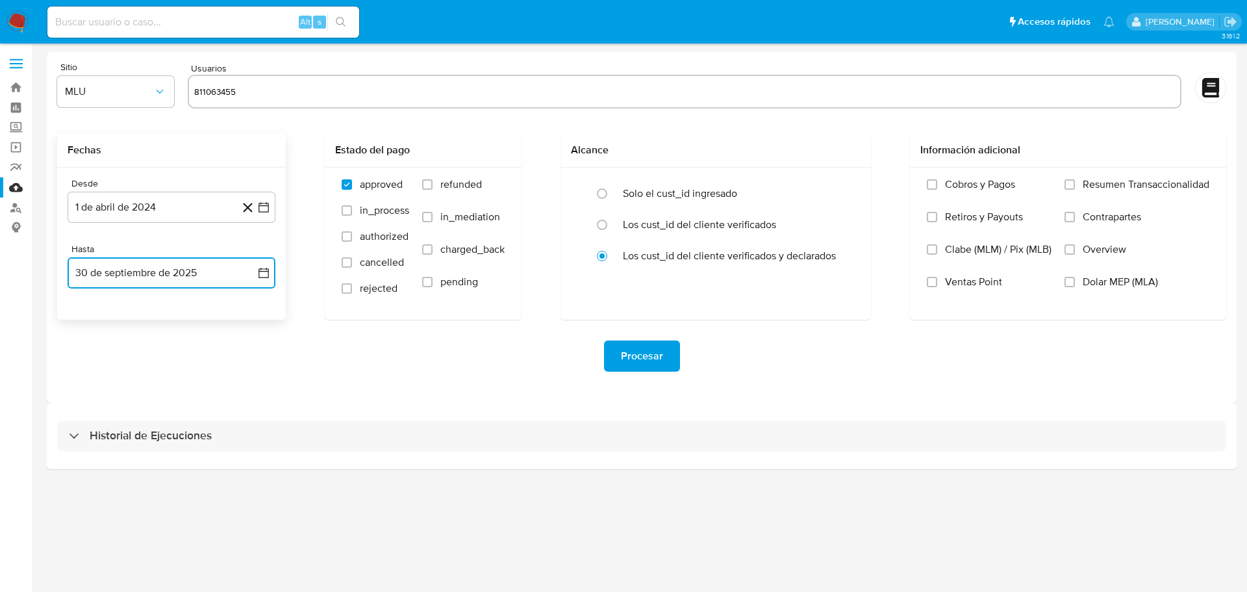
type input "811063455"
click at [160, 94] on icon "button" at bounding box center [159, 91] width 13 height 13
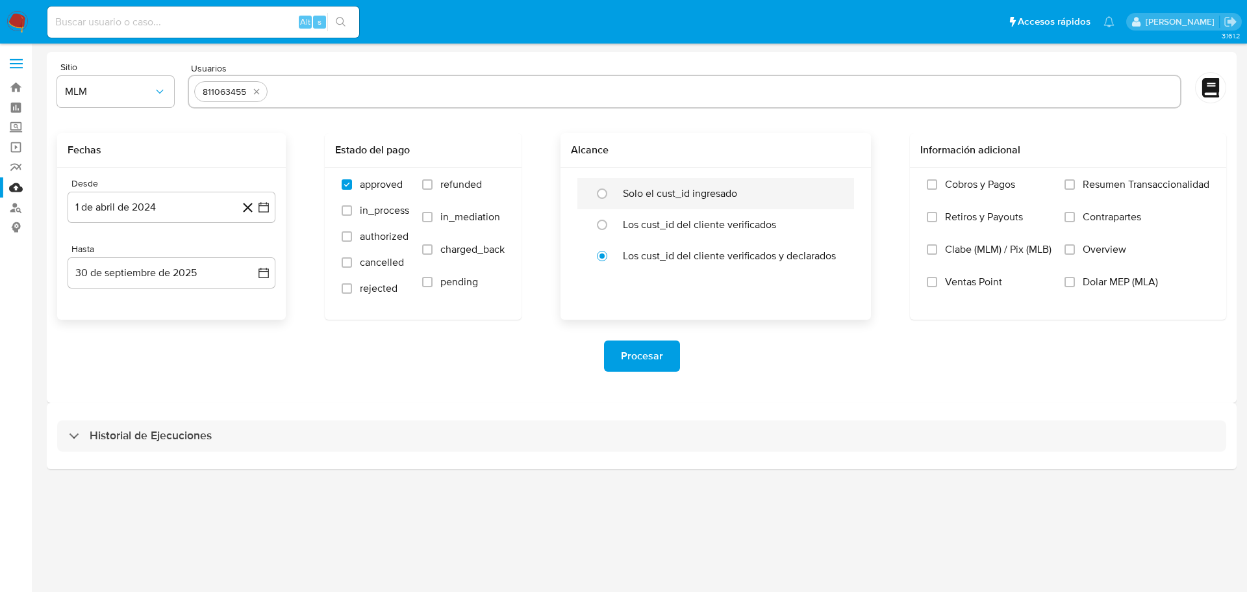
click at [625, 195] on label "Solo el cust_id ingresado" at bounding box center [680, 193] width 114 height 13
click at [612, 195] on input "radio" at bounding box center [602, 193] width 21 height 21
radio input "true"
click at [323, 101] on input "text" at bounding box center [724, 91] width 902 height 21
type input "1027559381"
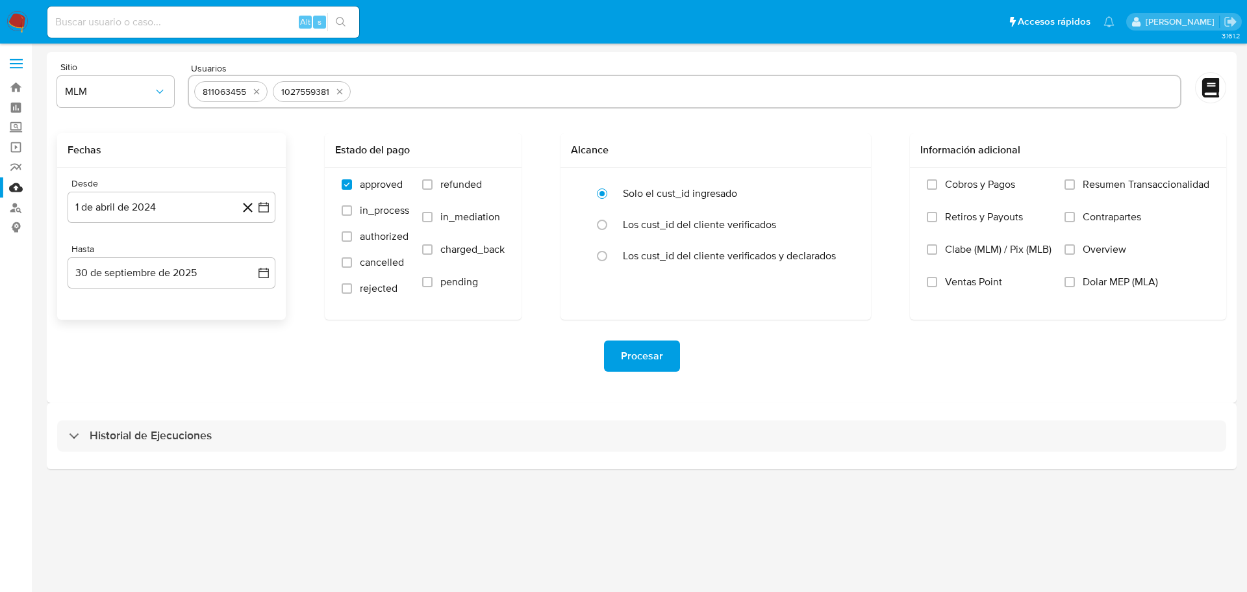
click at [371, 101] on input "text" at bounding box center [765, 91] width 819 height 21
paste input "1276326994"
type input "1276326994"
click at [640, 346] on span "Procesar" at bounding box center [642, 356] width 42 height 29
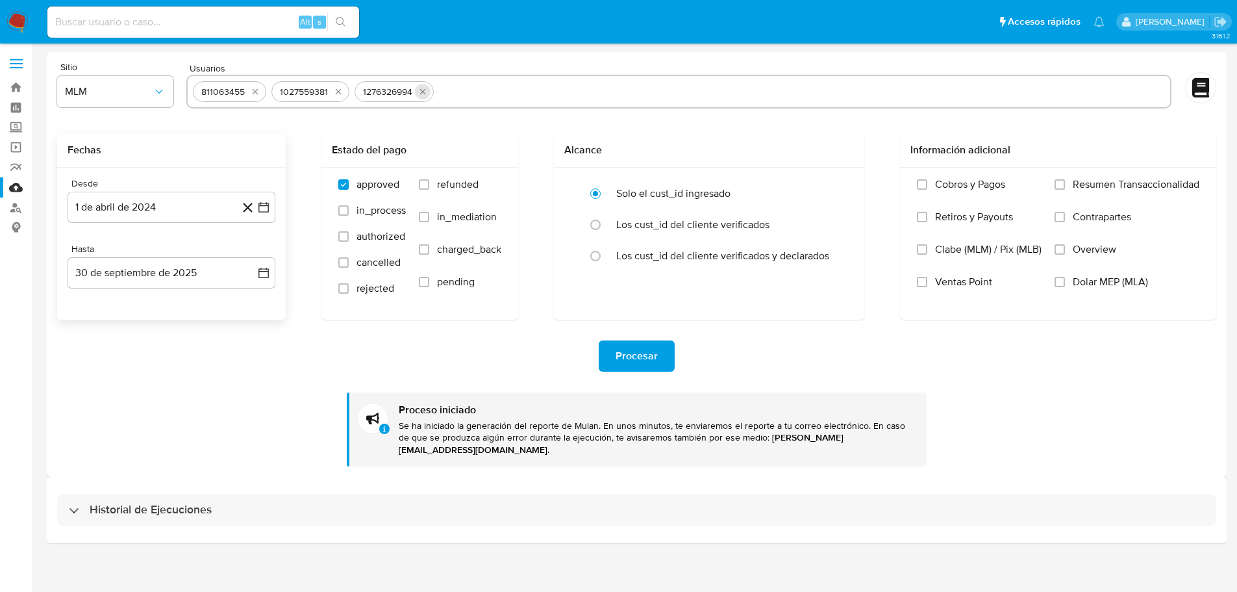
click at [422, 92] on icon "quitar 1276326994" at bounding box center [423, 91] width 10 height 10
click at [336, 93] on icon "quitar 1027559381" at bounding box center [338, 91] width 10 height 10
click at [256, 94] on icon "quitar 811063455" at bounding box center [255, 91] width 10 height 10
click at [256, 94] on input "text" at bounding box center [679, 91] width 972 height 21
paste input "1102880100"
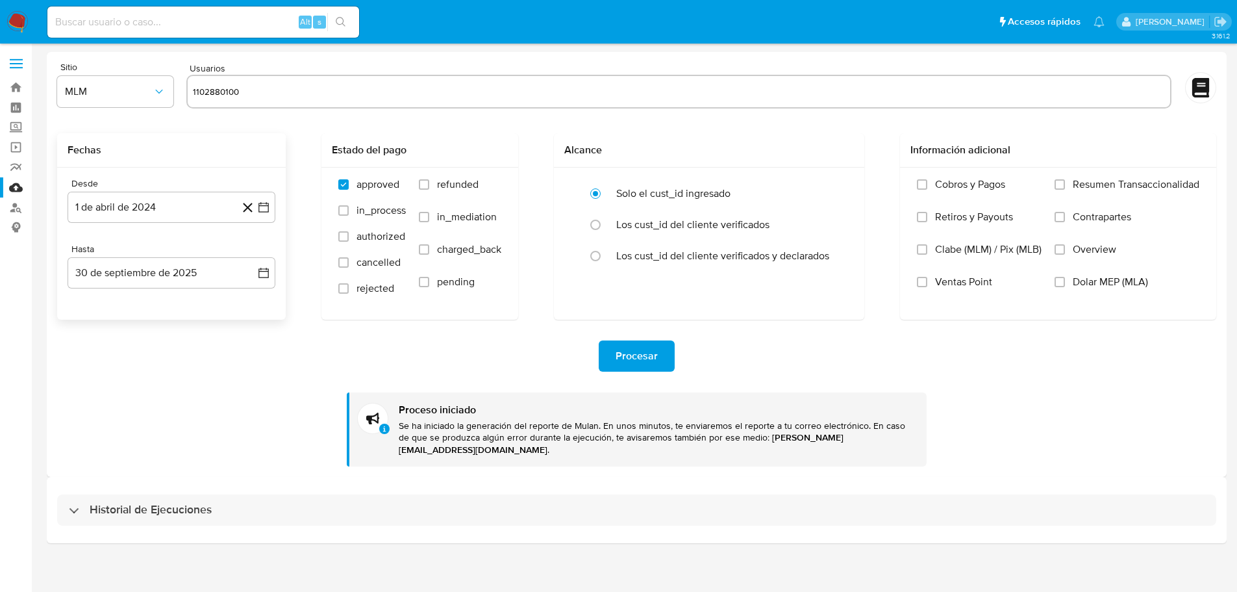
type input "1102880100"
click at [612, 350] on button "Procesar" at bounding box center [637, 355] width 76 height 31
